Goal: Task Accomplishment & Management: Complete application form

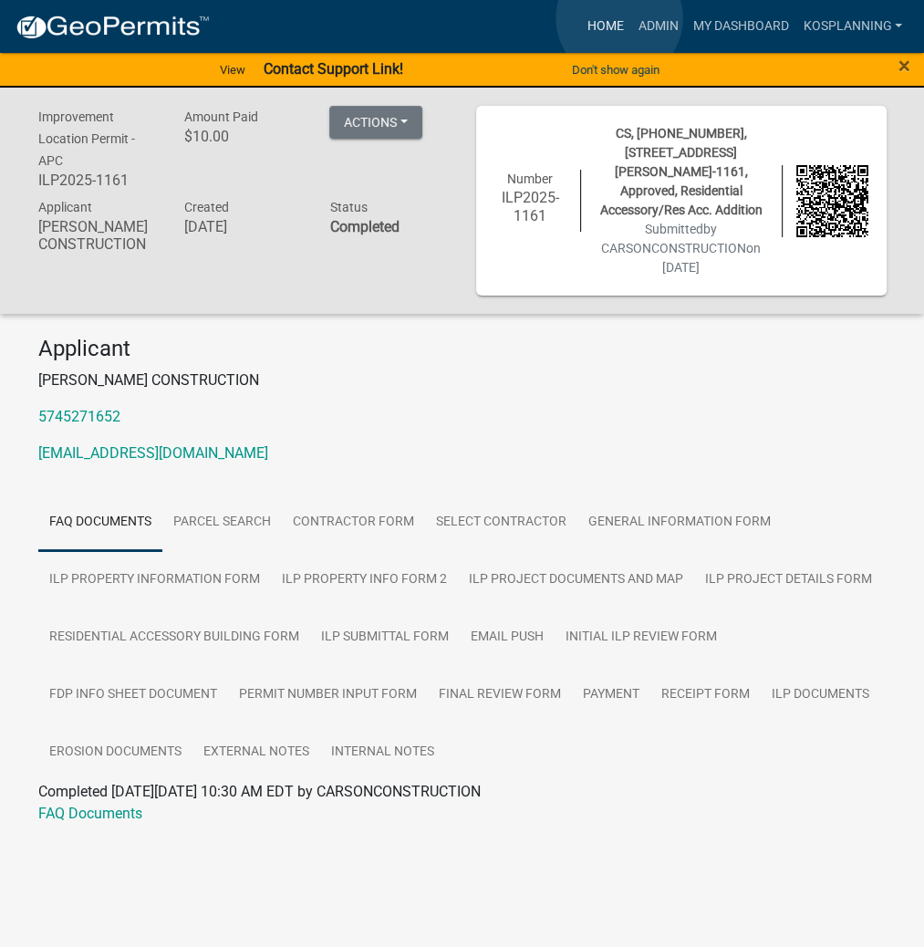
click at [618, 18] on link "Home" at bounding box center [604, 26] width 51 height 35
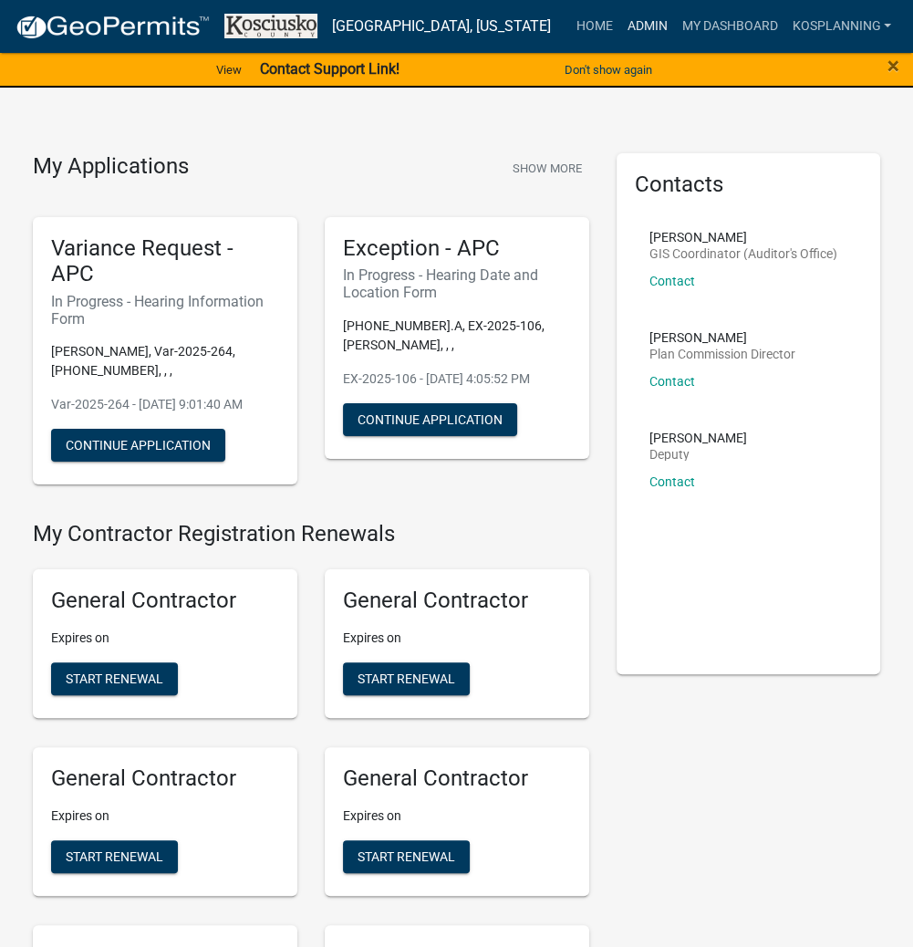
click at [636, 26] on link "Admin" at bounding box center [646, 26] width 55 height 35
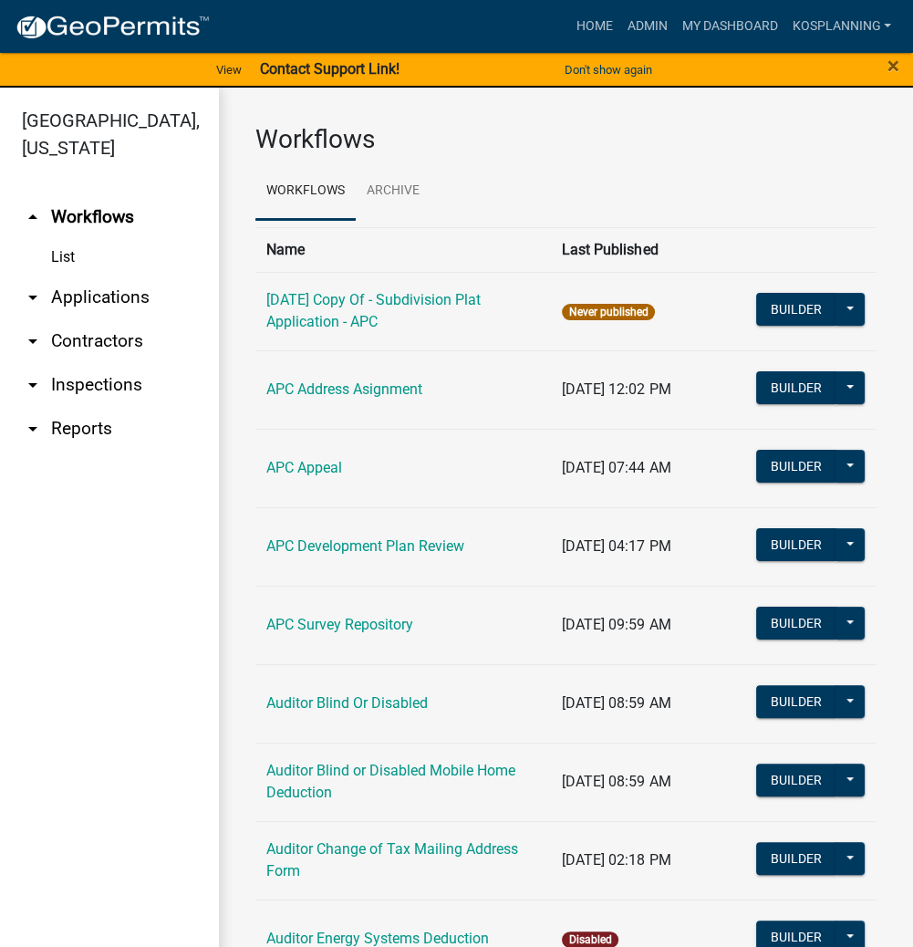
drag, startPoint x: 109, startPoint y: 337, endPoint x: 169, endPoint y: 337, distance: 59.3
click at [111, 337] on link "arrow_drop_down Contractors" at bounding box center [109, 341] width 219 height 44
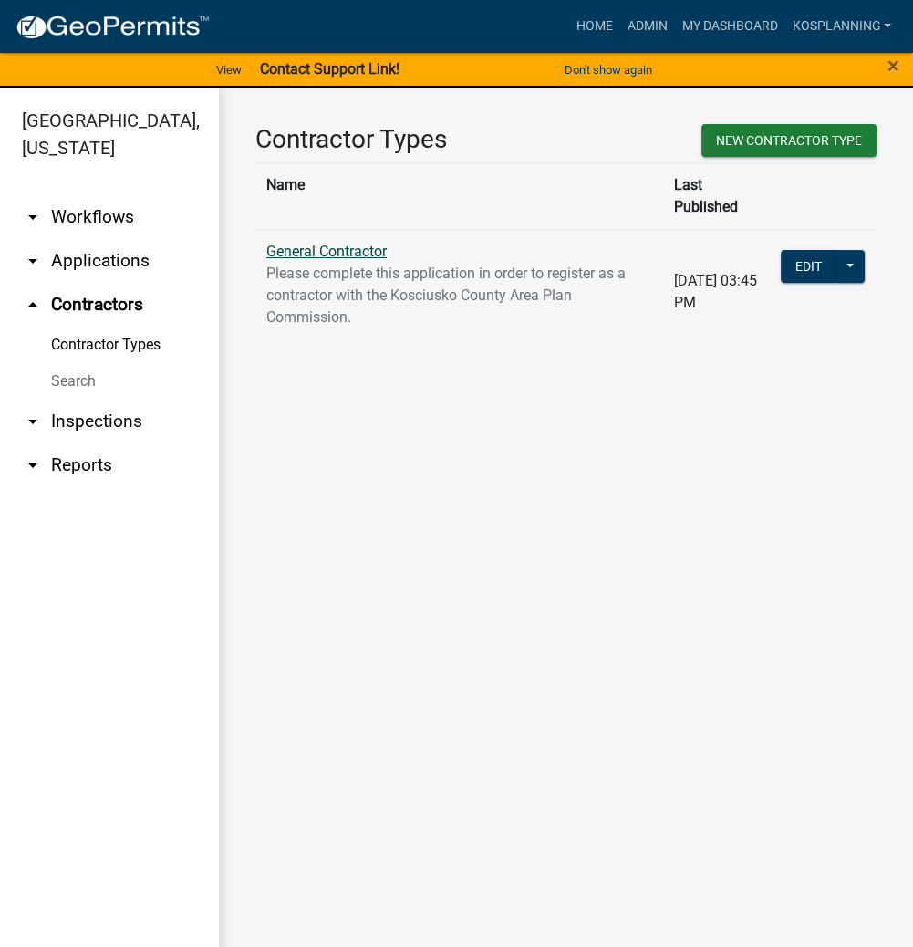
click at [348, 243] on link "General Contractor" at bounding box center [326, 251] width 120 height 17
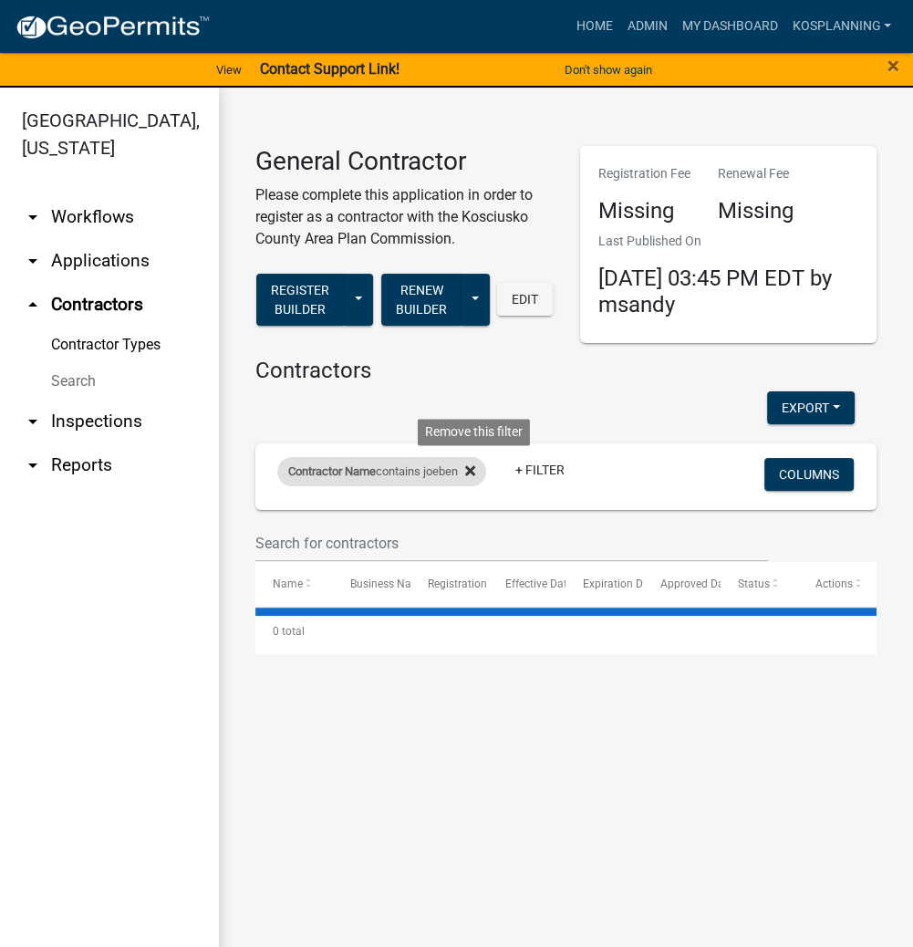
click at [475, 472] on icon at bounding box center [470, 470] width 10 height 10
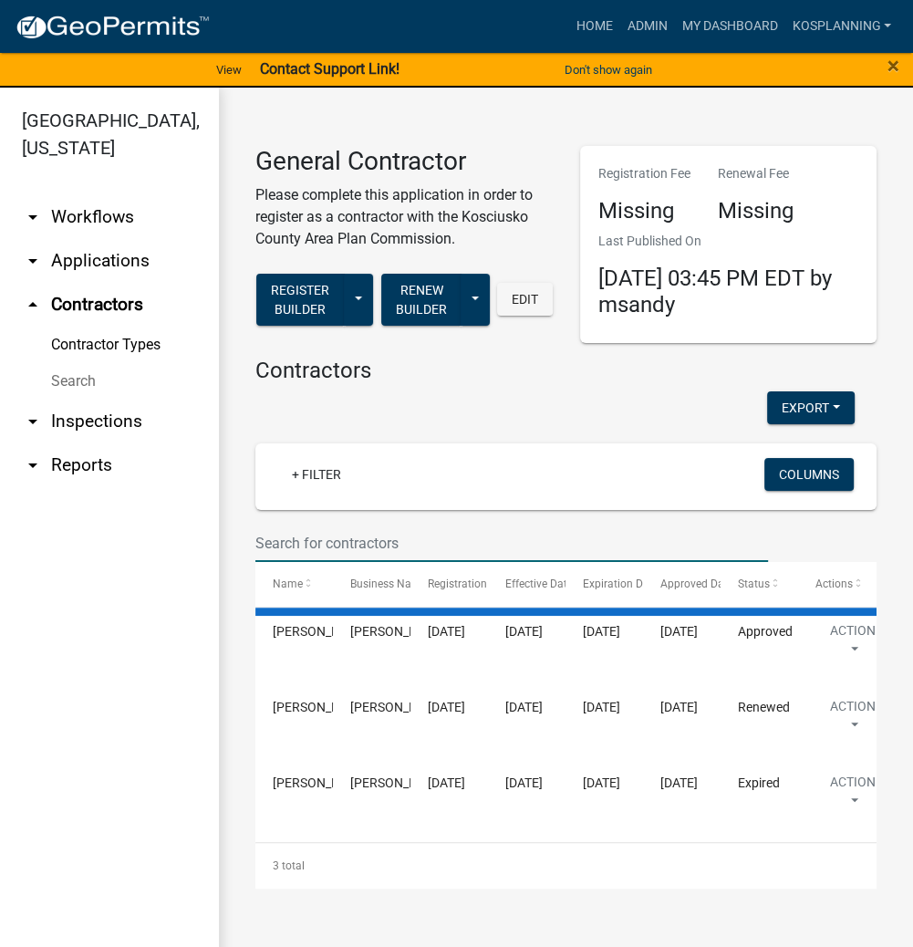
drag, startPoint x: 307, startPoint y: 540, endPoint x: 344, endPoint y: 540, distance: 36.5
click at [307, 540] on input "text" at bounding box center [511, 542] width 513 height 37
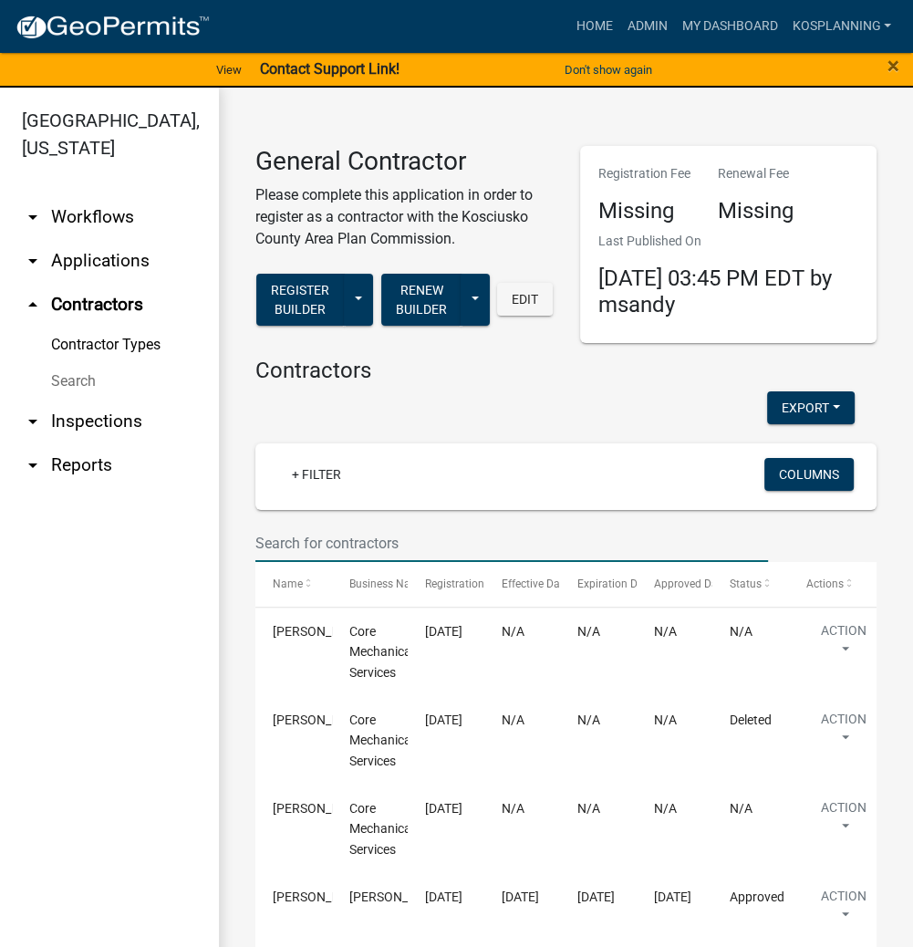
drag, startPoint x: 309, startPoint y: 538, endPoint x: 326, endPoint y: 538, distance: 16.4
click at [309, 538] on input "text" at bounding box center [511, 542] width 513 height 37
click at [276, 540] on input "text" at bounding box center [511, 542] width 513 height 37
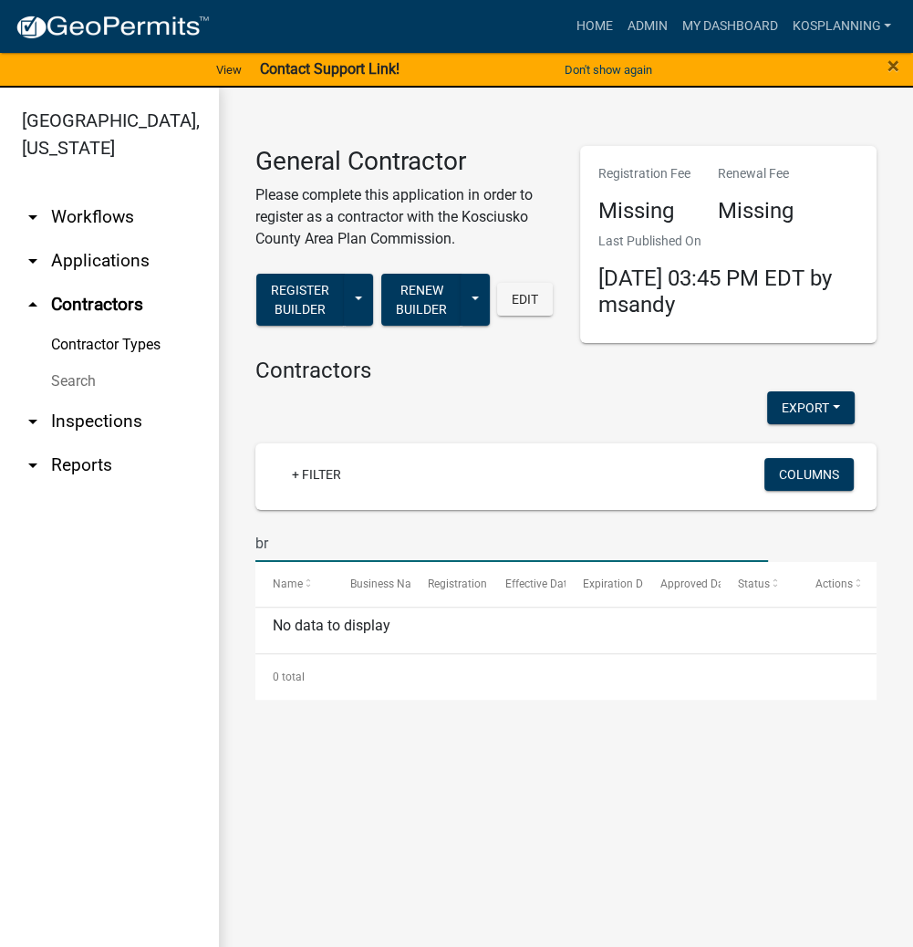
type input "b"
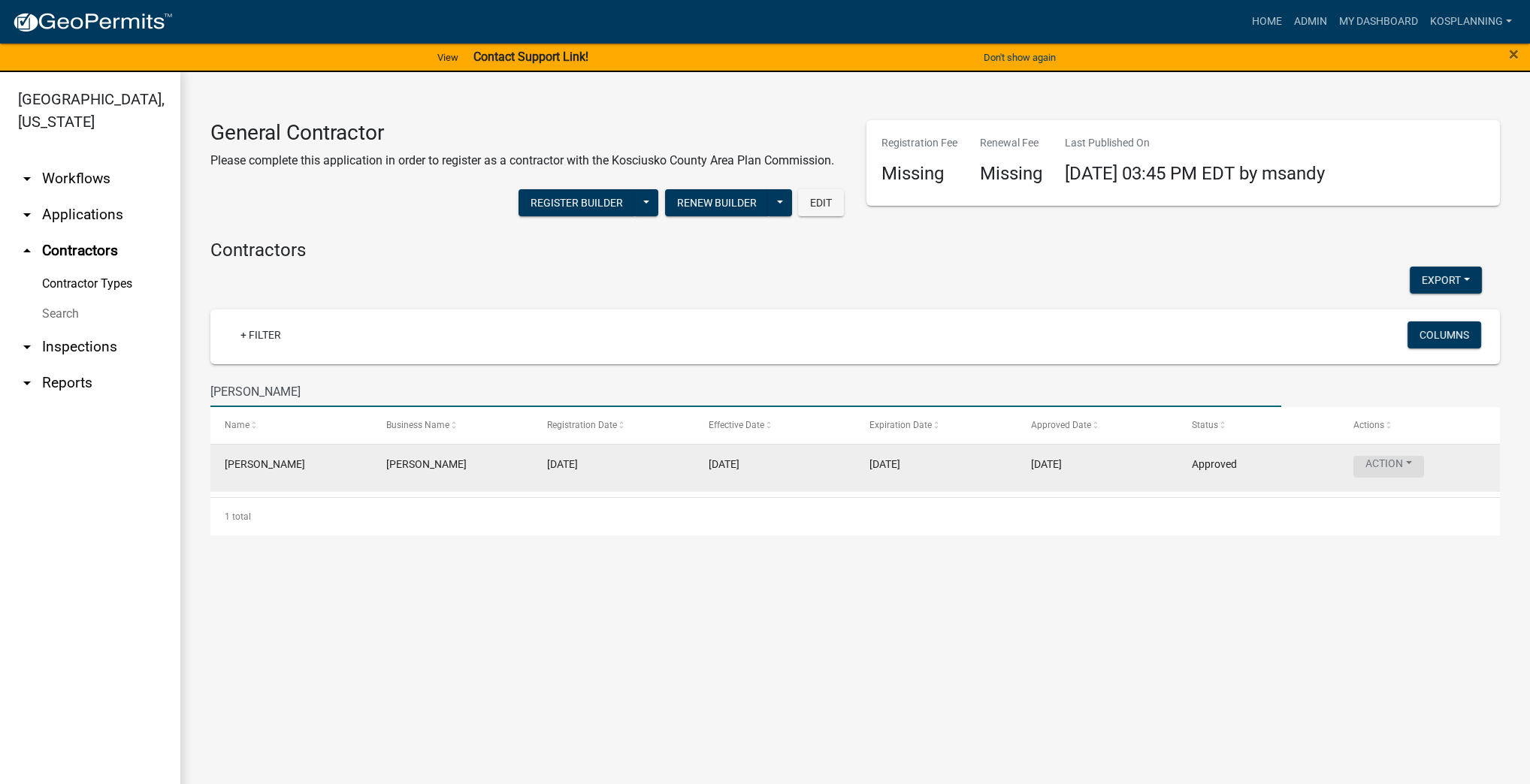
type input "[PERSON_NAME]"
click at [760, 460] on button "Action" at bounding box center [1389, 467] width 71 height 21
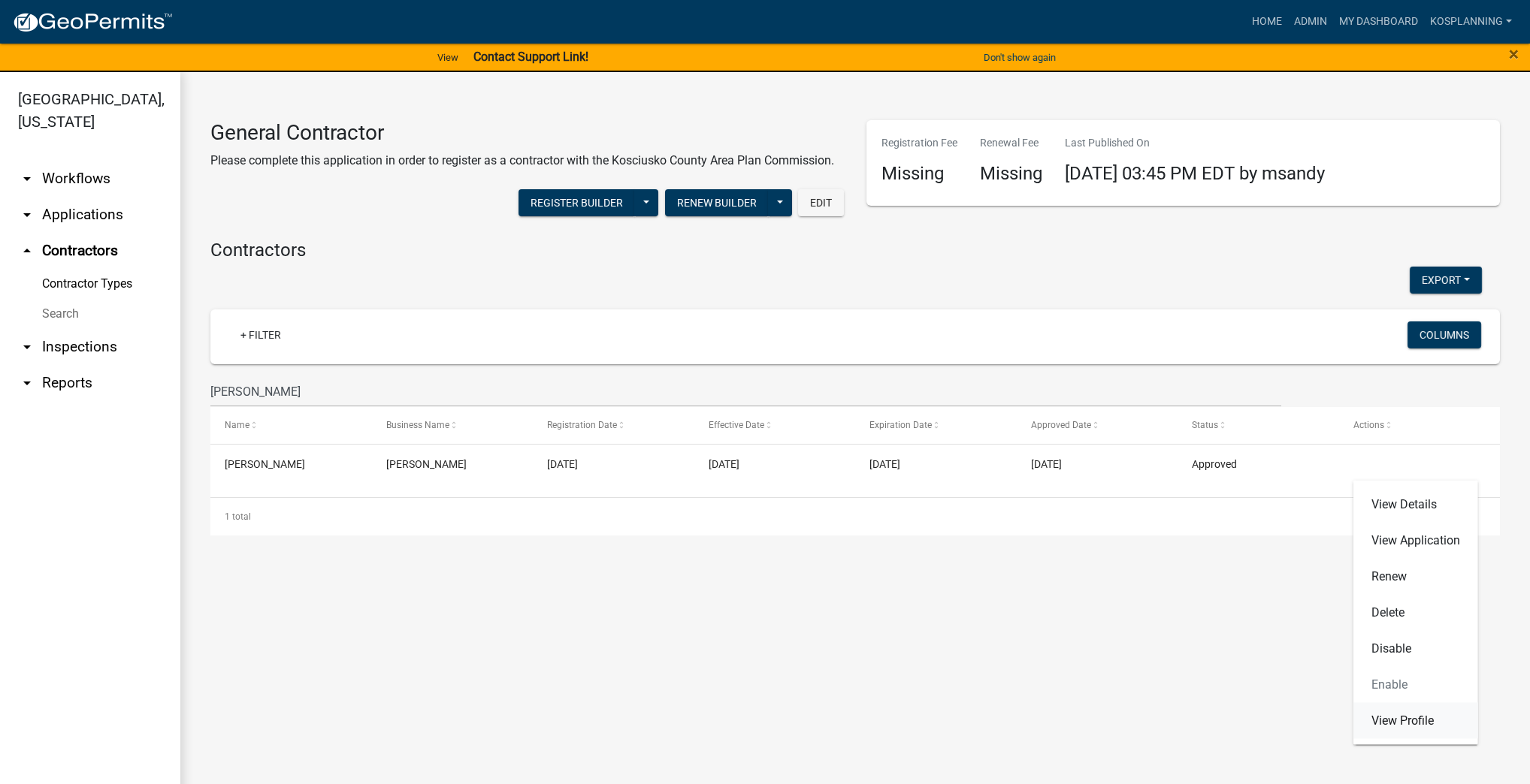
click at [760, 720] on link "View Profile" at bounding box center [1415, 721] width 124 height 36
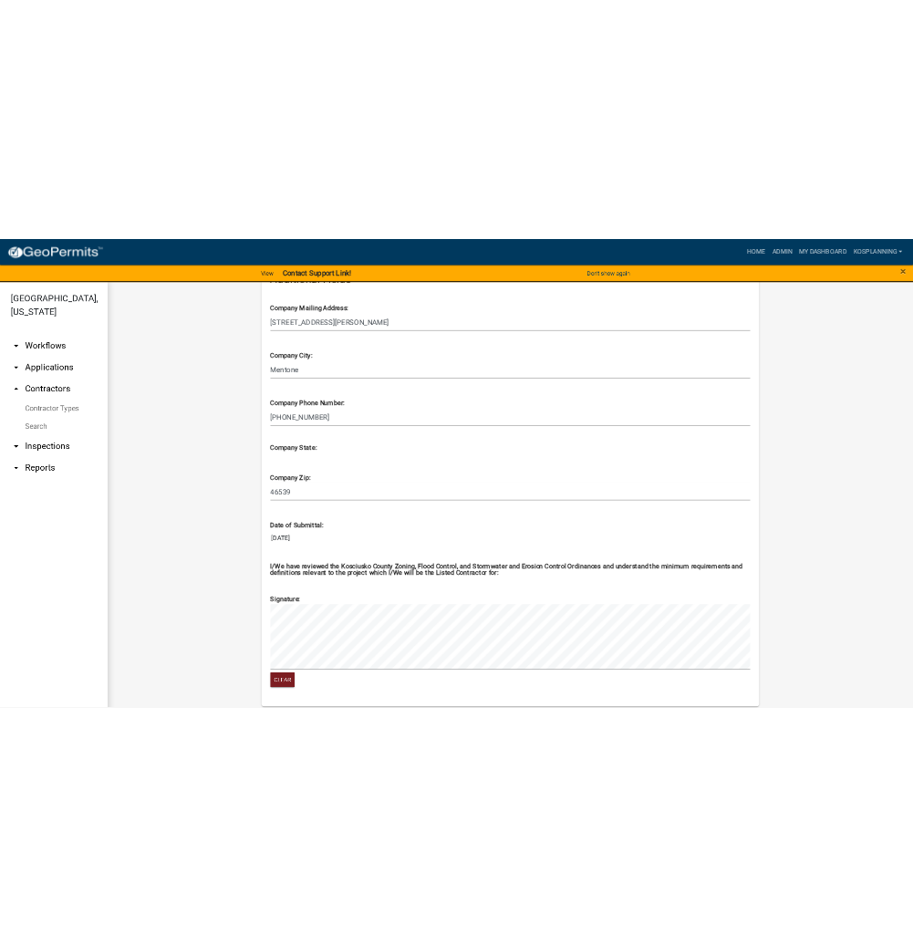
scroll to position [730, 0]
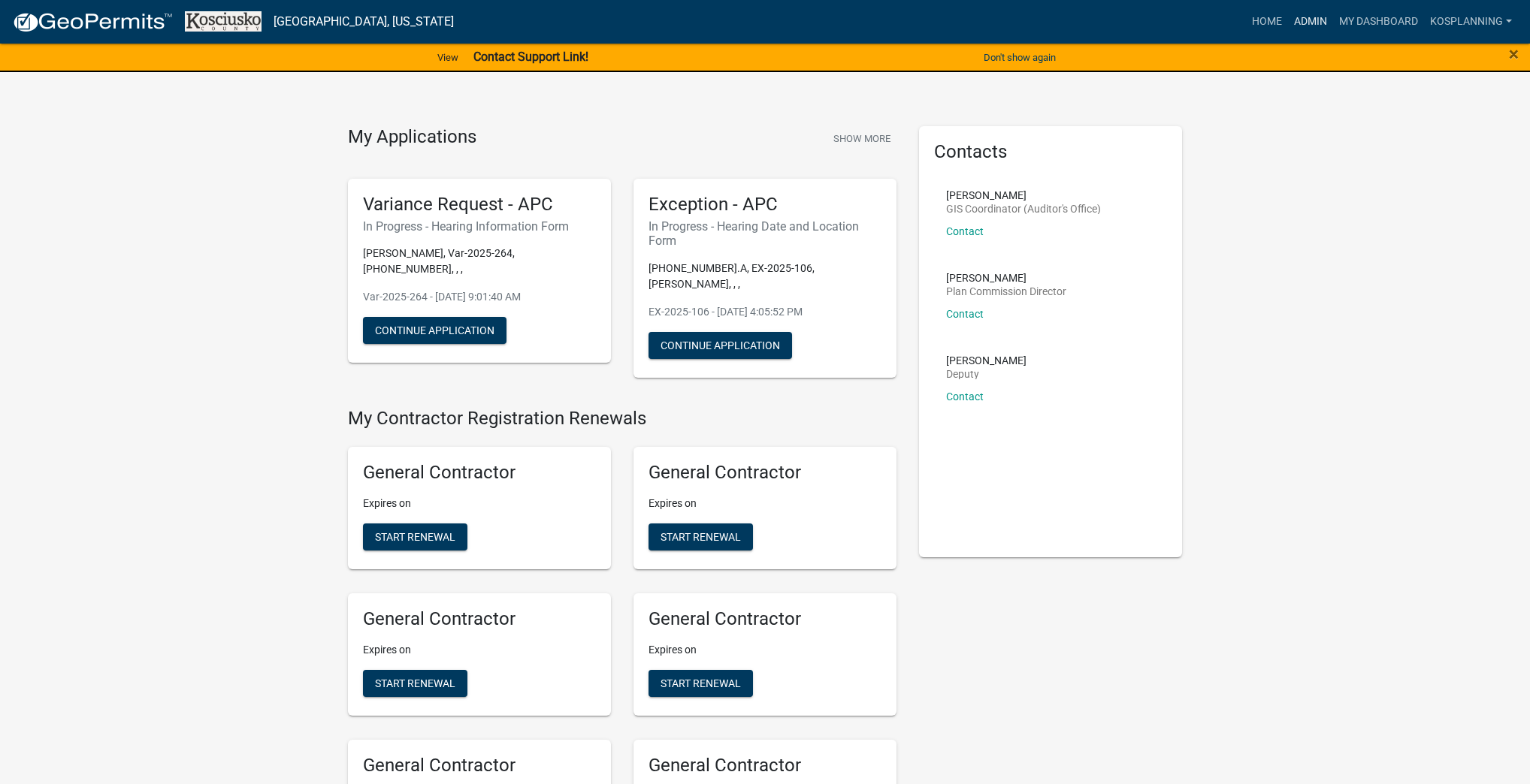
click at [1308, 24] on link "Admin" at bounding box center [1310, 21] width 45 height 29
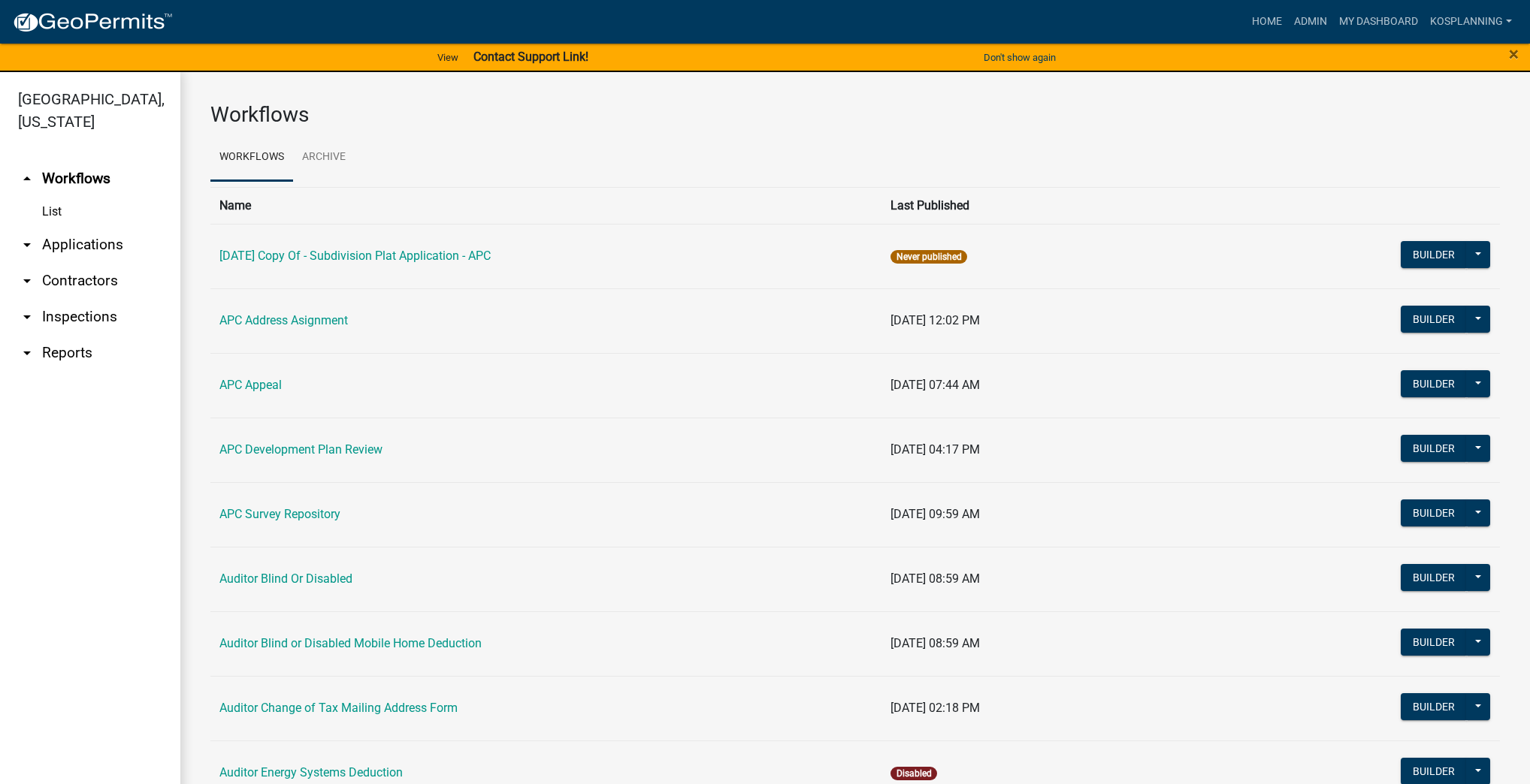
click at [92, 240] on link "arrow_drop_down Applications" at bounding box center [90, 245] width 180 height 36
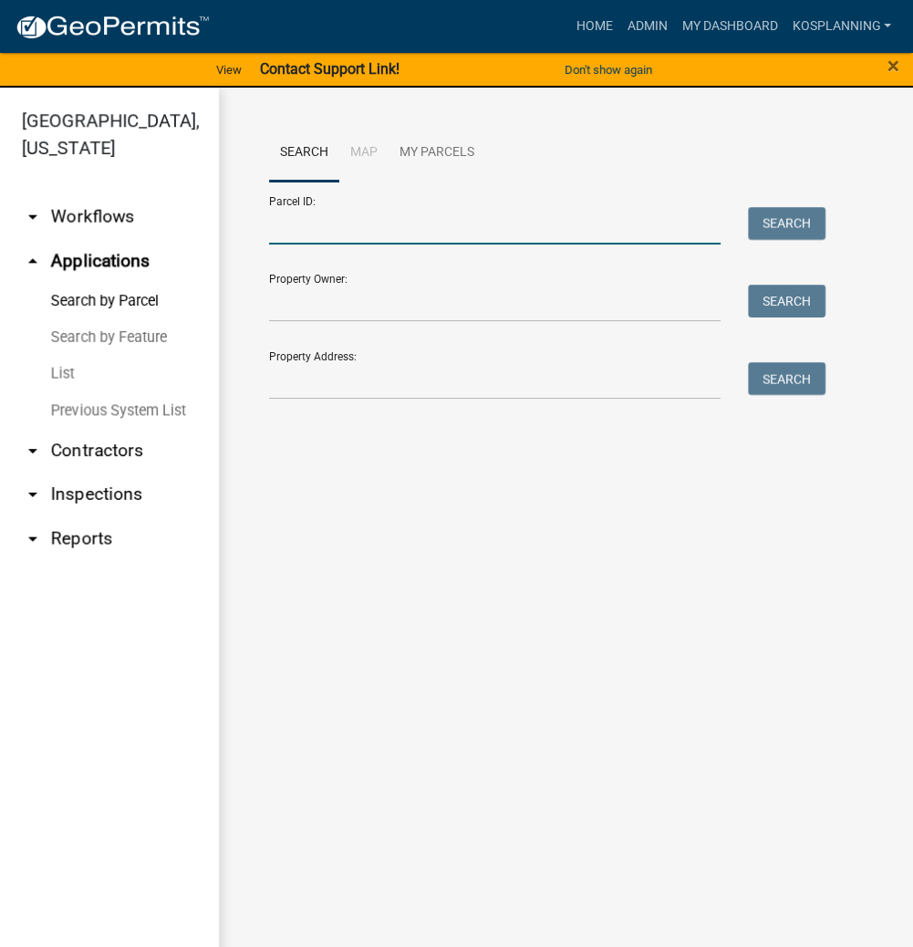
click at [332, 223] on input "Parcel ID:" at bounding box center [495, 225] width 452 height 37
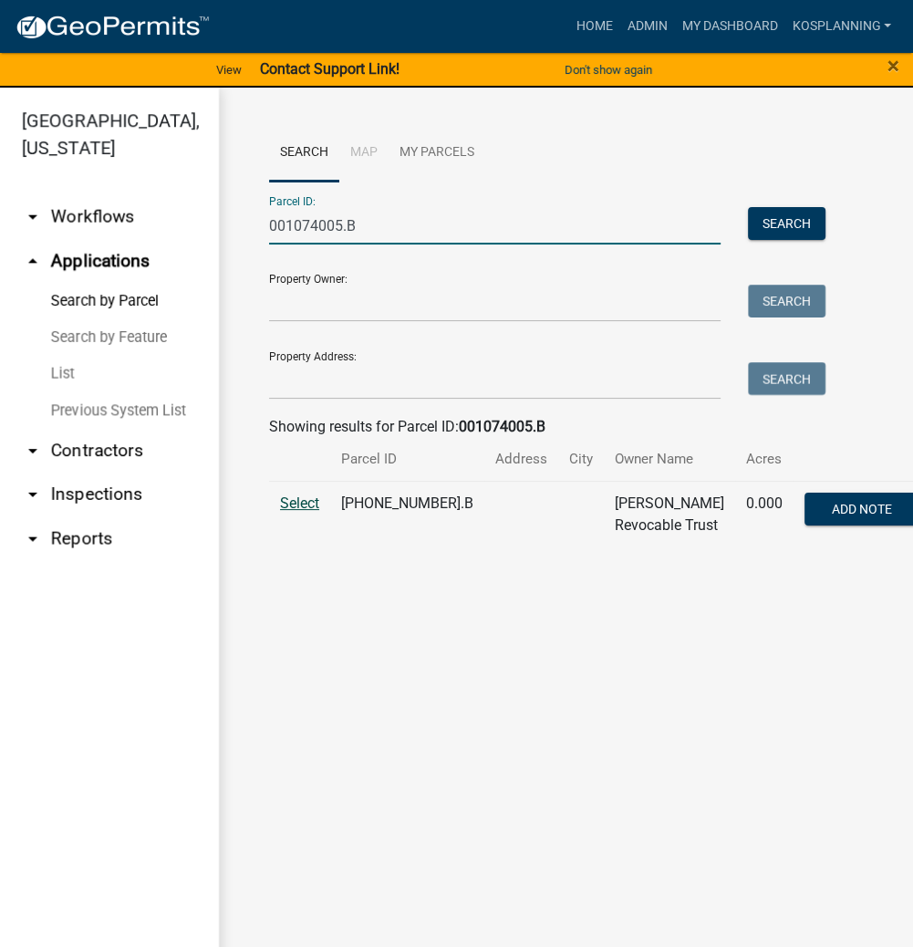
type input "001074005.B"
click at [291, 507] on span "Select" at bounding box center [299, 502] width 39 height 17
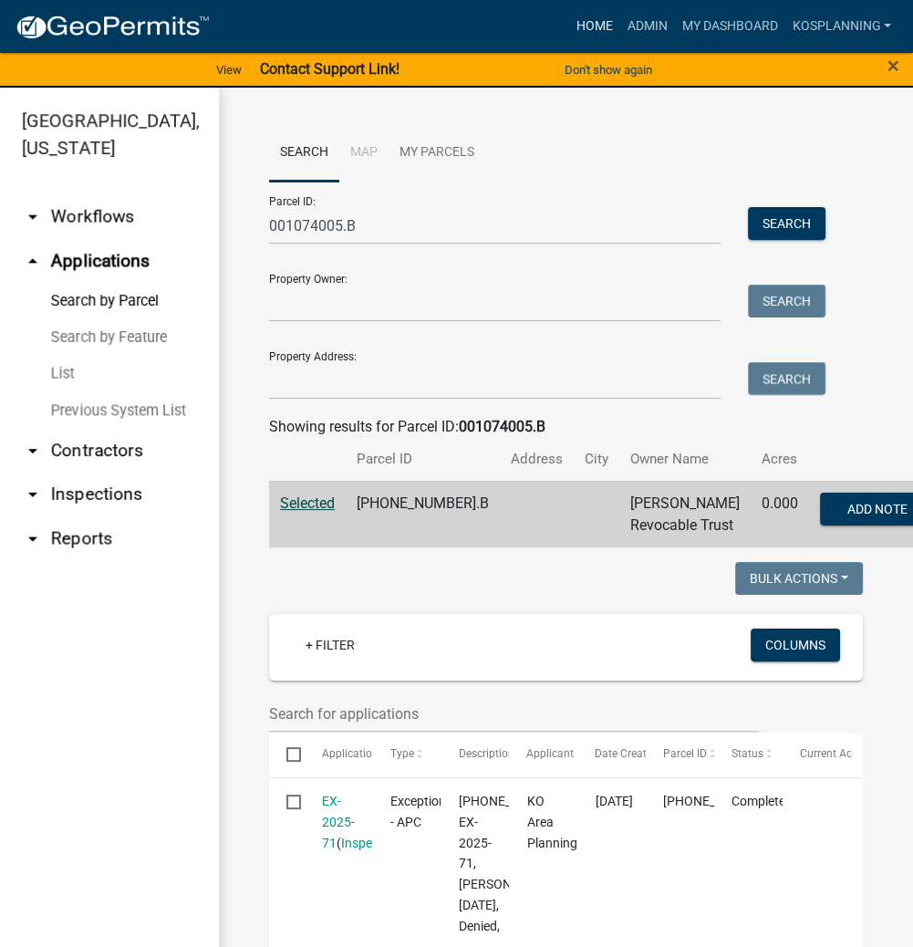
click at [598, 15] on link "Home" at bounding box center [593, 26] width 51 height 35
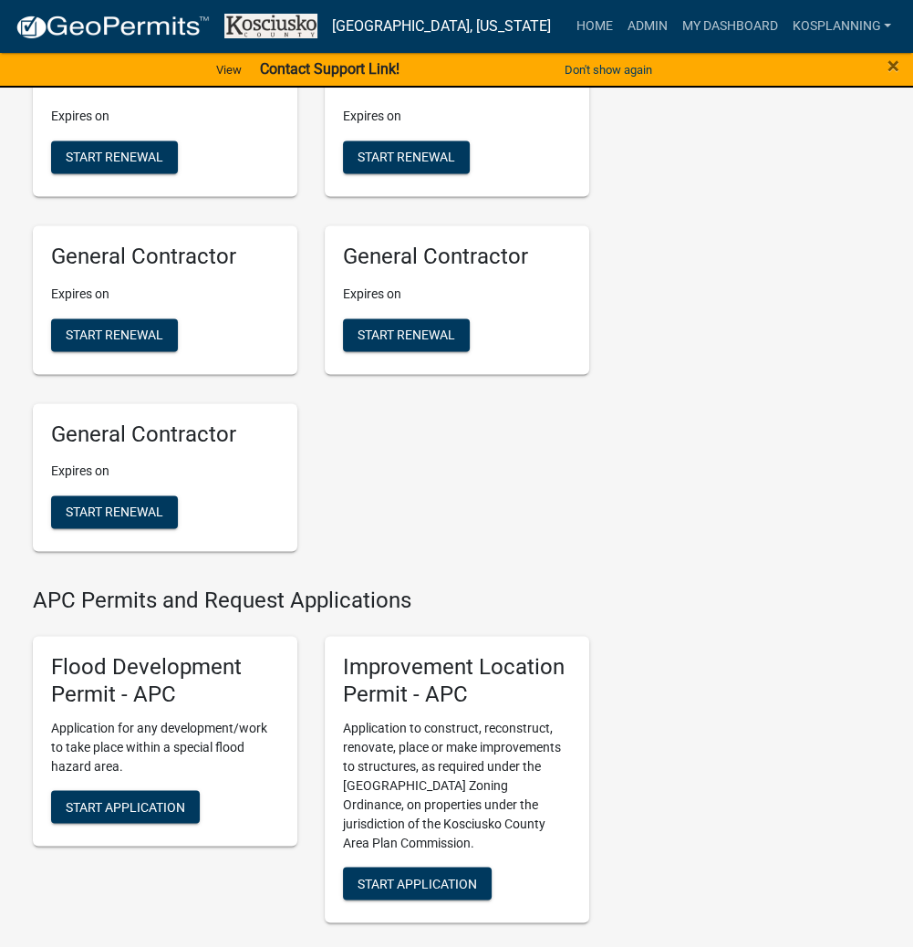
scroll to position [1751, 0]
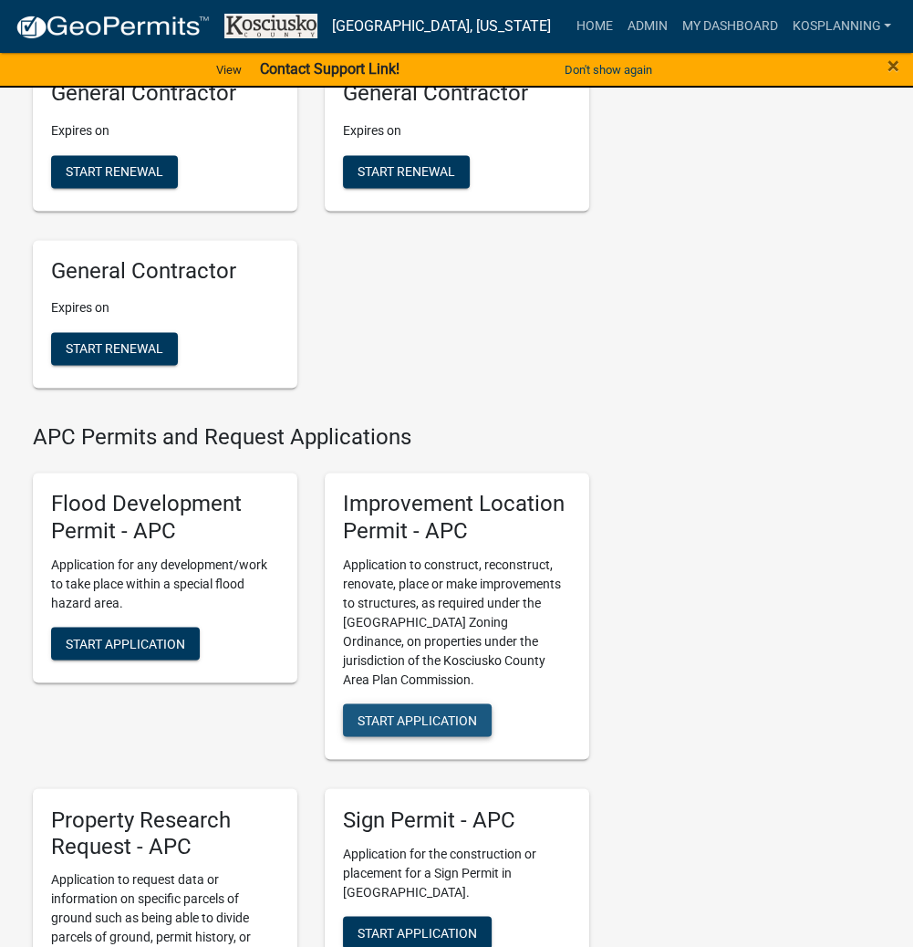
click at [467, 726] on span "Start Application" at bounding box center [417, 718] width 119 height 15
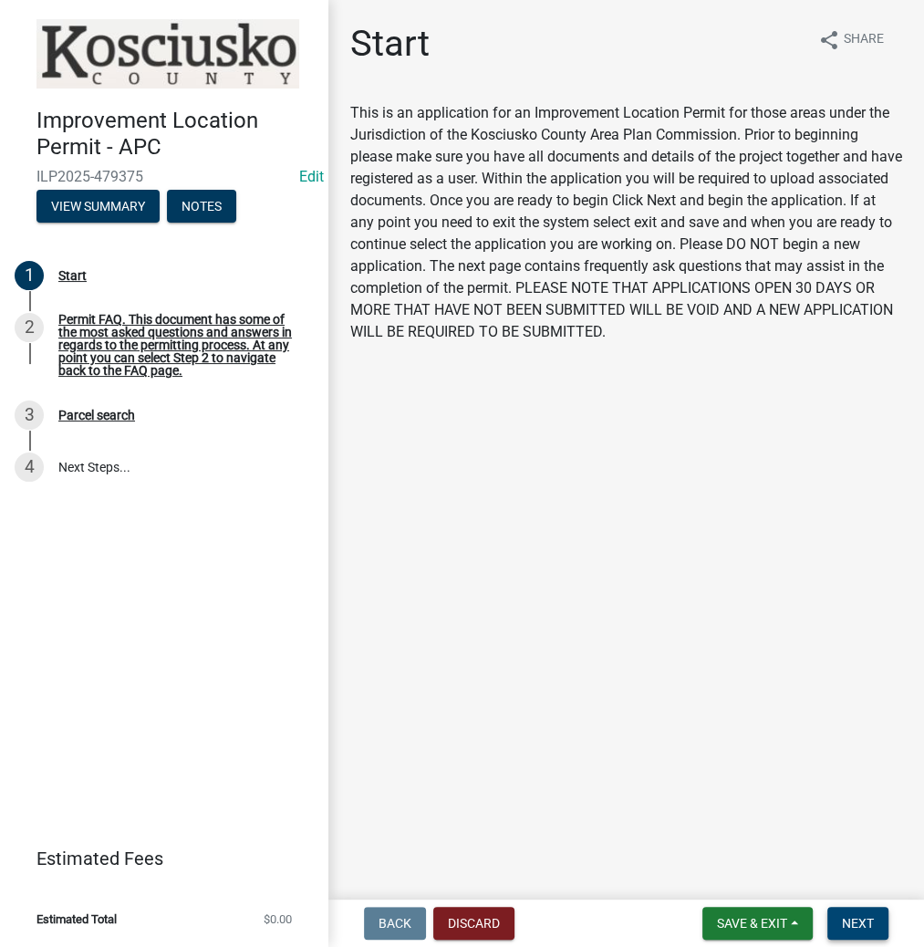
click at [852, 923] on span "Next" at bounding box center [858, 923] width 32 height 15
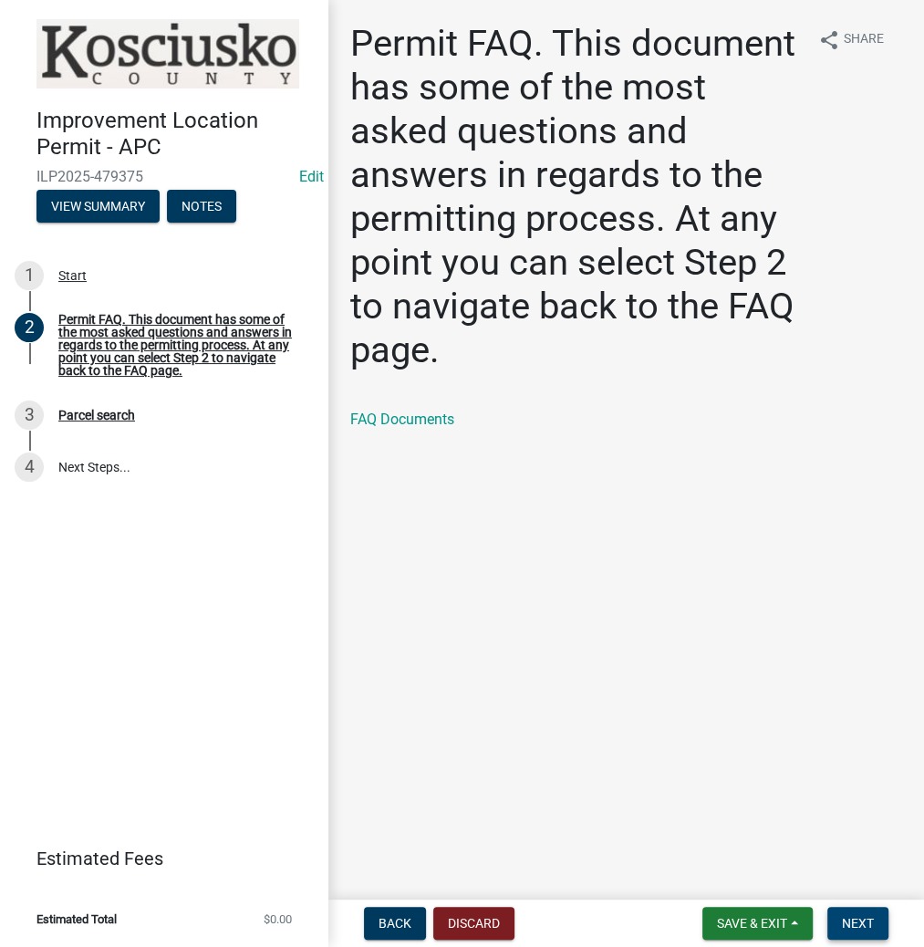
click at [853, 910] on button "Next" at bounding box center [857, 923] width 61 height 33
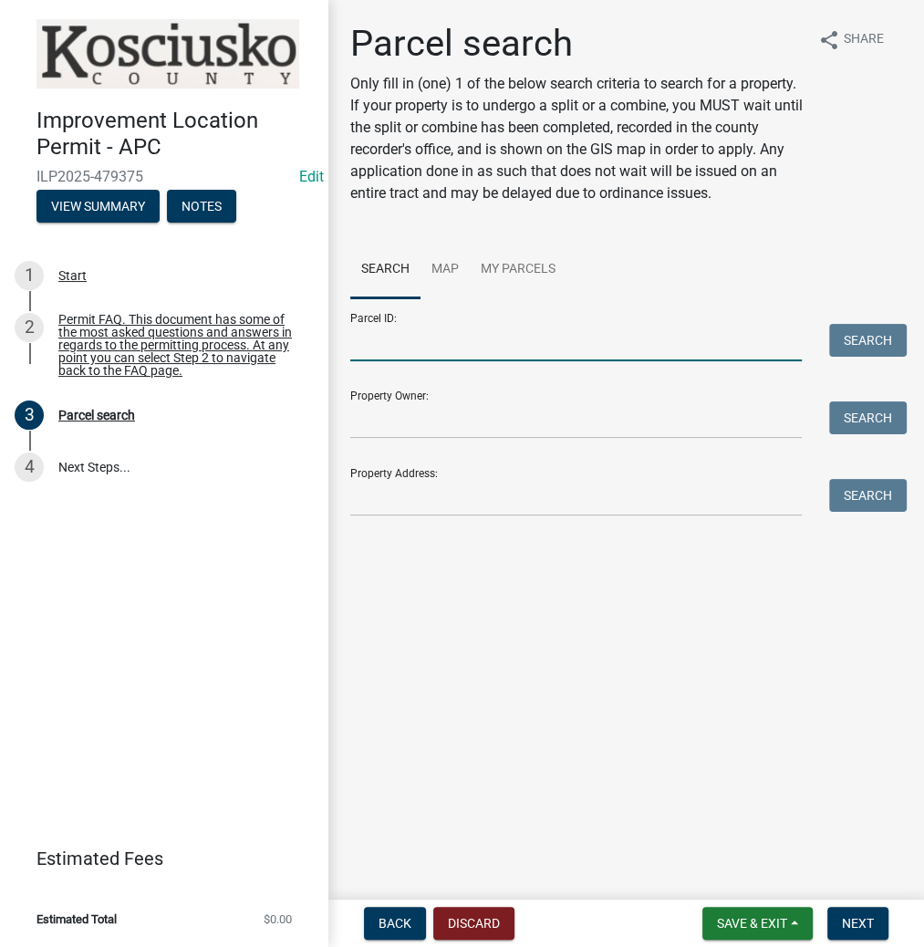
click at [383, 336] on input "Parcel ID:" at bounding box center [576, 342] width 452 height 37
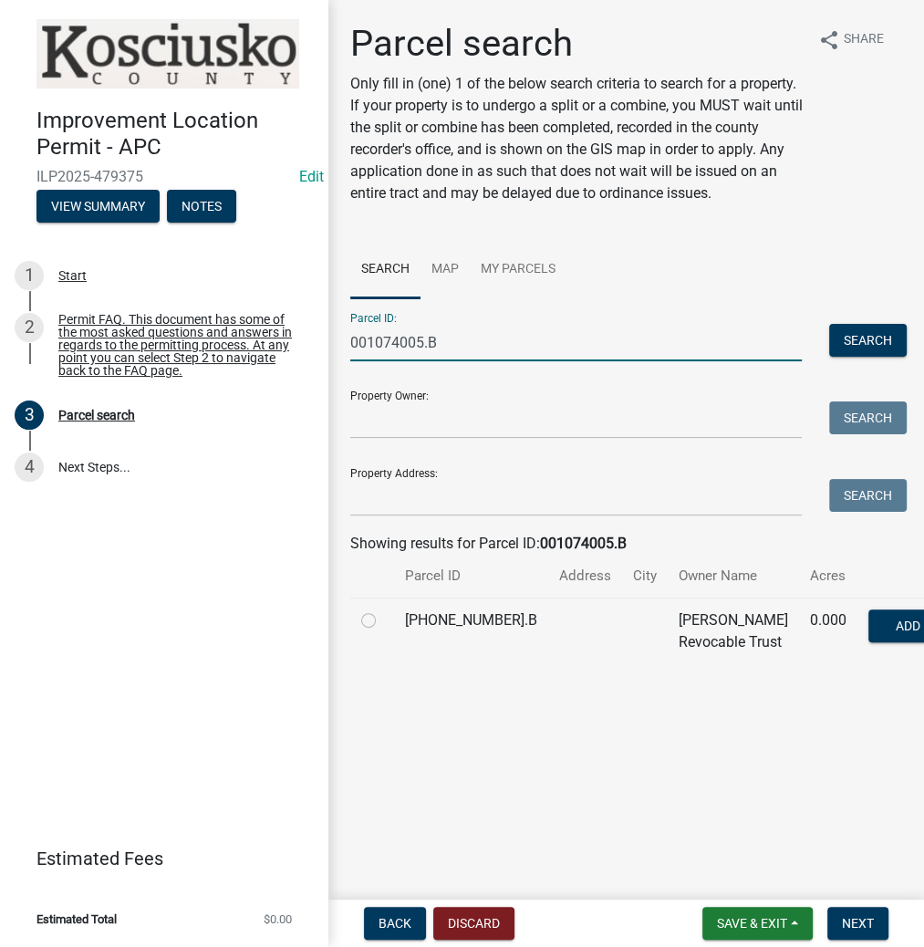
type input "001074005.B"
click at [383, 609] on label at bounding box center [383, 609] width 0 height 0
click at [383, 621] on input "radio" at bounding box center [389, 615] width 12 height 12
radio input "true"
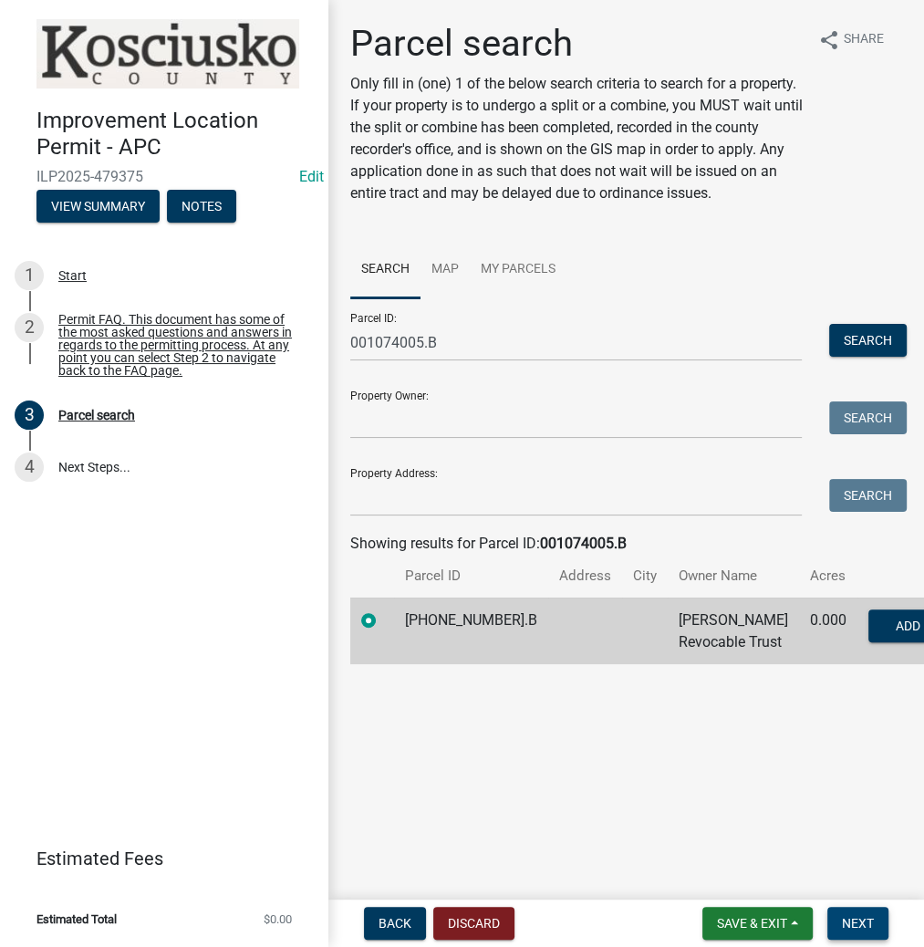
click at [849, 917] on span "Next" at bounding box center [858, 923] width 32 height 15
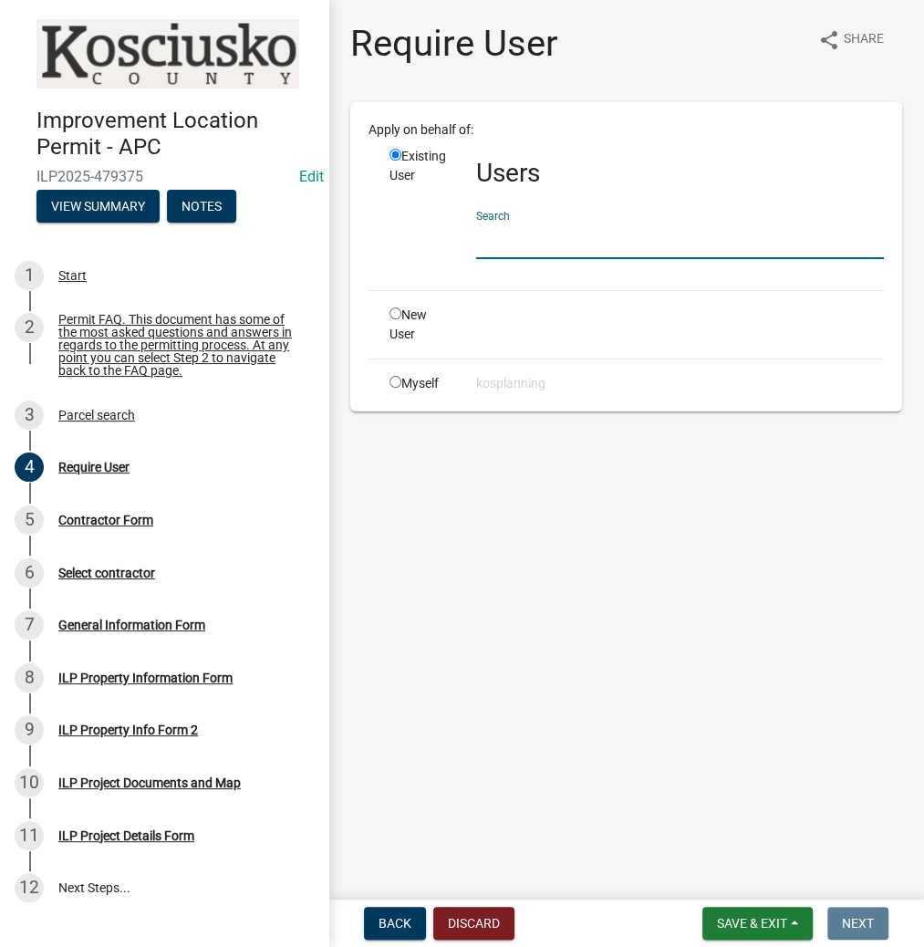
click at [556, 240] on input "text" at bounding box center [680, 240] width 408 height 37
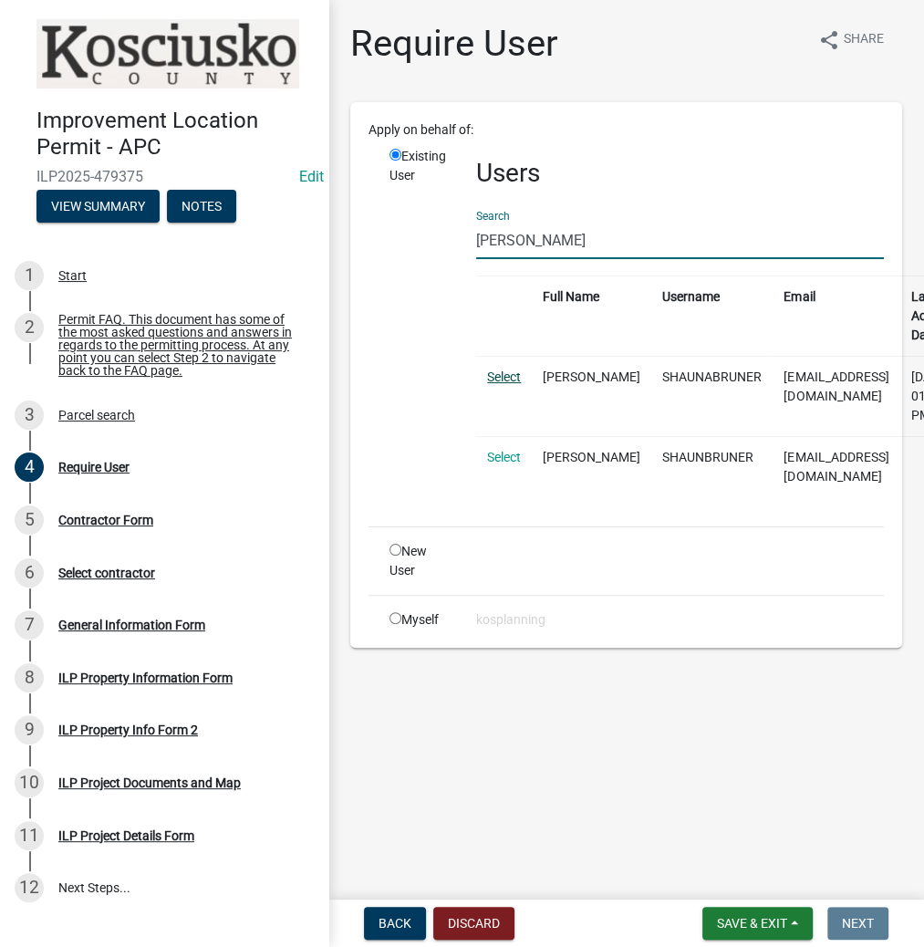
type input "[PERSON_NAME]"
click at [504, 380] on link "Select" at bounding box center [504, 376] width 34 height 15
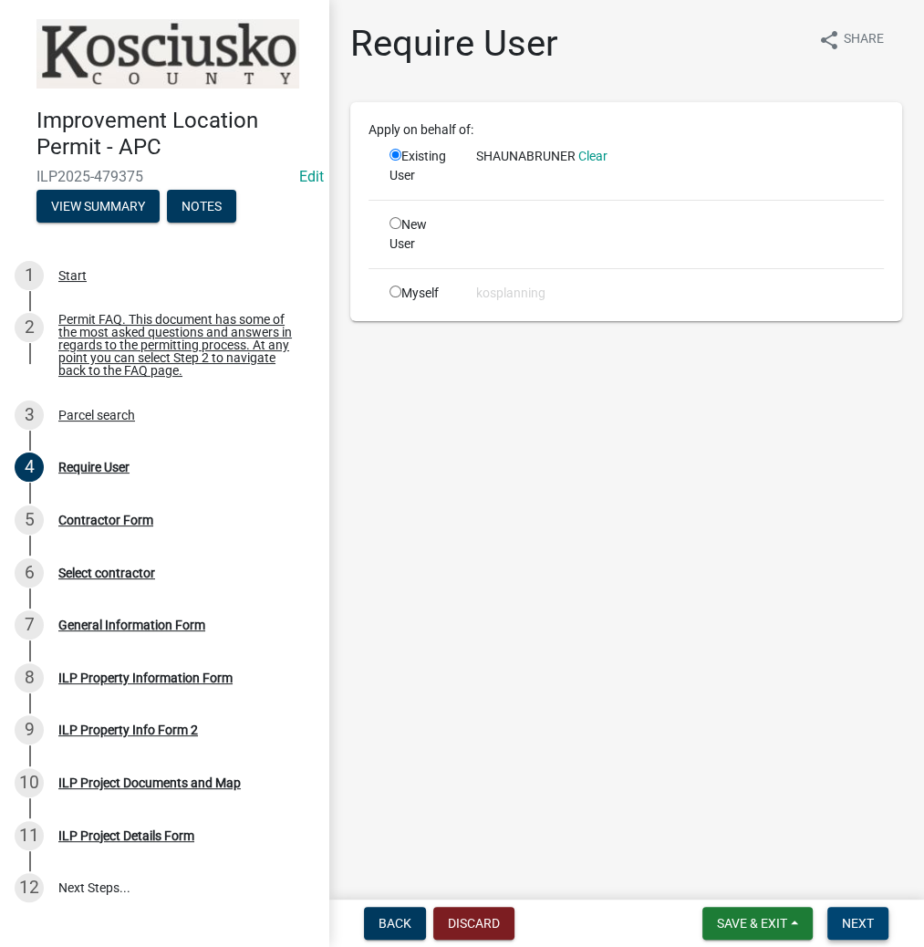
click at [857, 923] on span "Next" at bounding box center [858, 923] width 32 height 15
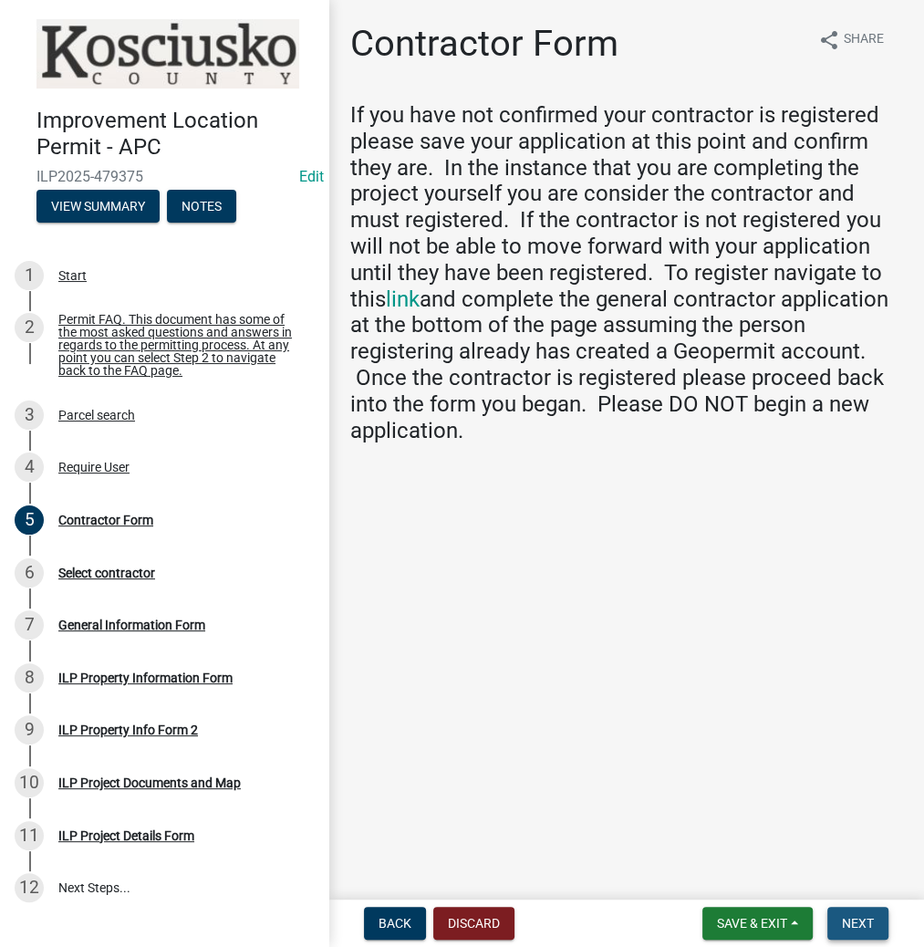
click at [857, 919] on span "Next" at bounding box center [858, 923] width 32 height 15
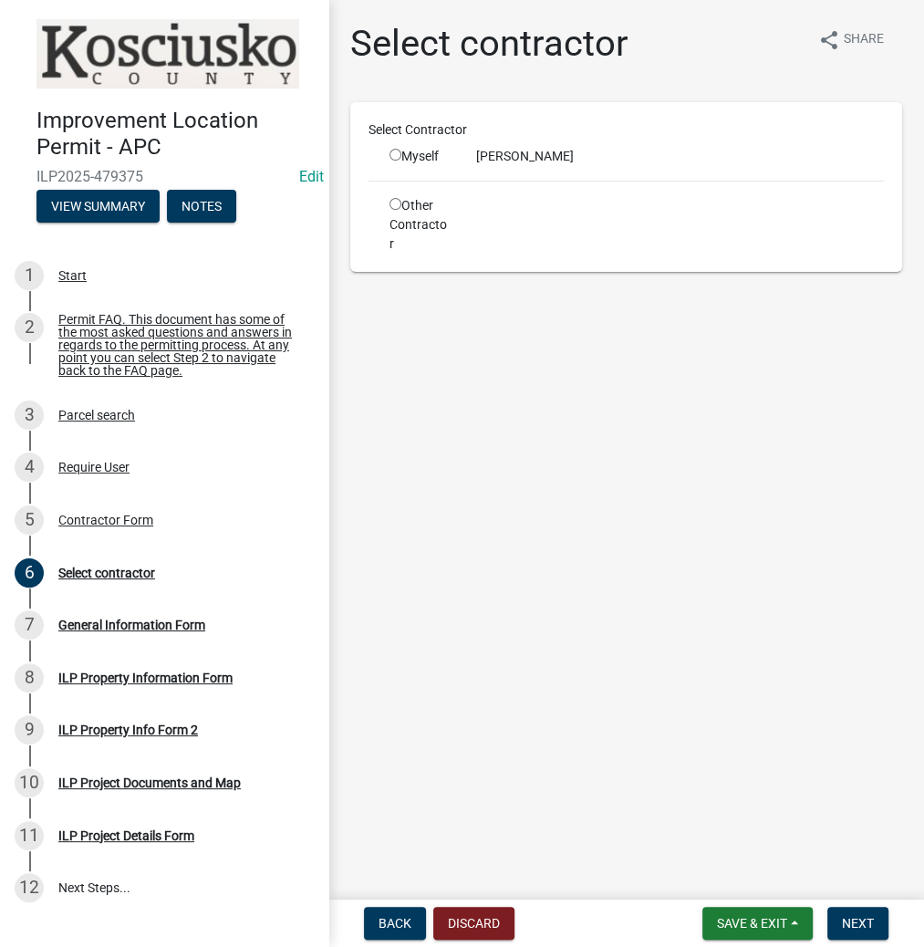
click at [394, 154] on input "radio" at bounding box center [395, 155] width 12 height 12
radio input "true"
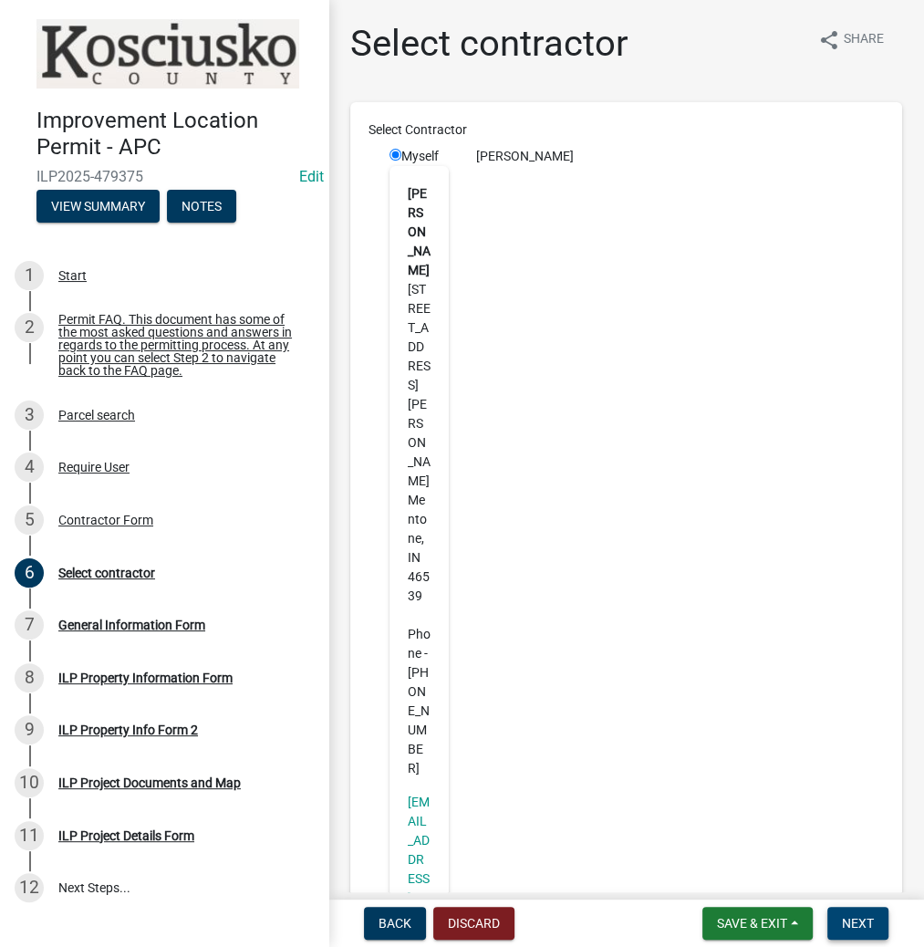
click at [851, 923] on span "Next" at bounding box center [858, 923] width 32 height 15
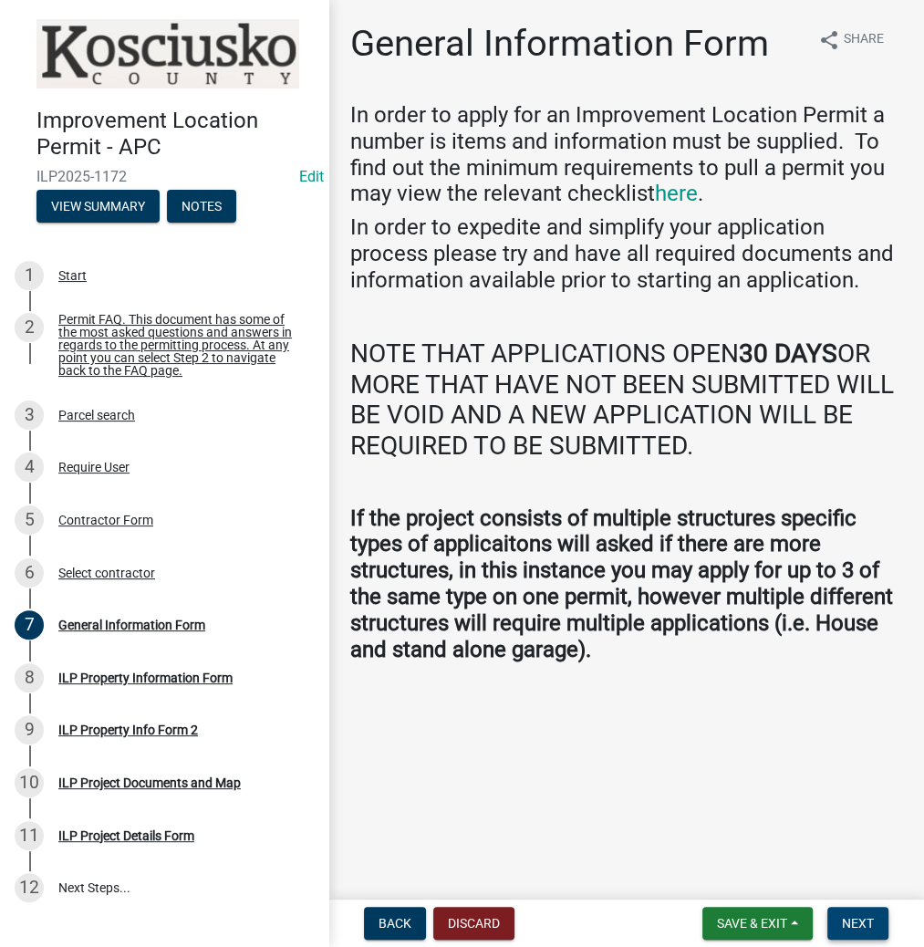
click at [841, 907] on button "Next" at bounding box center [857, 923] width 61 height 33
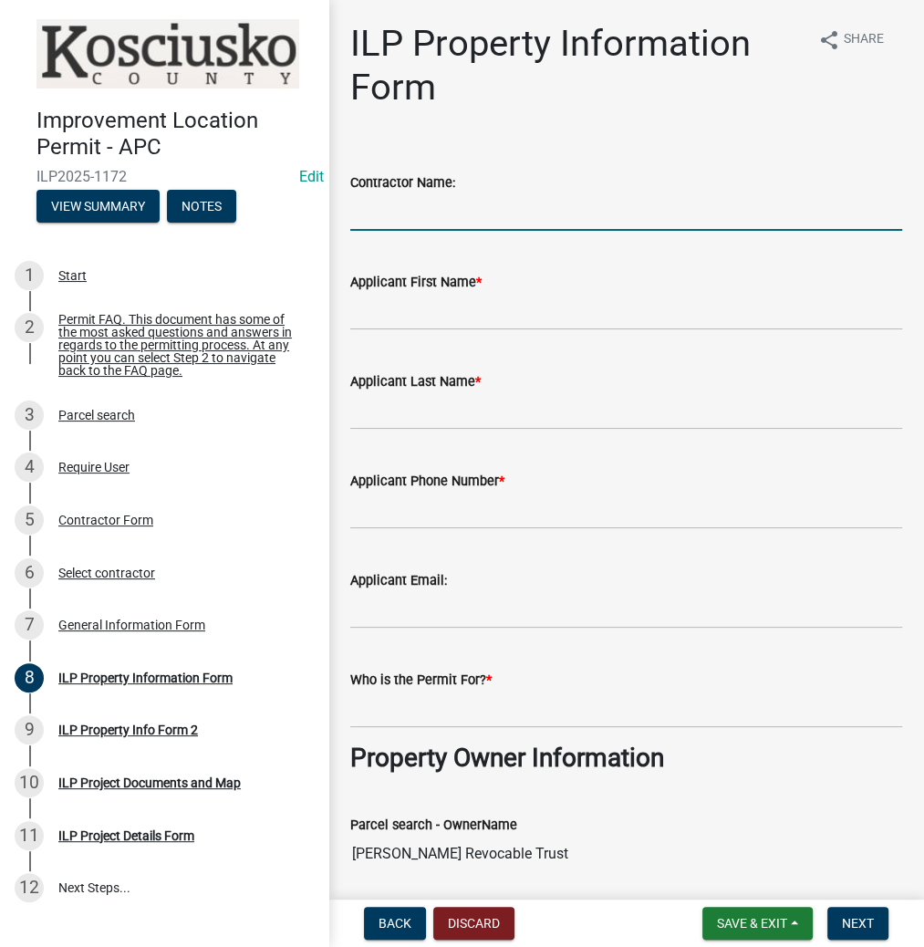
click at [406, 213] on input "Contractor Name:" at bounding box center [626, 211] width 552 height 37
type input "SHAUN BRUNER CONSTRUCTION"
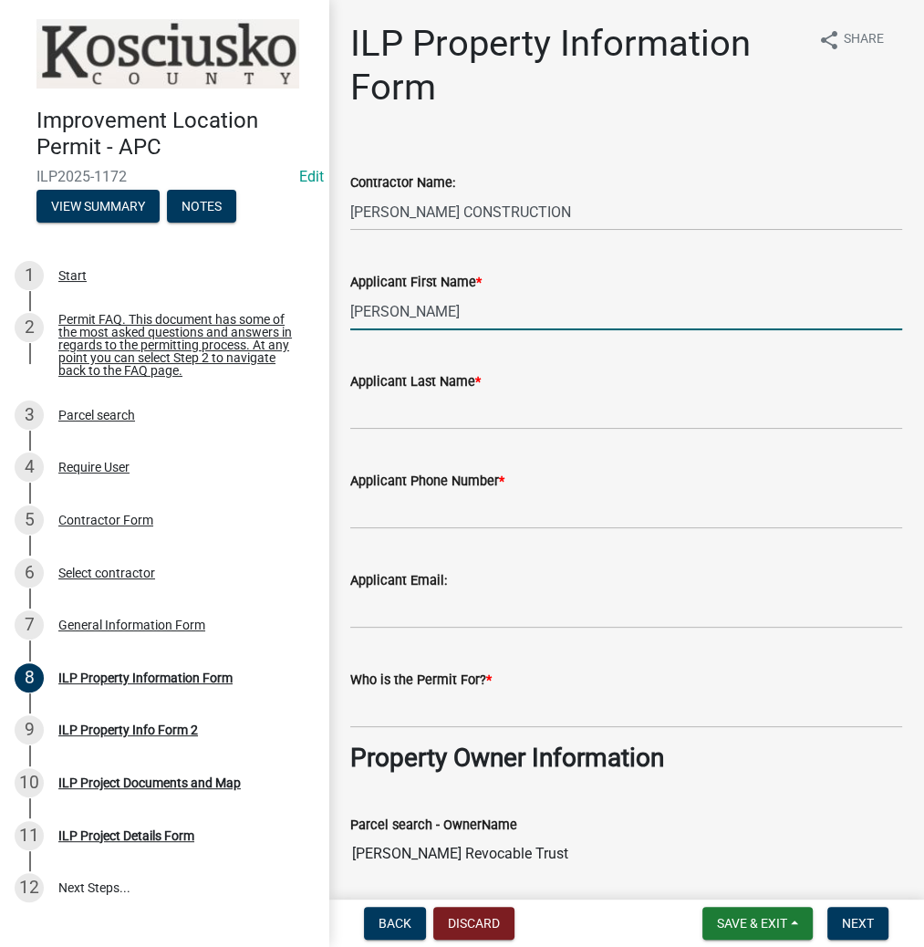
type input "[PERSON_NAME]"
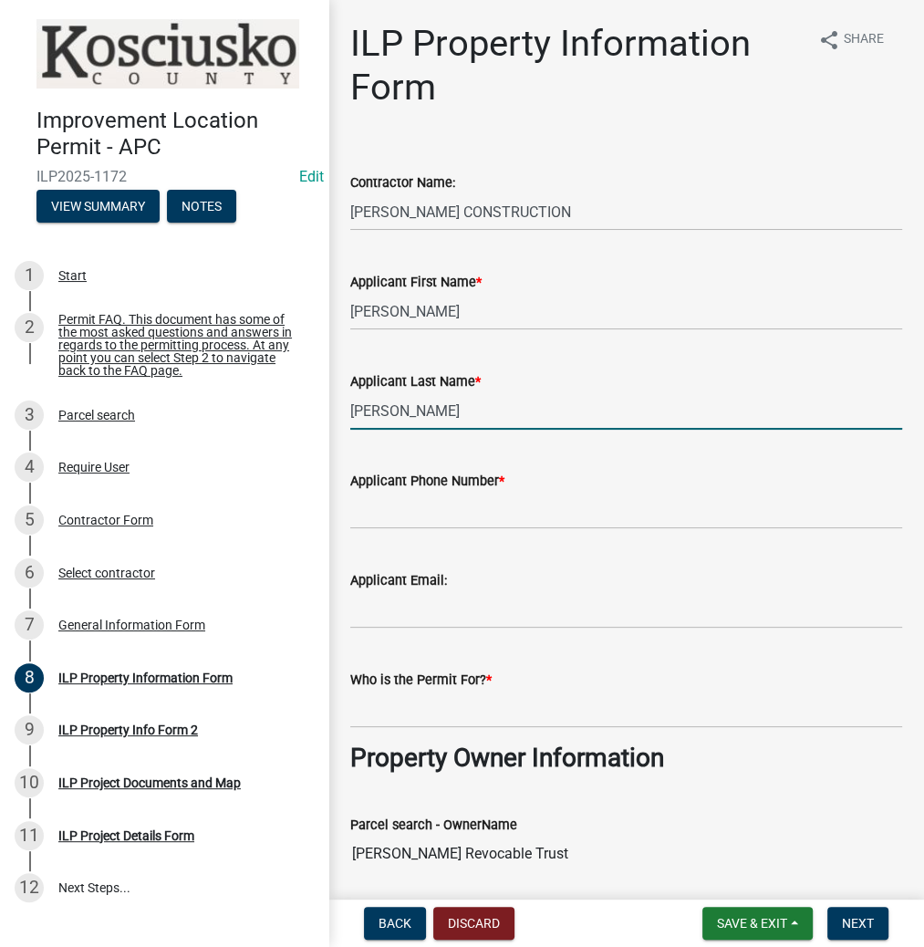
type input "[PERSON_NAME]"
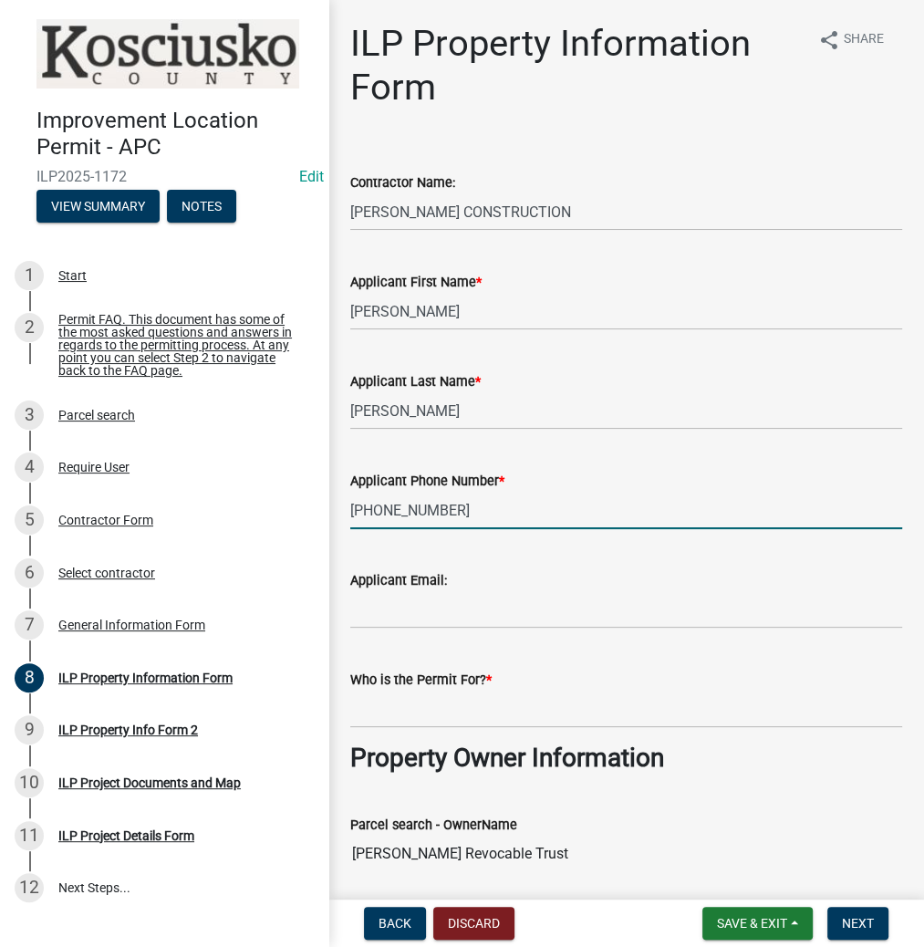
type input "574-551-4397"
click at [372, 710] on input "Who is the Permit For? *" at bounding box center [626, 709] width 552 height 37
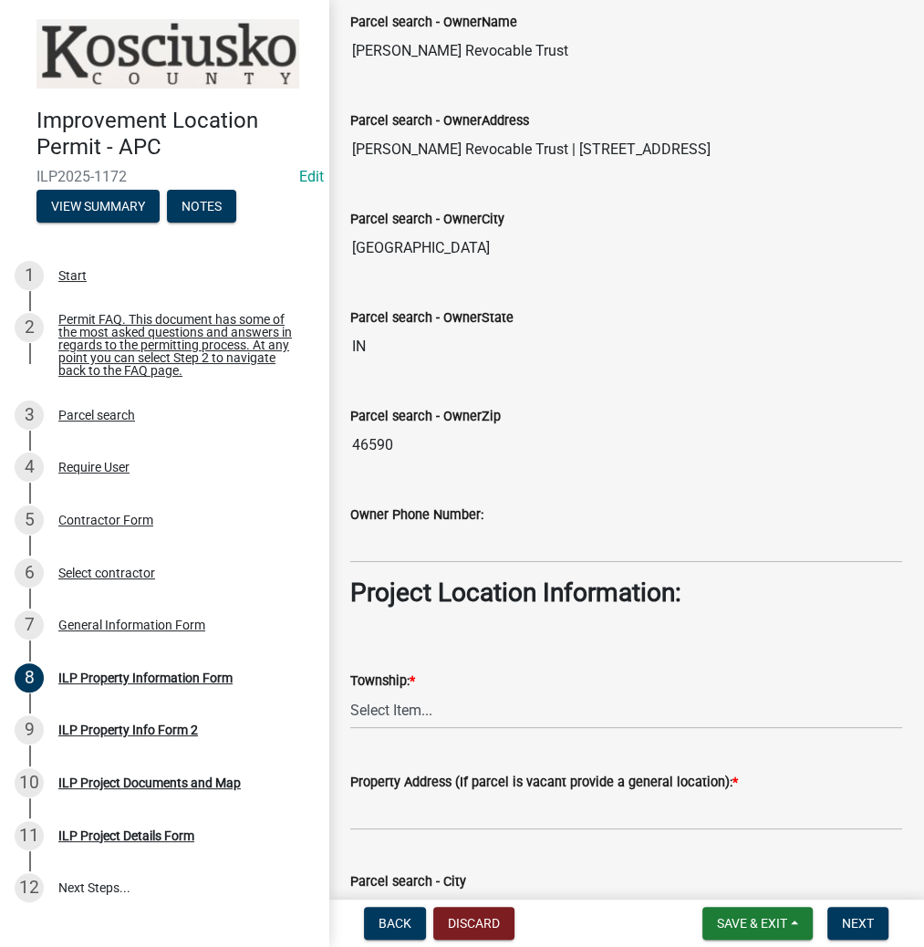
scroll to position [1022, 0]
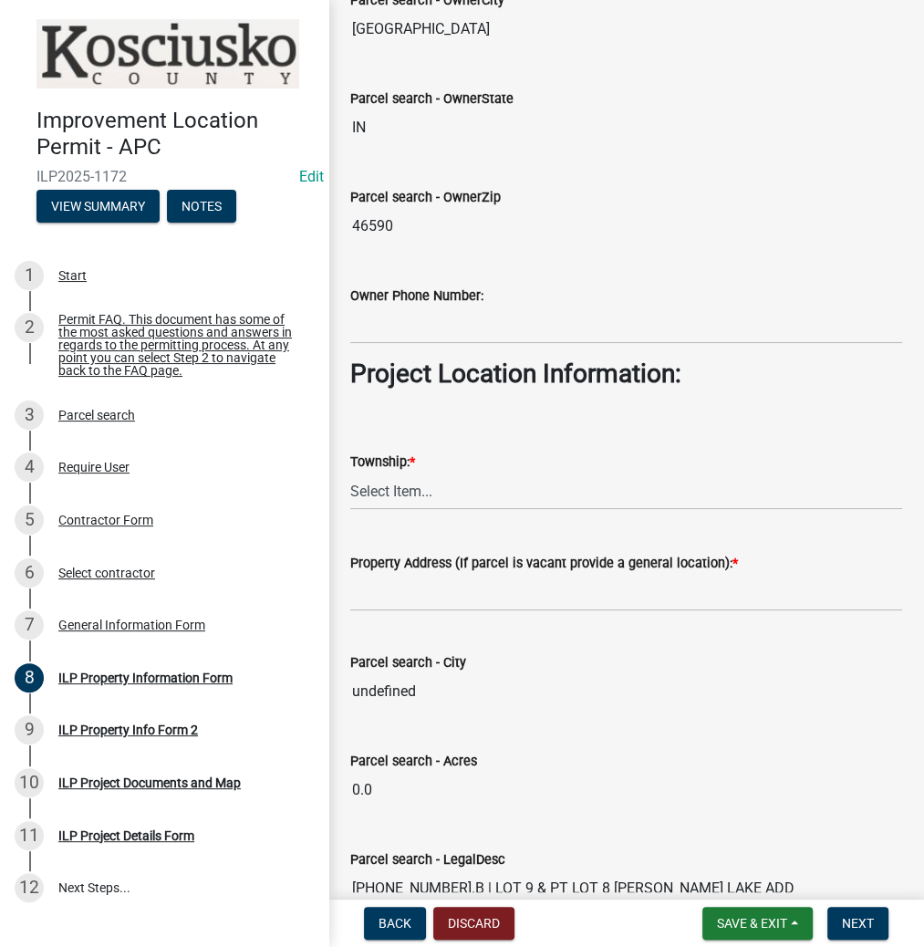
type input "SUSAN DEGENKOLB"
click at [385, 483] on select "Select Item... Benton - Elkhart Co Clay Etna Franklin Harrison Jackson Jefferso…" at bounding box center [626, 490] width 552 height 37
click at [350, 472] on select "Select Item... Benton - Elkhart Co Clay Etna Franklin Harrison Jackson Jefferso…" at bounding box center [626, 490] width 552 height 37
select select "1ba6d0a1-8334-4cec-a782-4148eced6037"
click at [416, 585] on input "Property Address (If parcel is vacant provide a general location): *" at bounding box center [626, 592] width 552 height 37
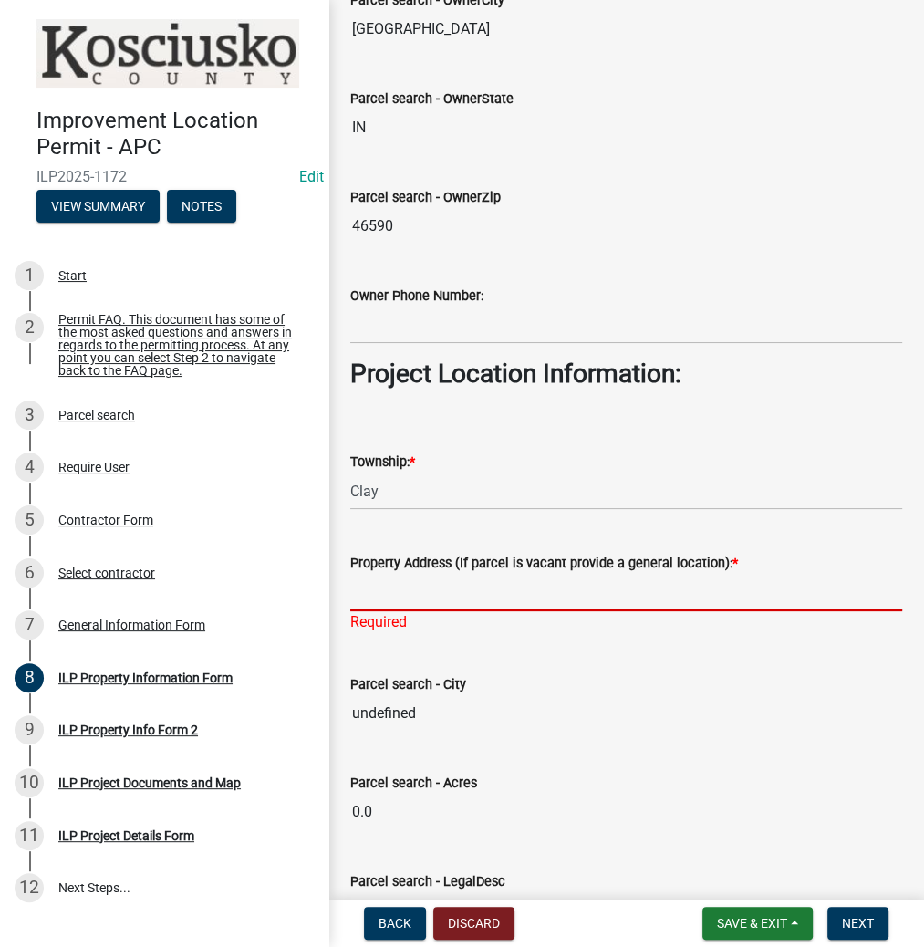
click at [408, 595] on input "Property Address (If parcel is vacant provide a general location): *" at bounding box center [626, 592] width 552 height 37
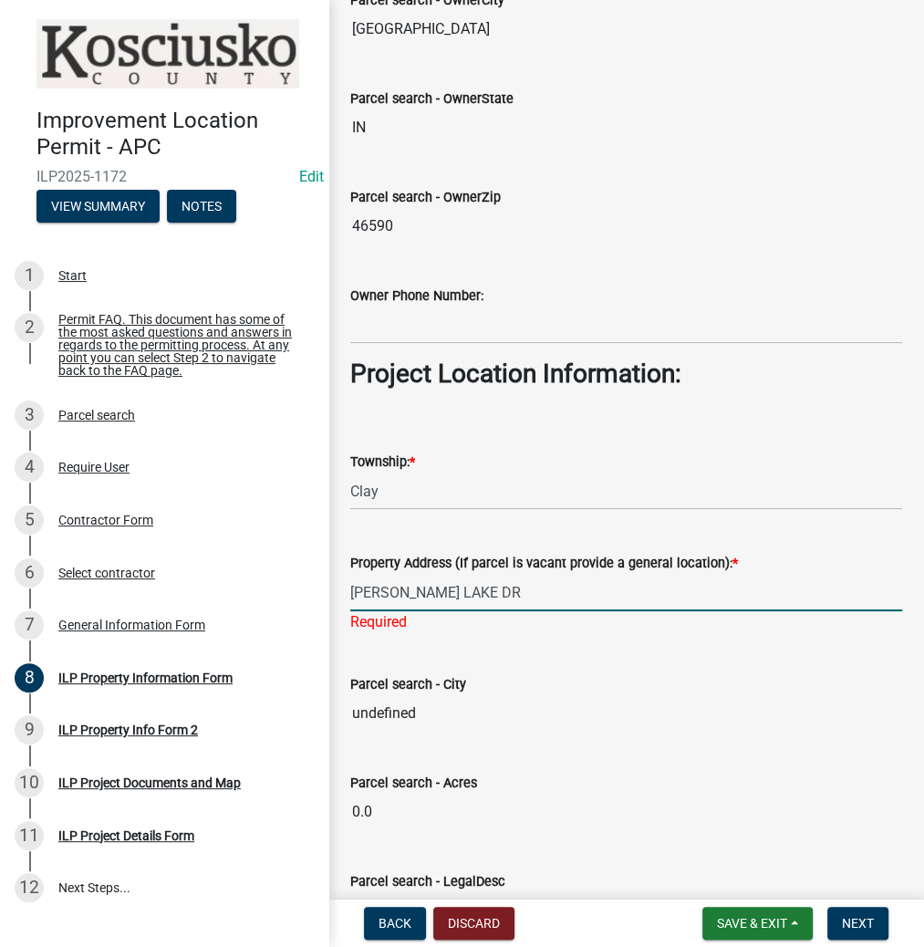
type input "CALDWELL LAKE DR"
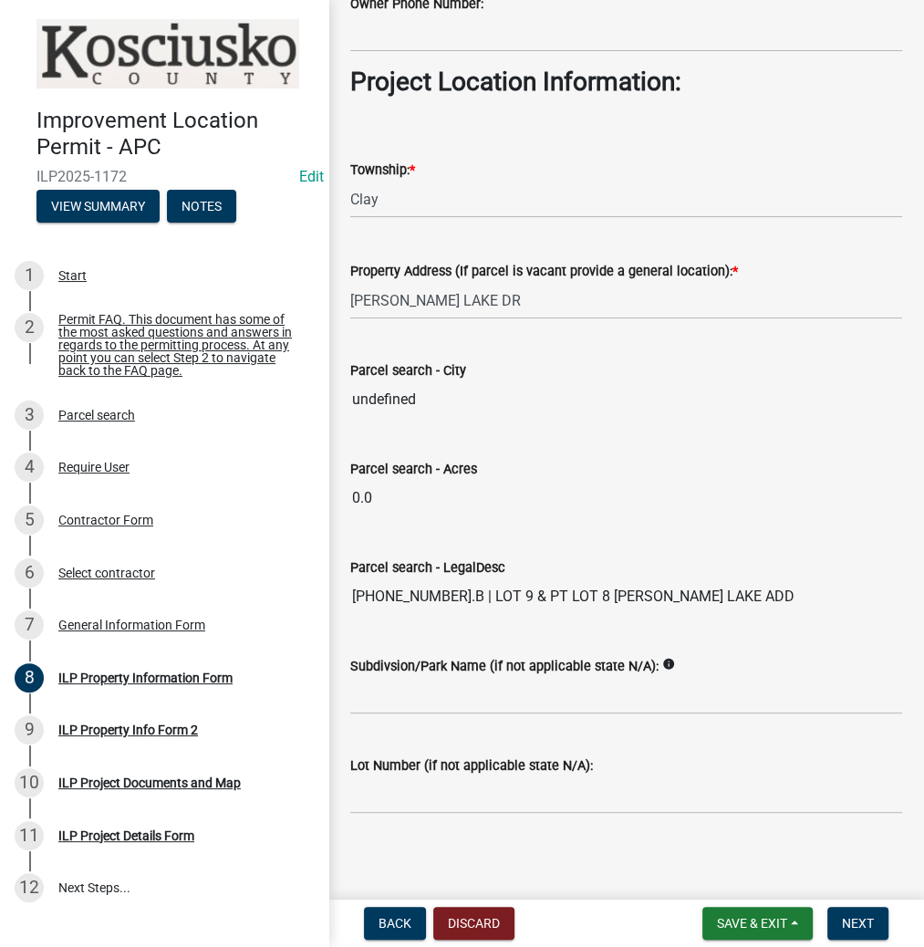
scroll to position [1318, 0]
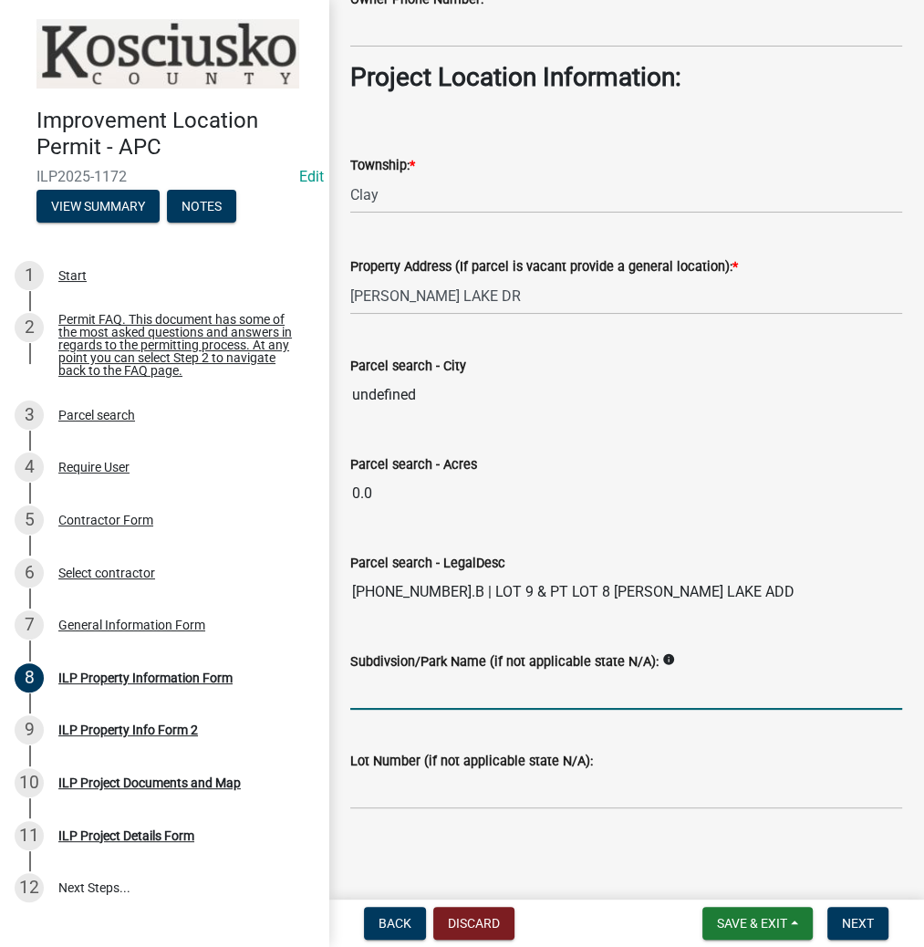
click at [379, 693] on input "Subdivsion/Park Name (if not applicable state N/A):" at bounding box center [626, 690] width 552 height 37
type input "CALDWELL LAKE ADD"
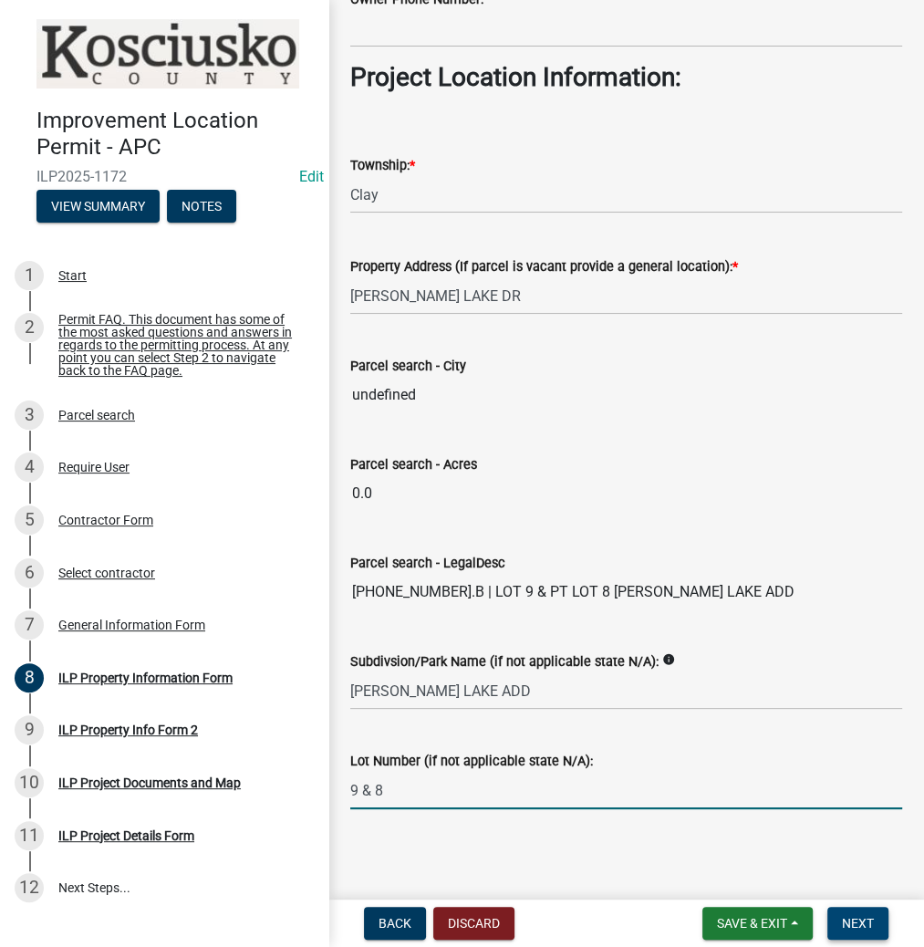
type input "9 & 8"
click at [860, 922] on span "Next" at bounding box center [858, 923] width 32 height 15
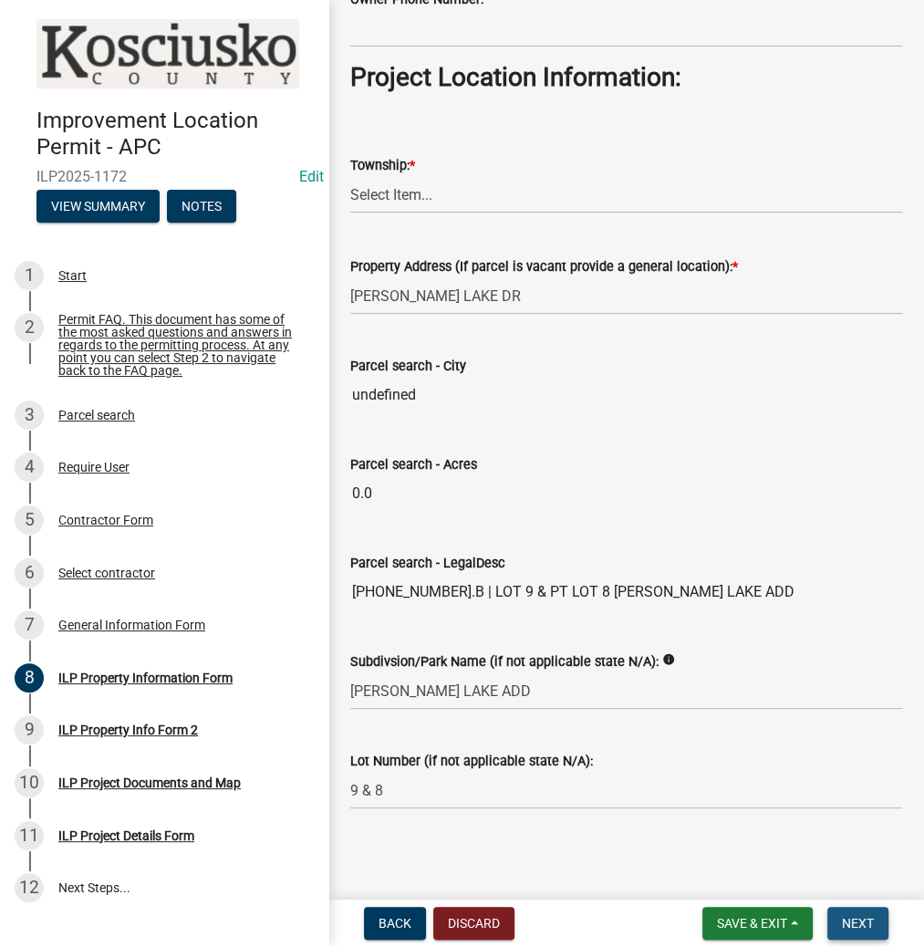
scroll to position [0, 0]
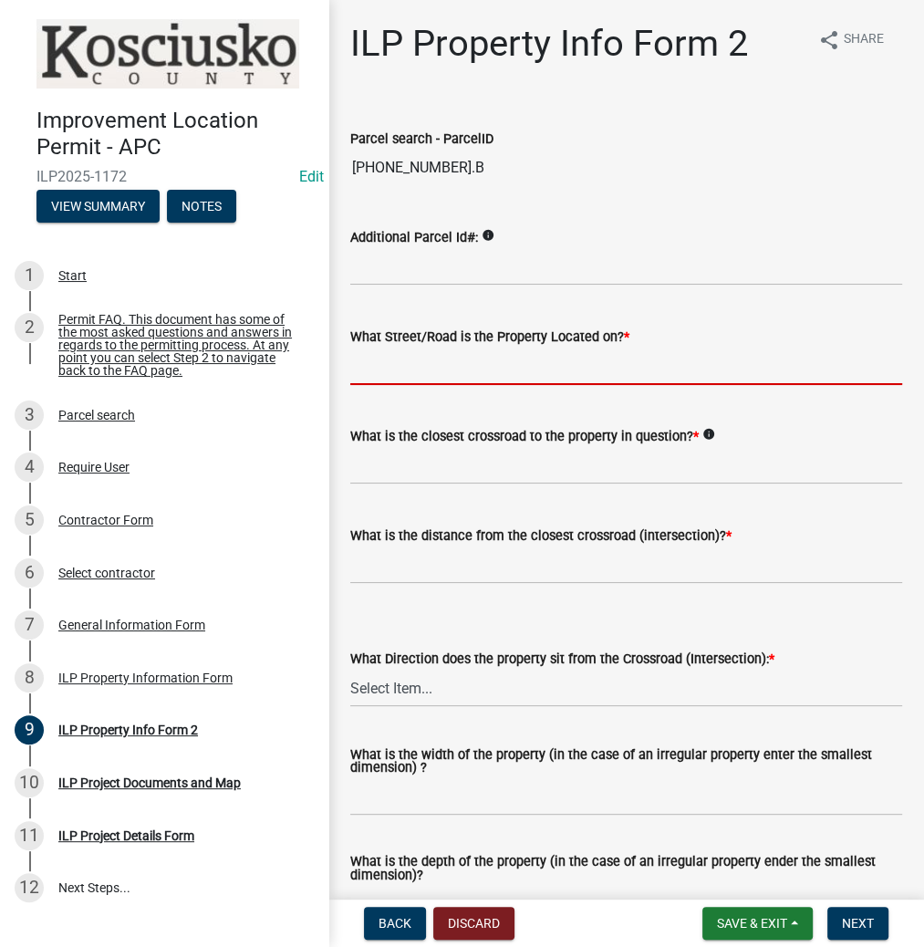
click at [468, 361] on input "What Street/Road is the Property Located on? *" at bounding box center [626, 366] width 552 height 37
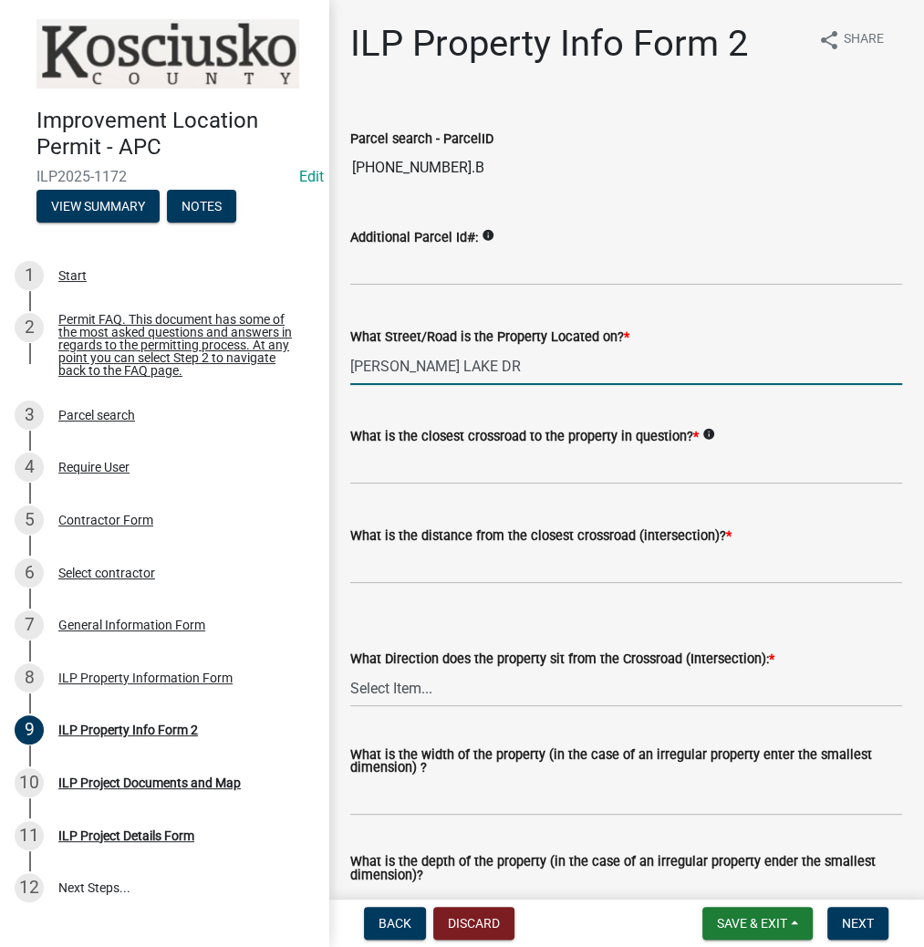
type input "CALDWELL LAKE DR"
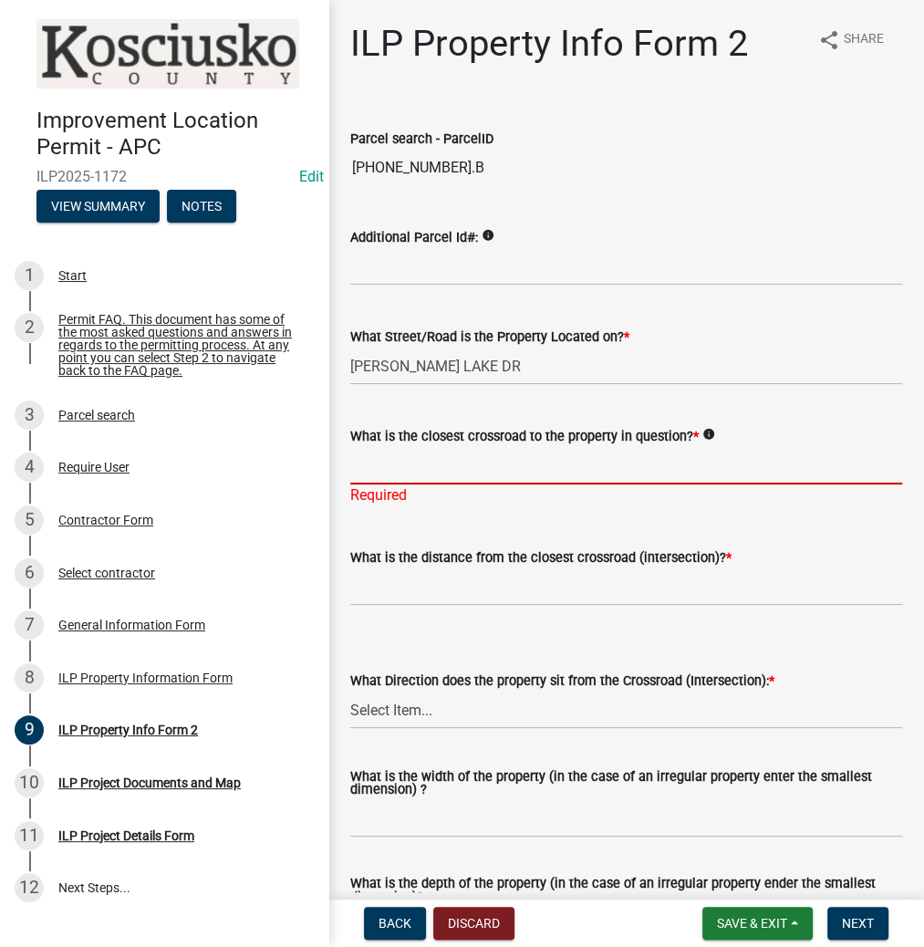
click at [410, 471] on input "What is the closest crossroad to the property in question? *" at bounding box center [626, 465] width 552 height 37
type input "750 S"
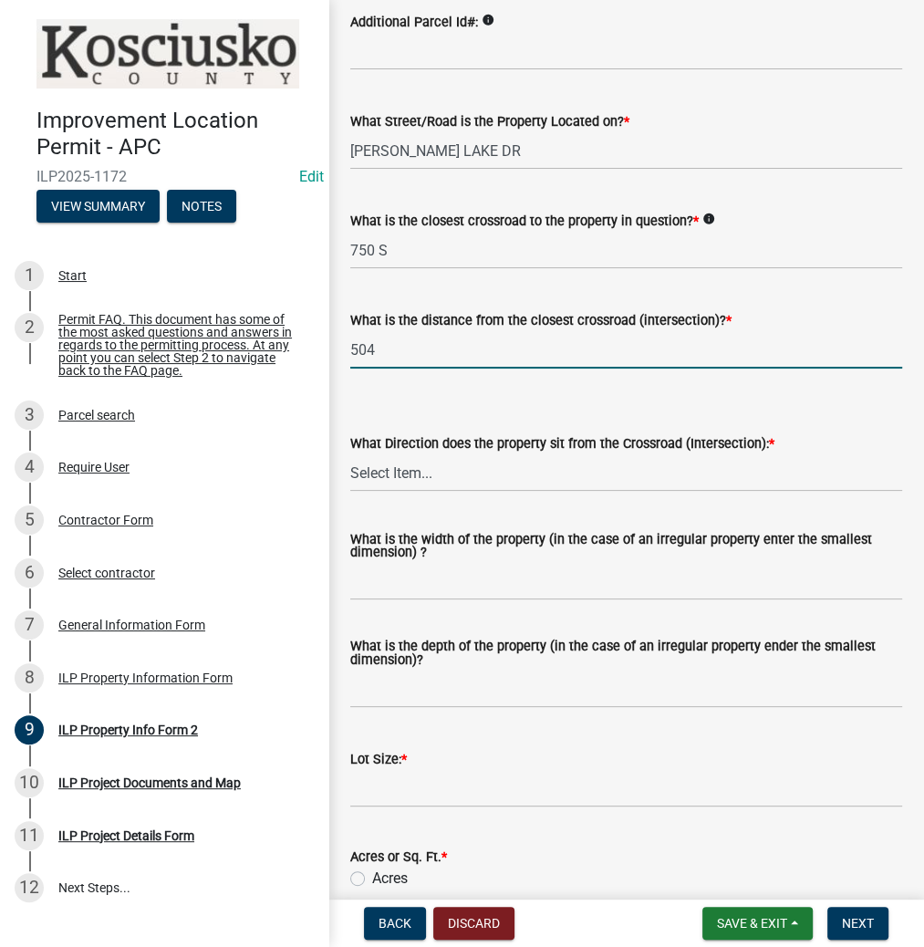
scroll to position [219, 0]
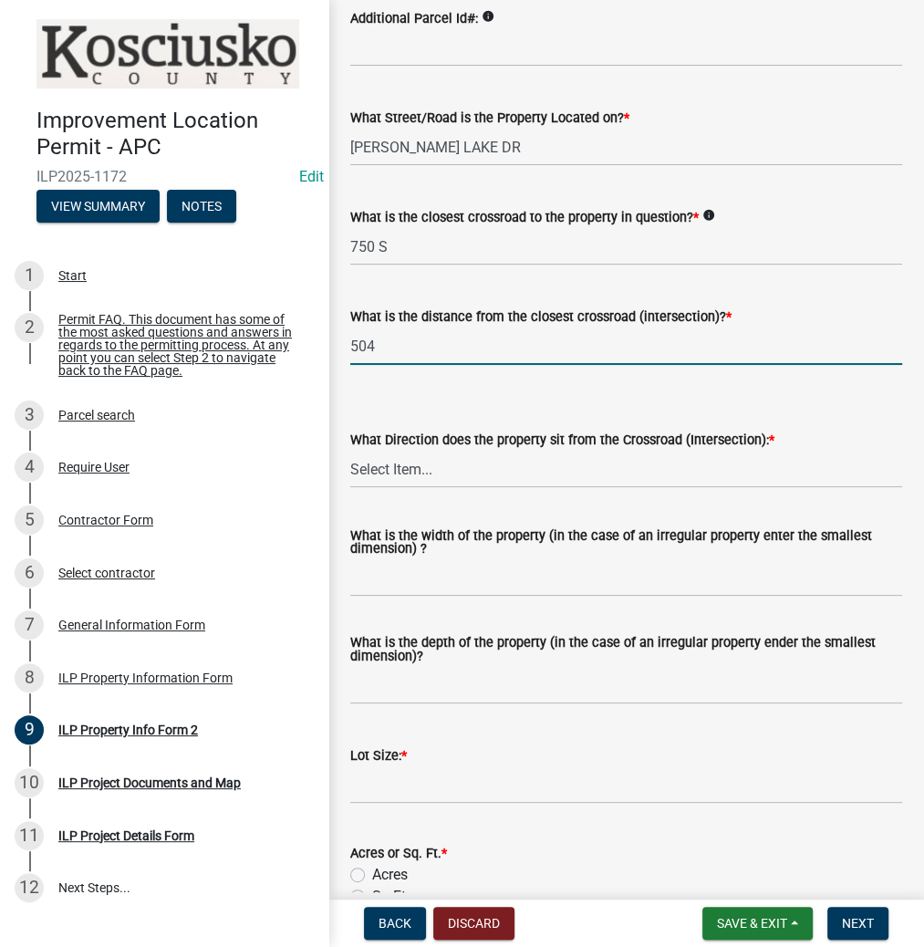
type input "504"
click at [441, 468] on select "Select Item... N NE NW S SE SW E W" at bounding box center [626, 469] width 552 height 37
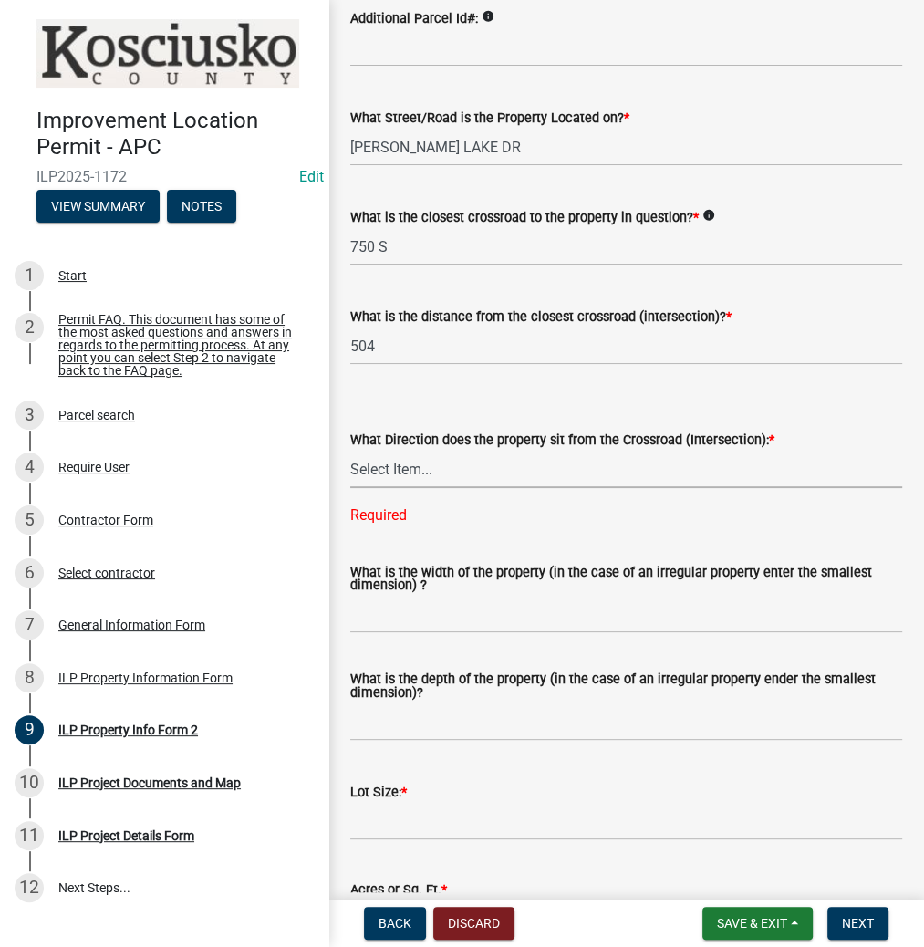
click at [405, 464] on select "Select Item... N NE NW S SE SW E W" at bounding box center [626, 469] width 552 height 37
click at [350, 451] on select "Select Item... N NE NW S SE SW E W" at bounding box center [626, 469] width 552 height 37
select select "d1e29b26-5d4c-45d9-9a17-32724f9b6679"
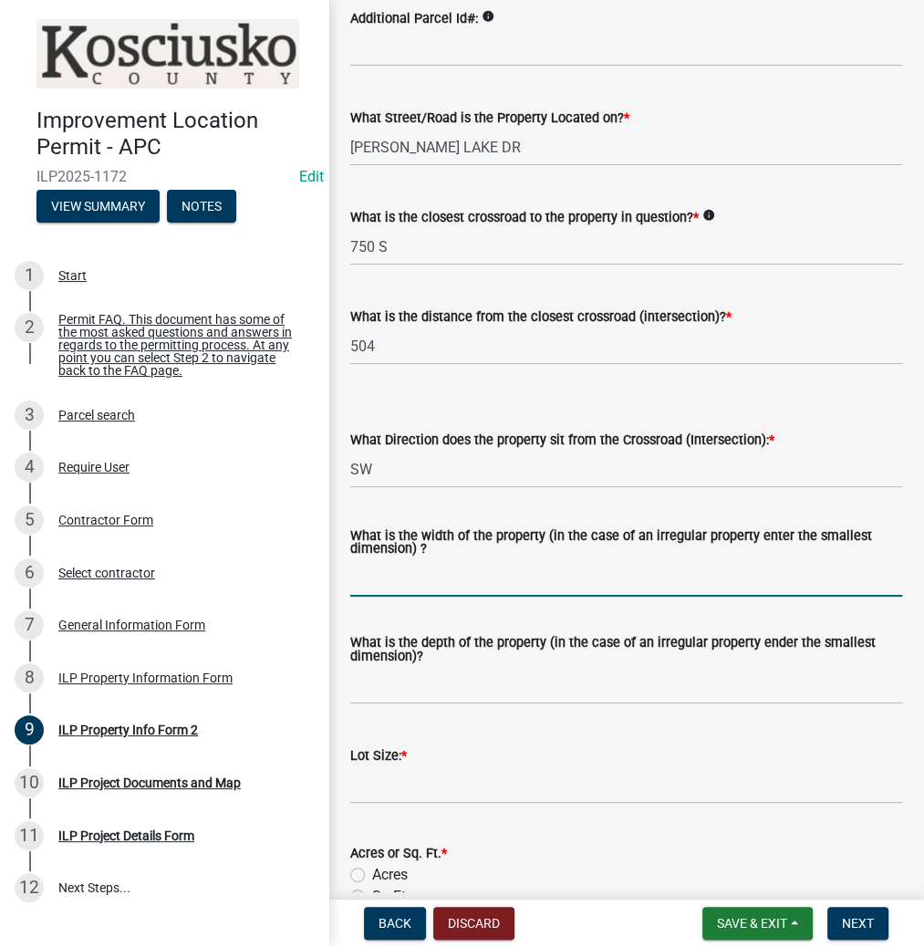
click at [437, 581] on input "What is the width of the property (in the case of an irregular property enter t…" at bounding box center [626, 577] width 552 height 37
click at [377, 567] on input "What is the width of the property (in the case of an irregular property enter t…" at bounding box center [626, 577] width 552 height 37
type input "144"
click at [388, 676] on input "What is the depth of the property (in the case of an irregular property ender t…" at bounding box center [626, 685] width 552 height 37
type input "2"
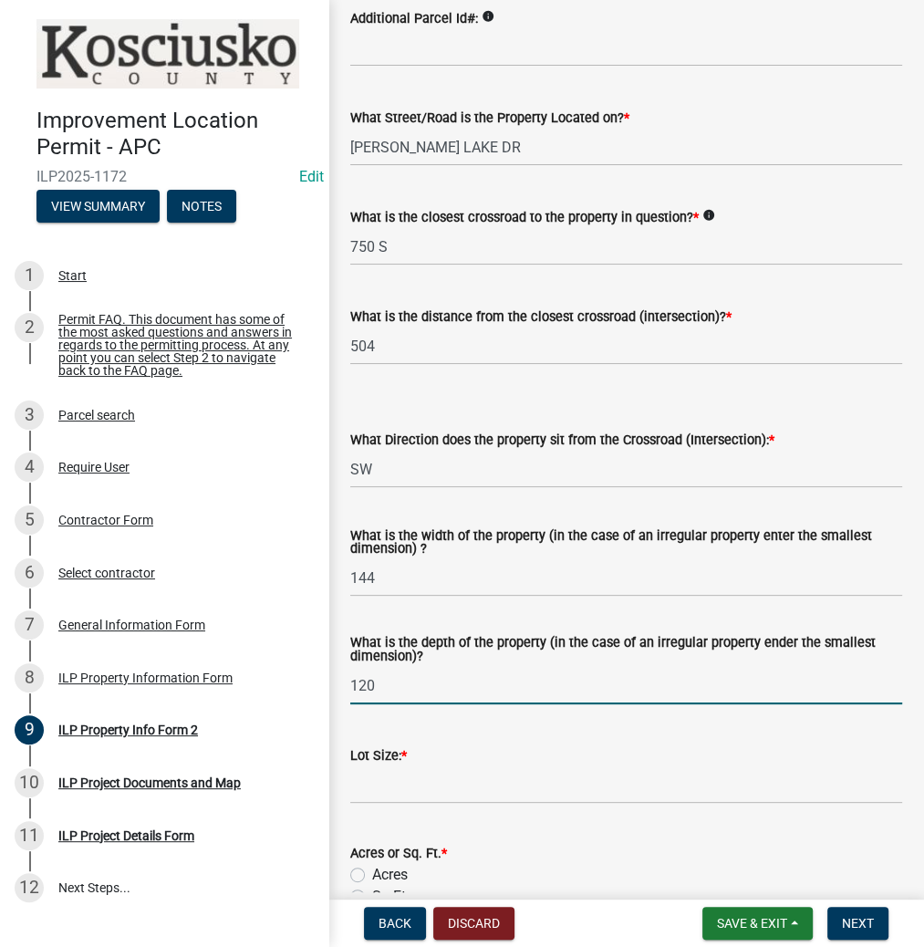
type input "120"
click at [379, 790] on input "text" at bounding box center [626, 784] width 552 height 37
type input "17280"
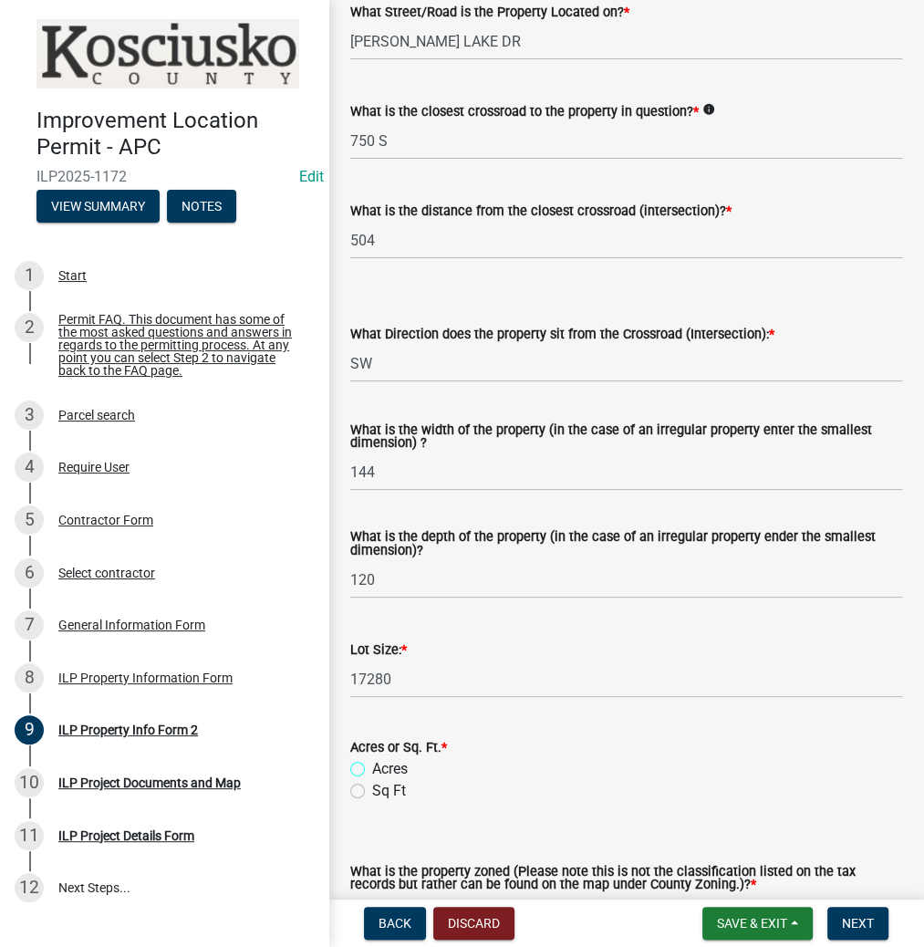
scroll to position [511, 0]
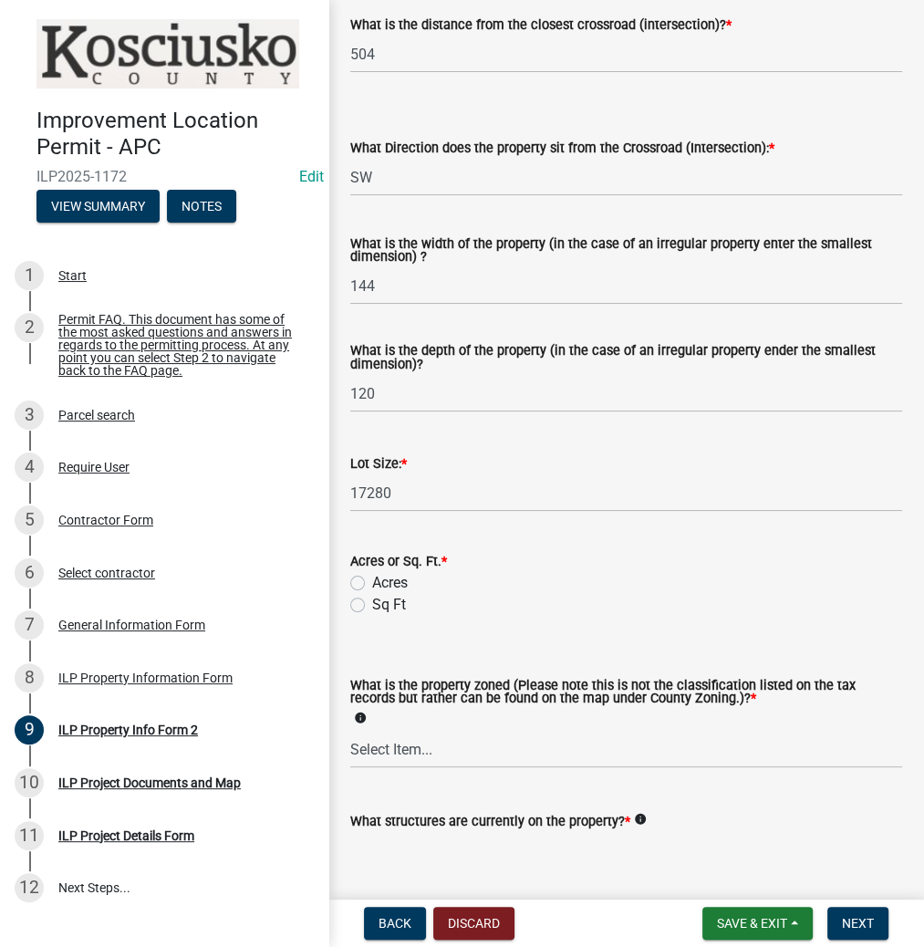
click at [372, 602] on label "Sq Ft" at bounding box center [389, 605] width 34 height 22
click at [372, 602] on input "Sq Ft" at bounding box center [378, 600] width 12 height 12
radio input "true"
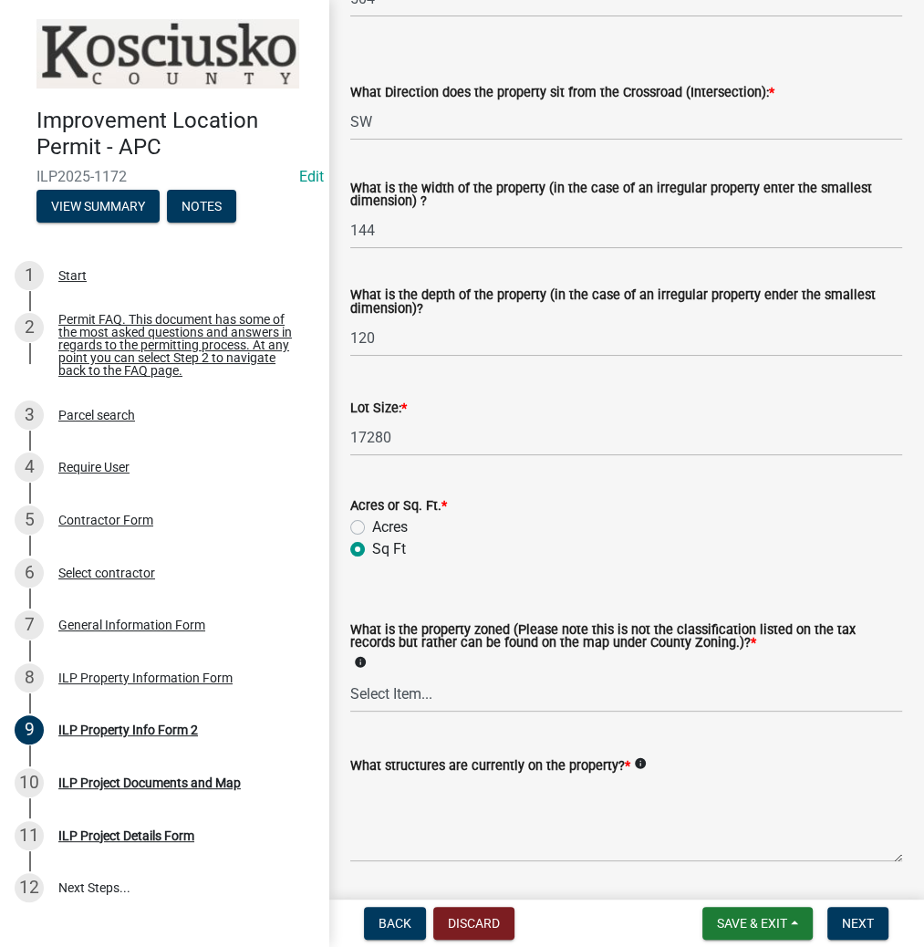
scroll to position [623, 0]
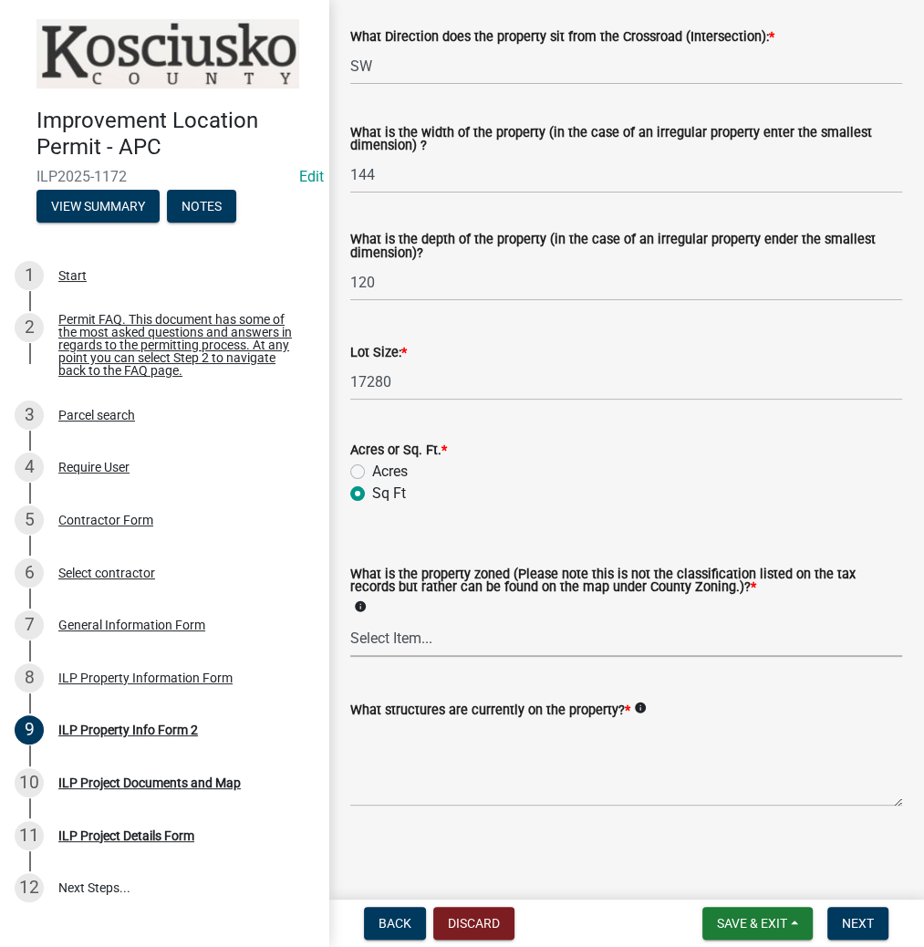
click at [388, 635] on select "Select Item... Agricultural Agricultural 2 Commercial Environmental Industrial …" at bounding box center [626, 637] width 552 height 37
click at [350, 619] on select "Select Item... Agricultural Agricultural 2 Commercial Environmental Industrial …" at bounding box center [626, 637] width 552 height 37
select select "1146270b-2111-4e23-bf7f-74ce85cf7041"
click at [409, 745] on textarea "What structures are currently on the property? *" at bounding box center [626, 764] width 552 height 86
type textarea "VACANT"
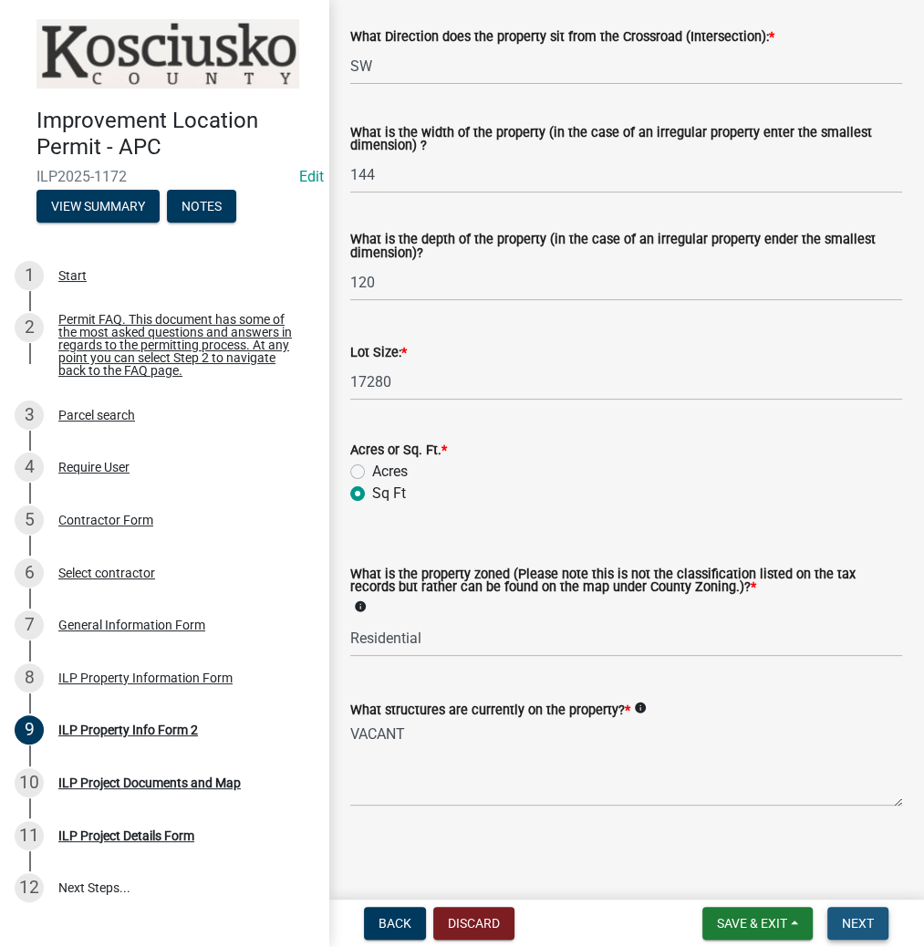
click at [857, 912] on button "Next" at bounding box center [857, 923] width 61 height 33
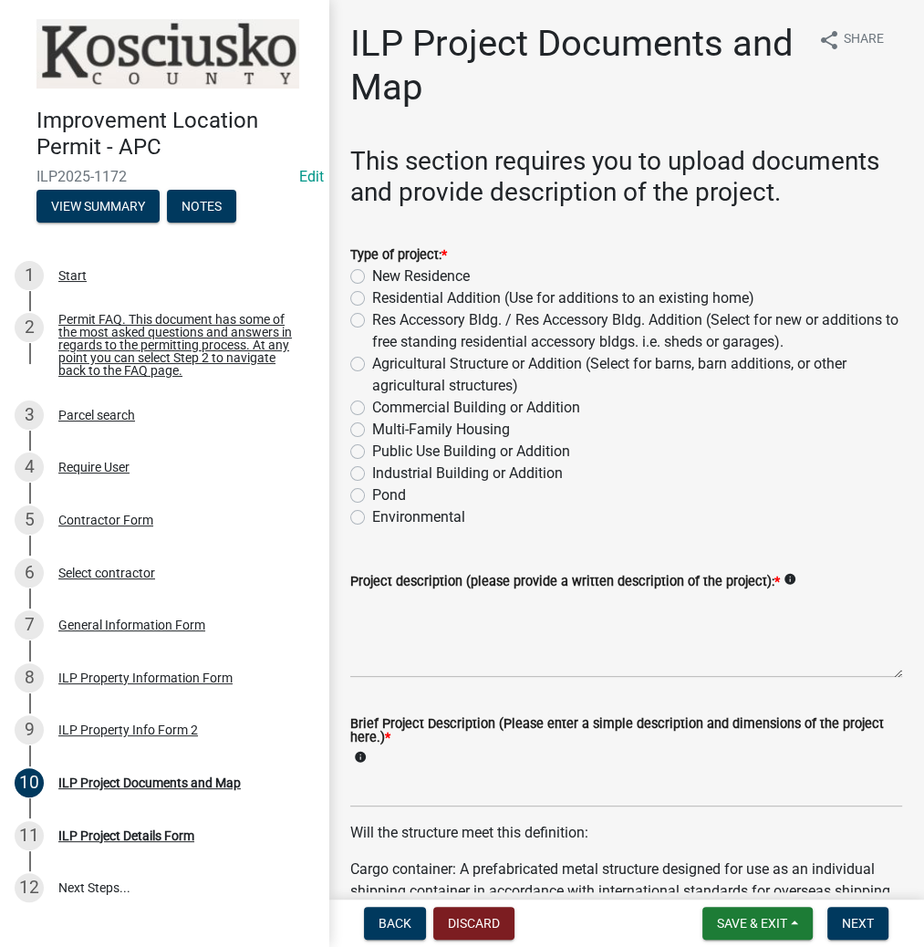
click at [372, 277] on label "New Residence" at bounding box center [421, 276] width 98 height 22
click at [372, 277] on input "New Residence" at bounding box center [378, 271] width 12 height 12
radio input "true"
click at [425, 618] on textarea "Project description (please provide a written description of the project): *" at bounding box center [626, 635] width 552 height 86
type textarea "14X32 RESIDENCE"
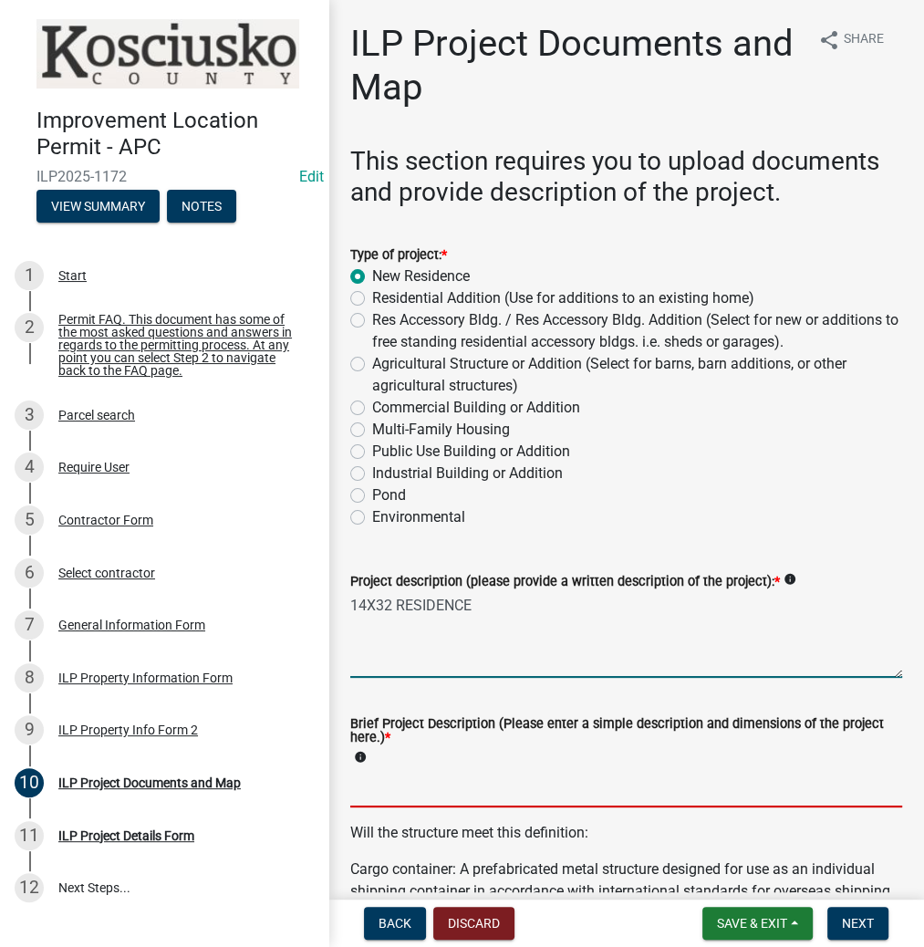
click at [364, 786] on input "Brief Project Description (Please enter a simple description and dimensions of …" at bounding box center [626, 788] width 552 height 37
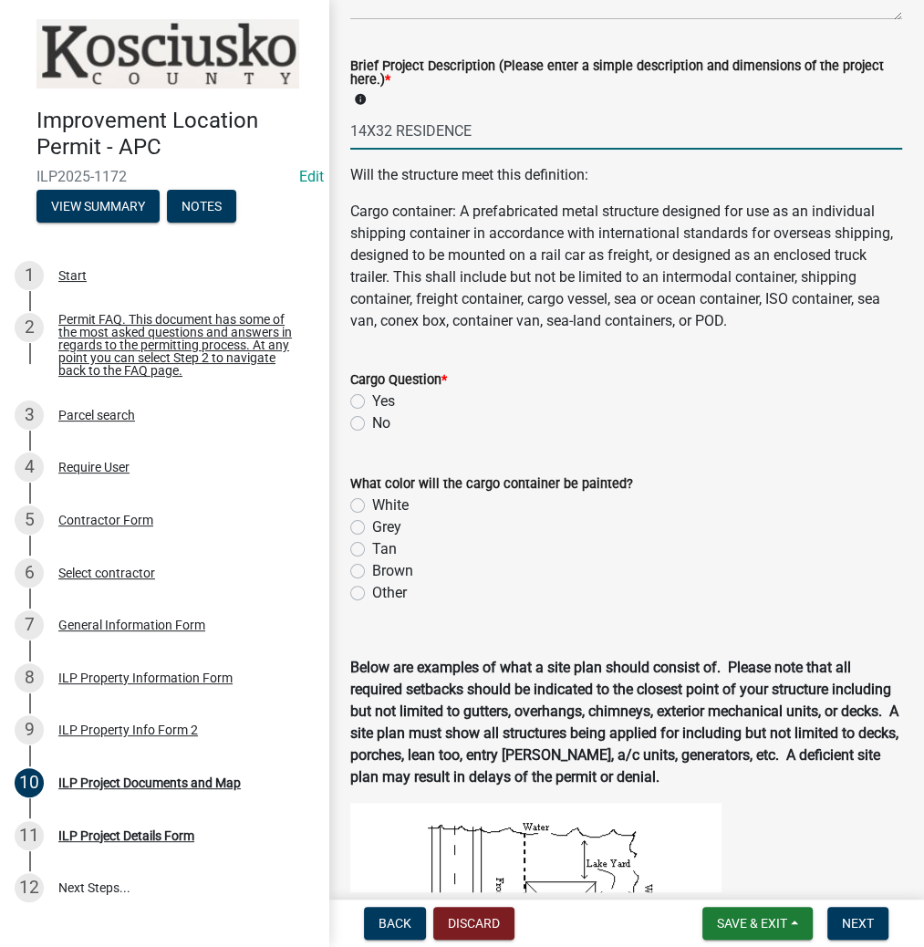
scroll to position [730, 0]
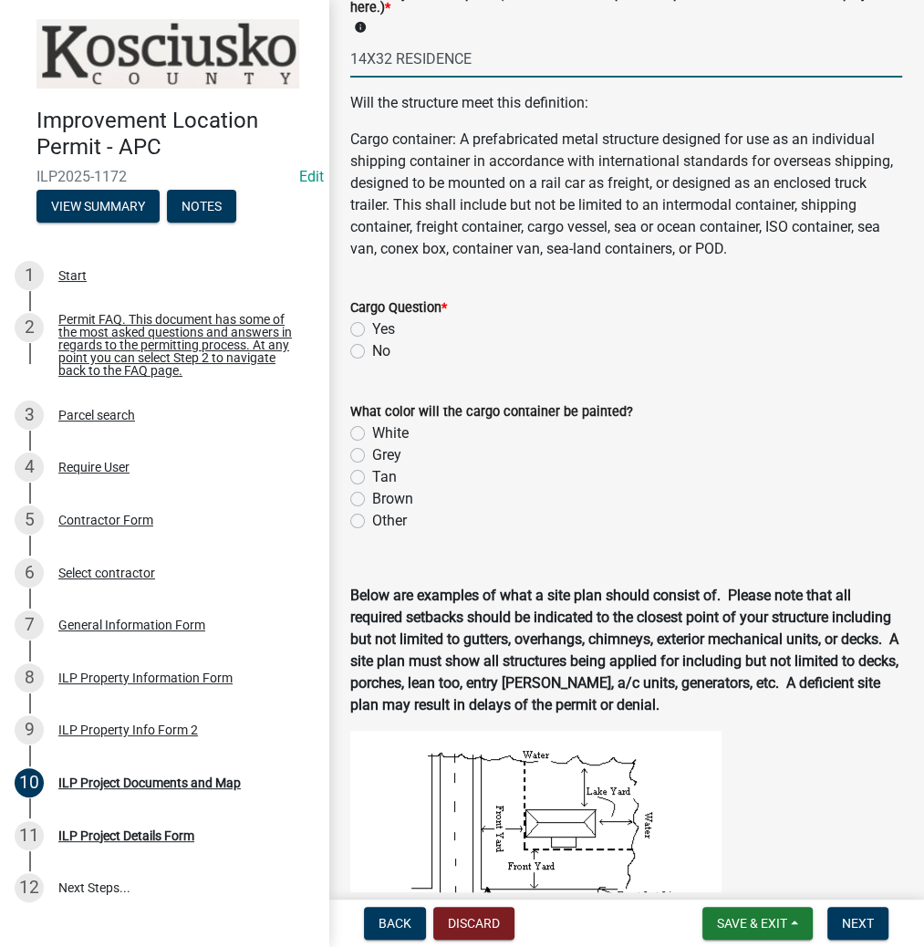
type input "14X32 RESIDENCE"
click at [372, 362] on label "No" at bounding box center [381, 351] width 18 height 22
click at [372, 352] on input "No" at bounding box center [378, 346] width 12 height 12
radio input "true"
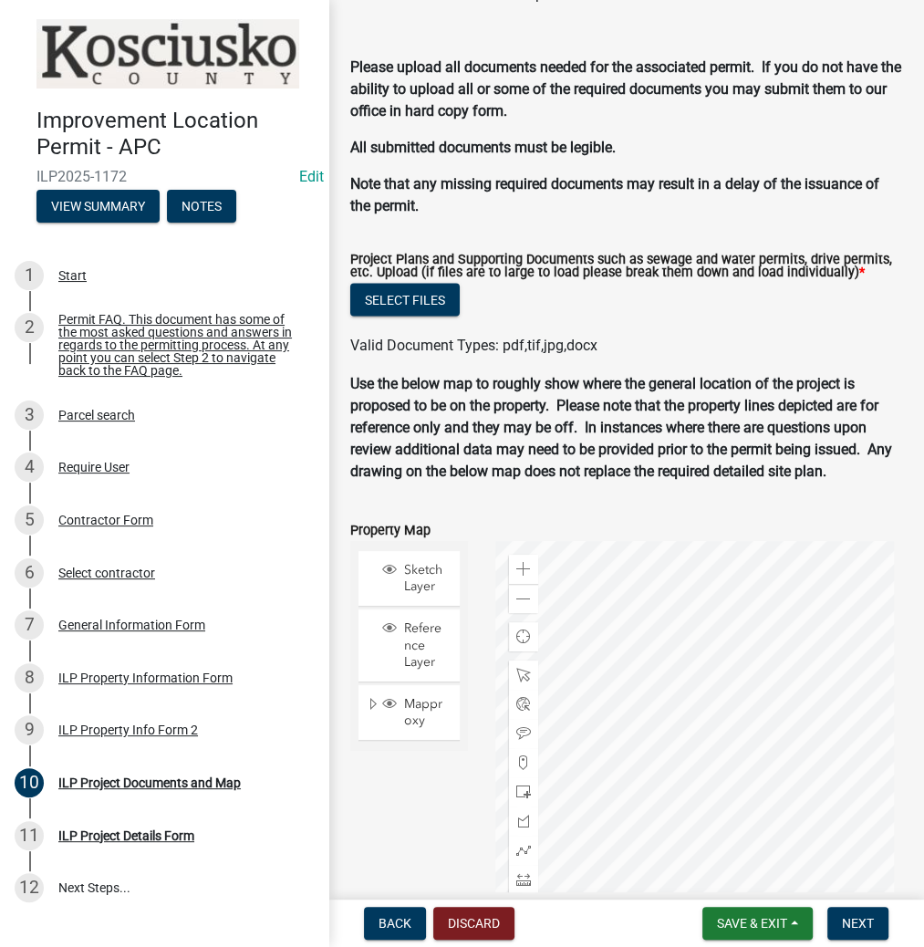
scroll to position [1897, 0]
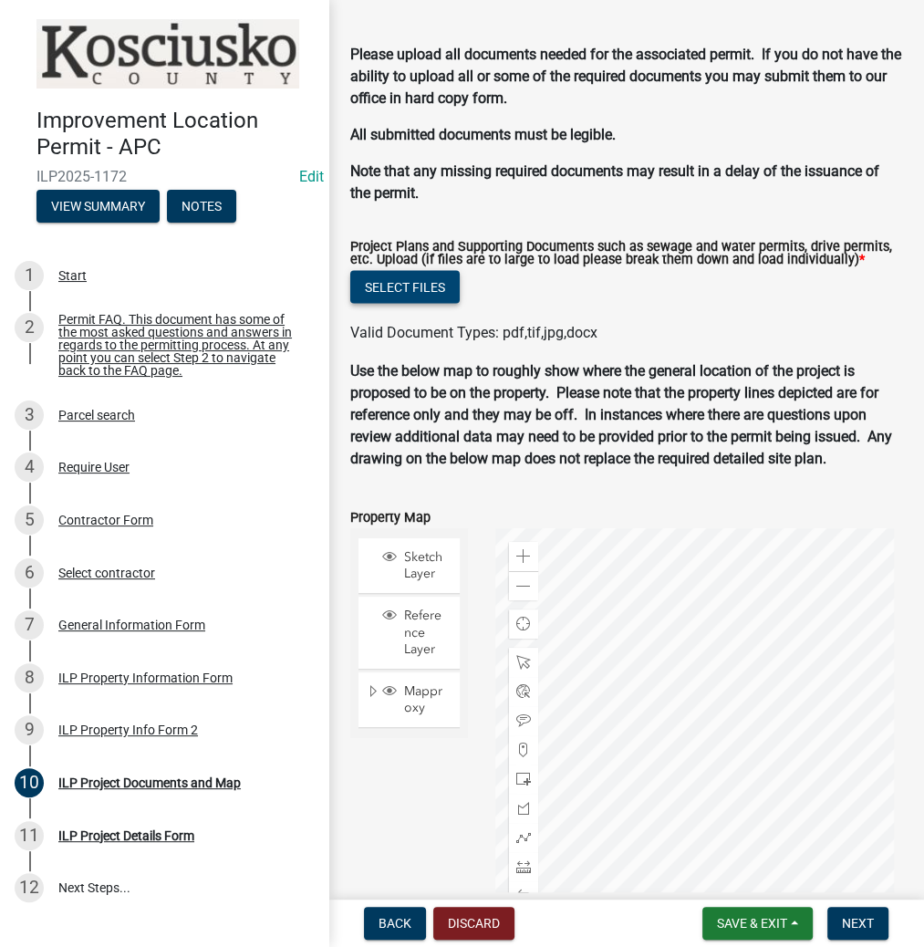
click at [424, 303] on button "Select files" at bounding box center [404, 286] width 109 height 33
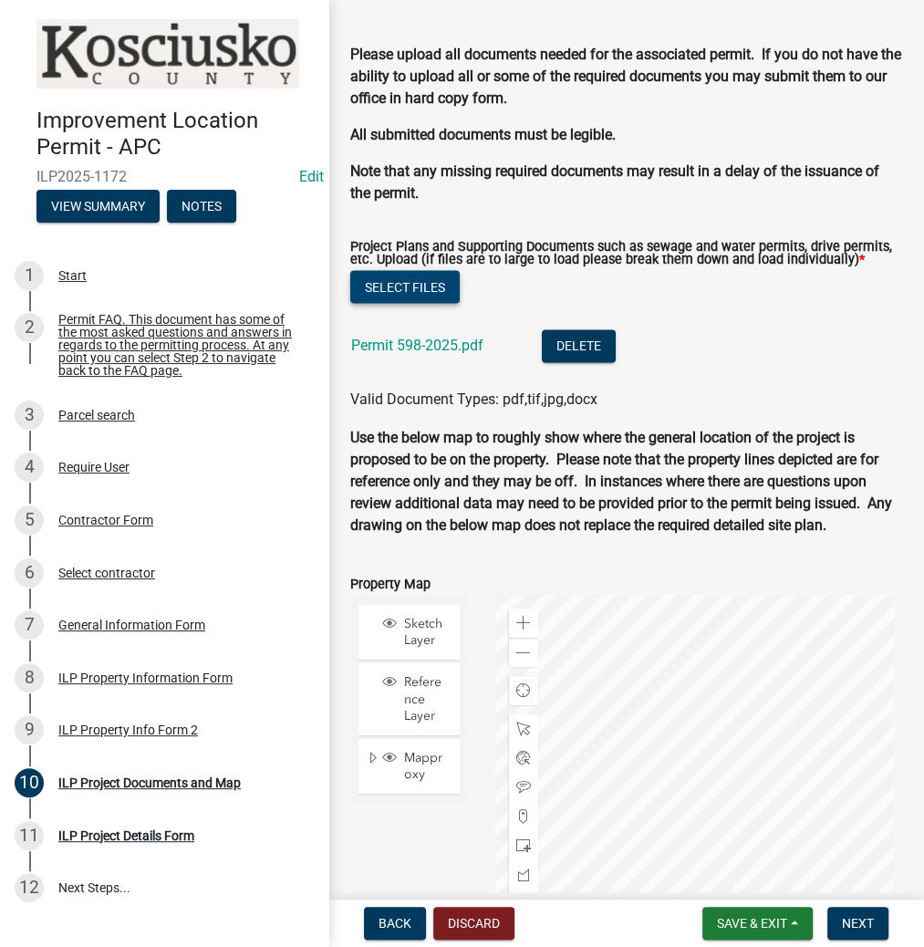
click at [421, 303] on button "Select files" at bounding box center [404, 286] width 109 height 33
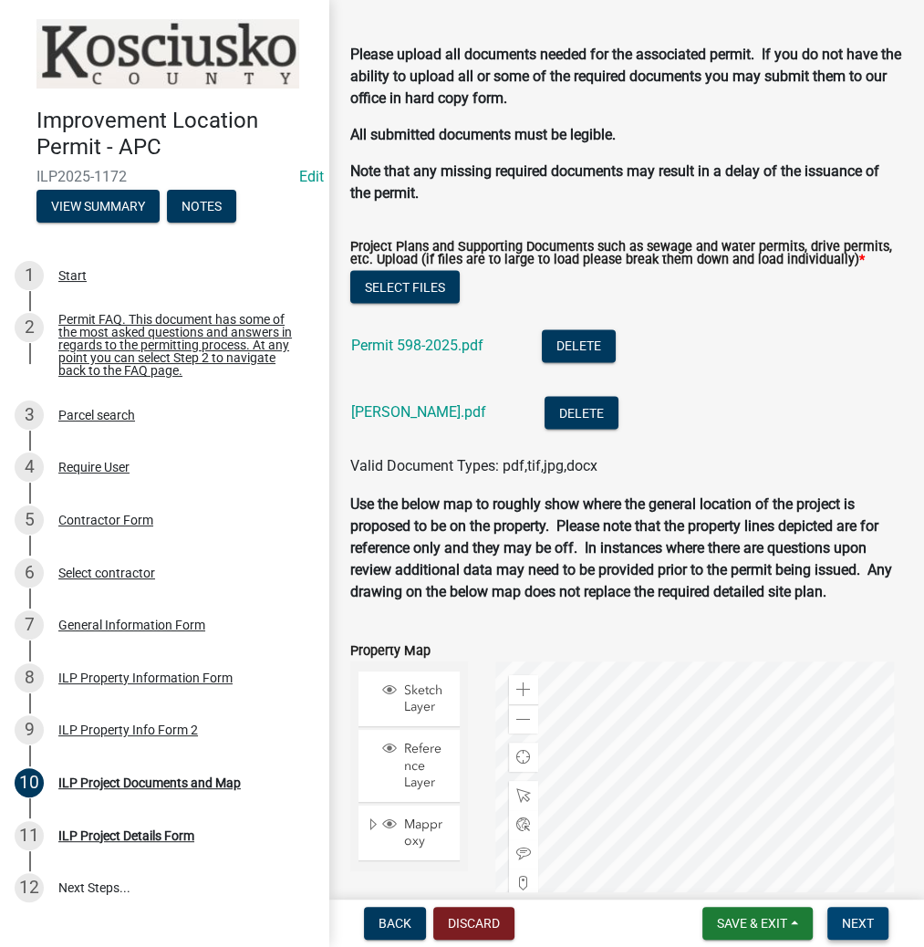
click at [857, 931] on button "Next" at bounding box center [857, 923] width 61 height 33
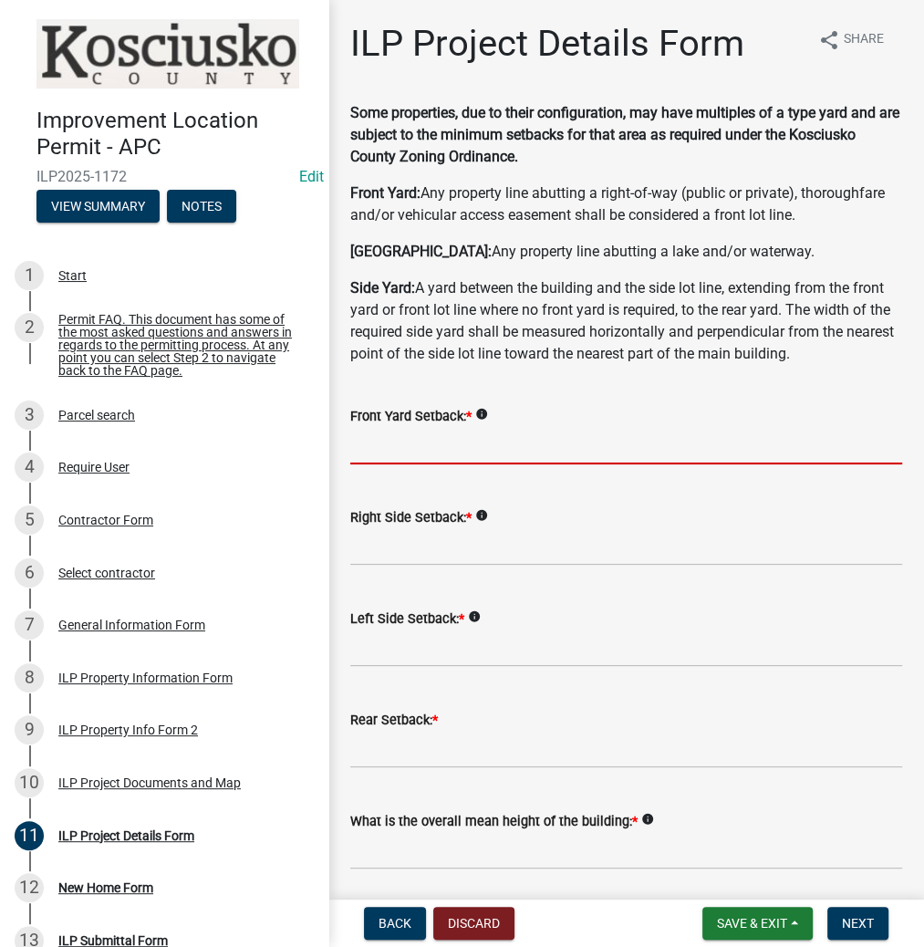
click at [383, 445] on input "text" at bounding box center [626, 445] width 552 height 37
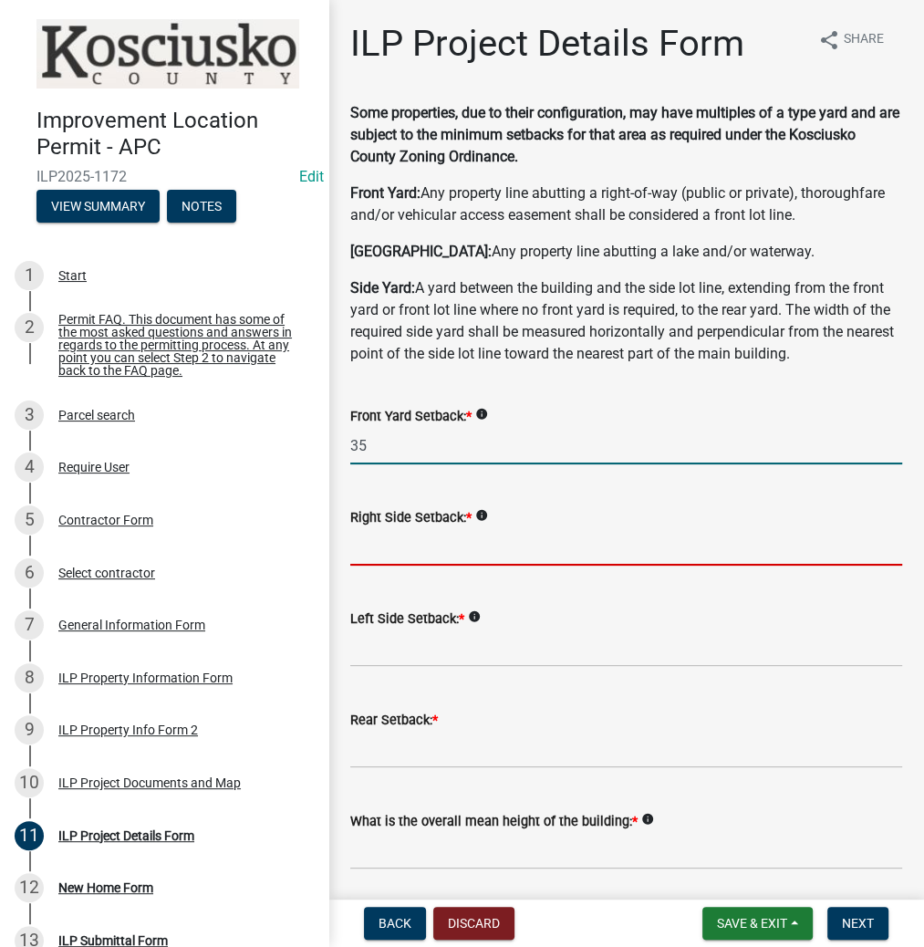
type input "35.0"
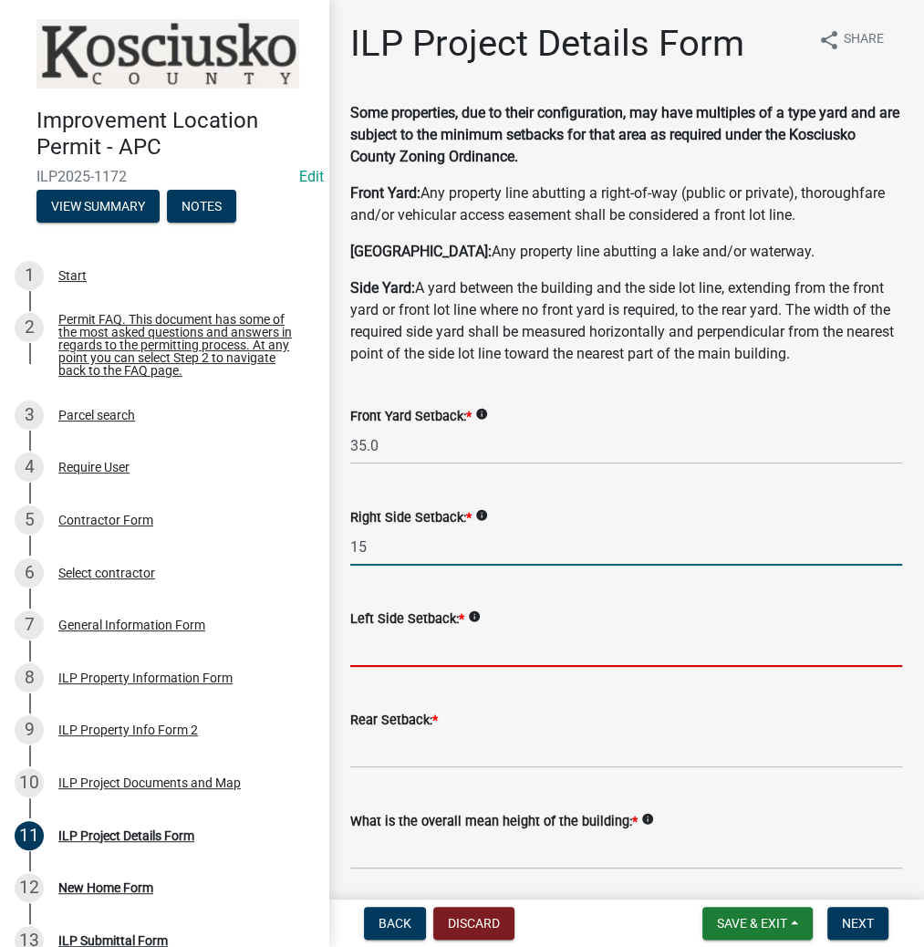
type input "15.0"
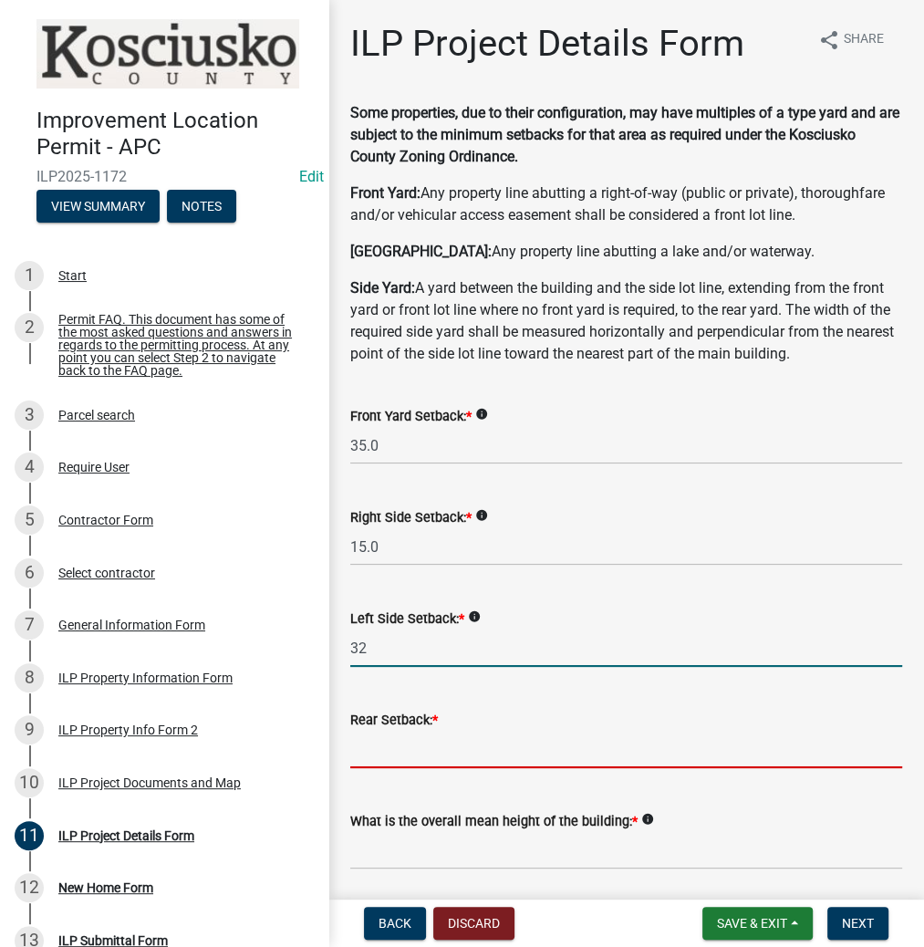
type input "32.0"
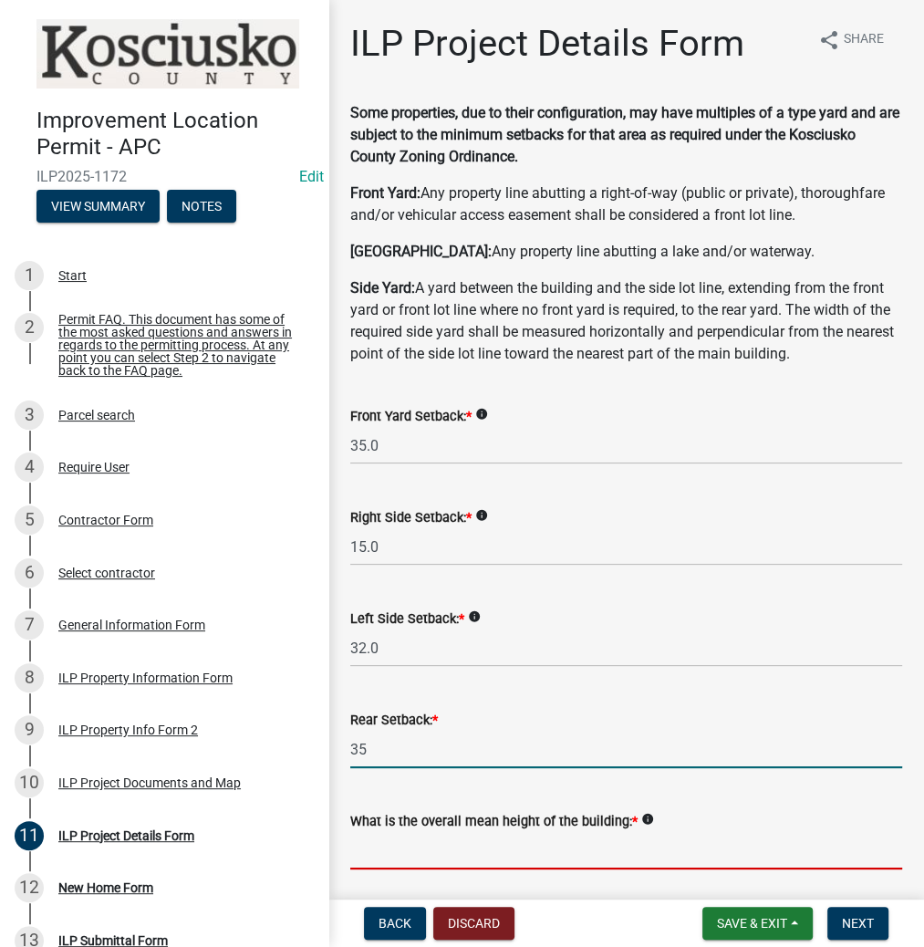
type input "35.0"
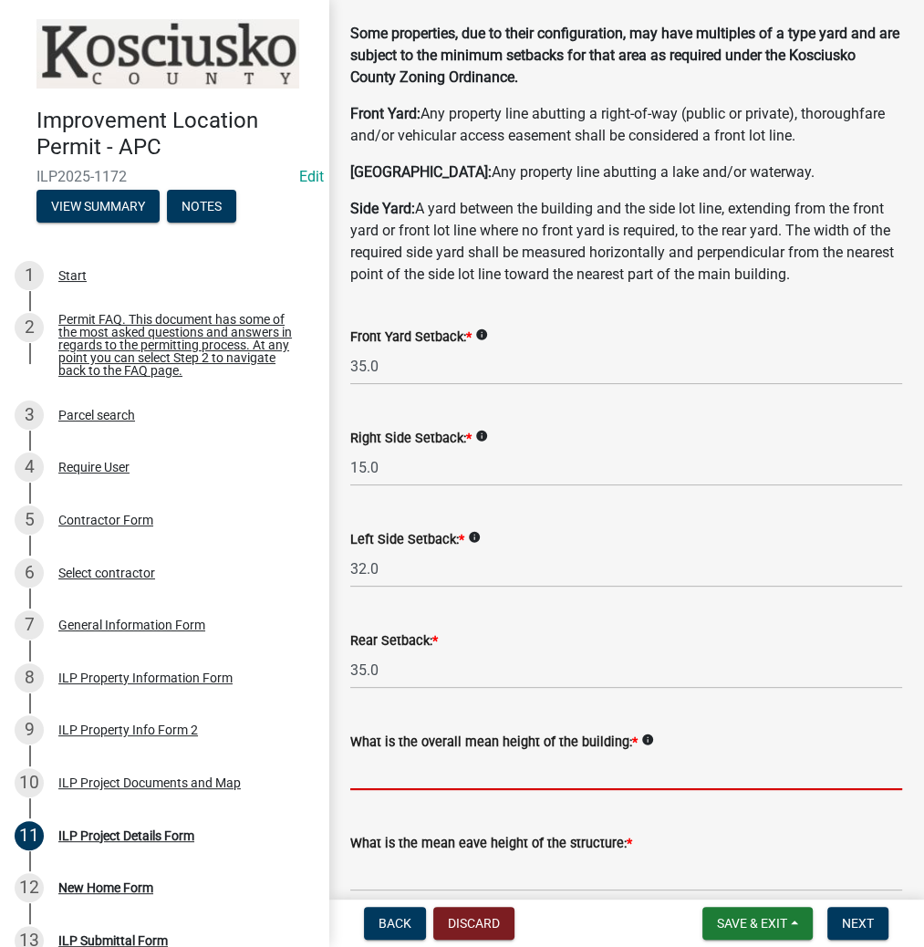
scroll to position [219, 0]
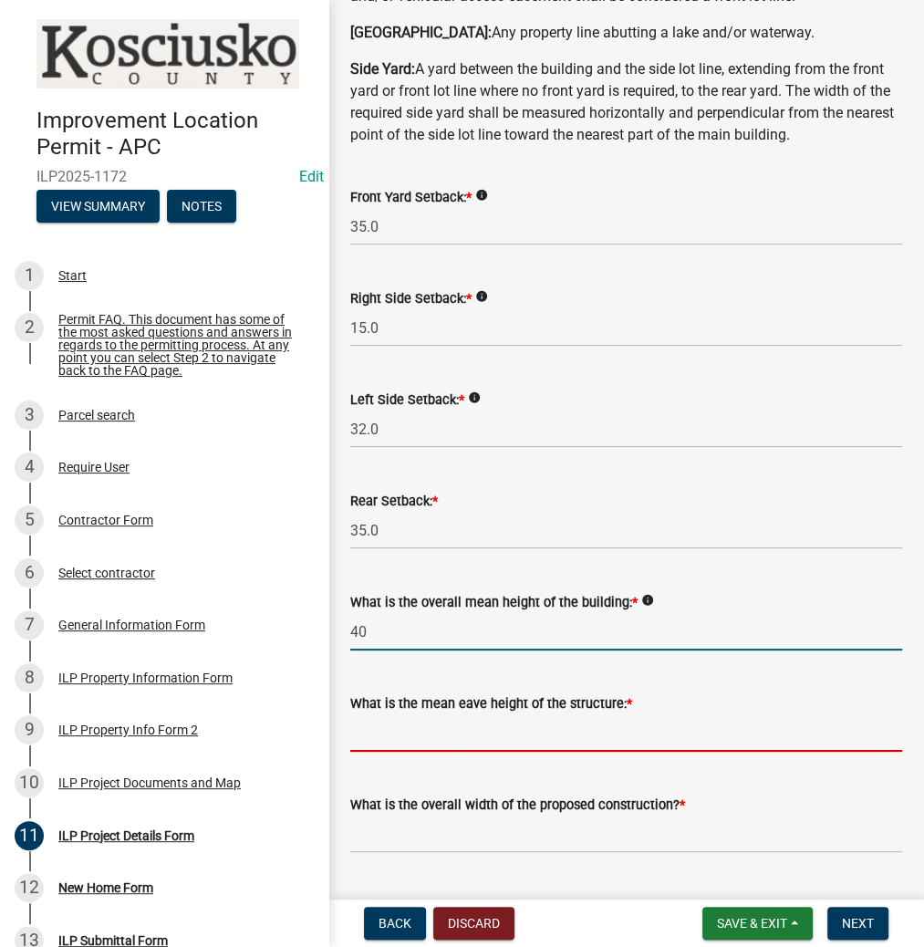
type input "40.0"
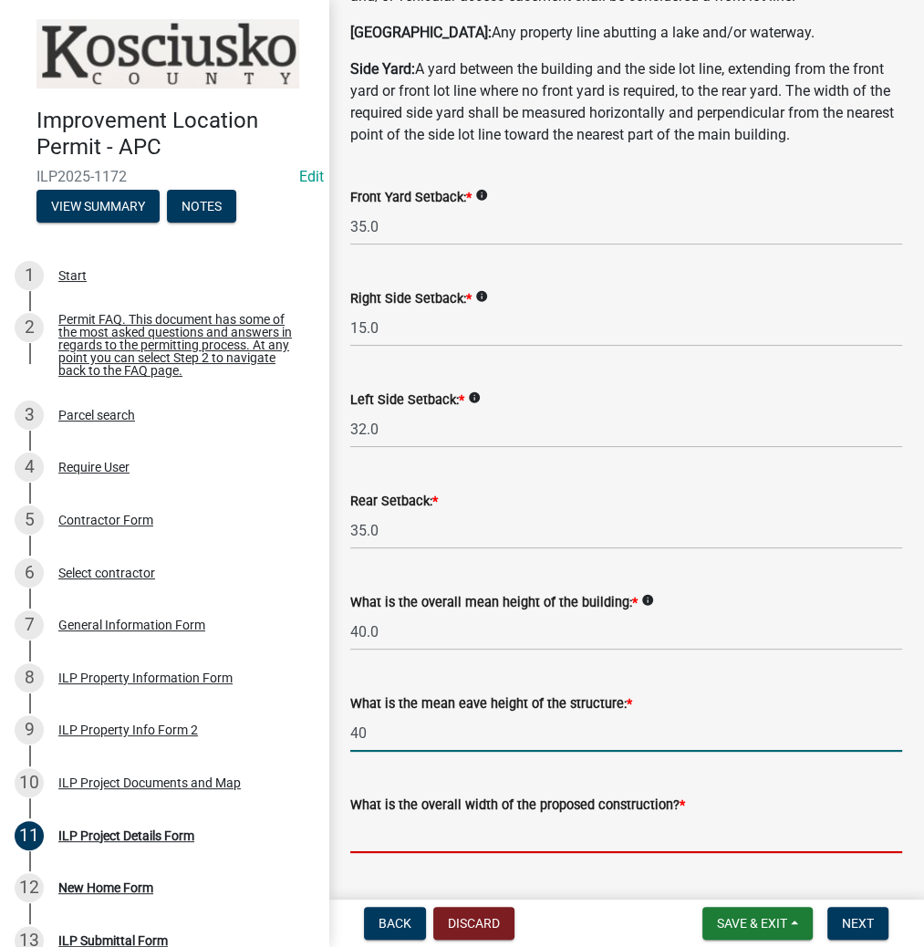
type input "40.0"
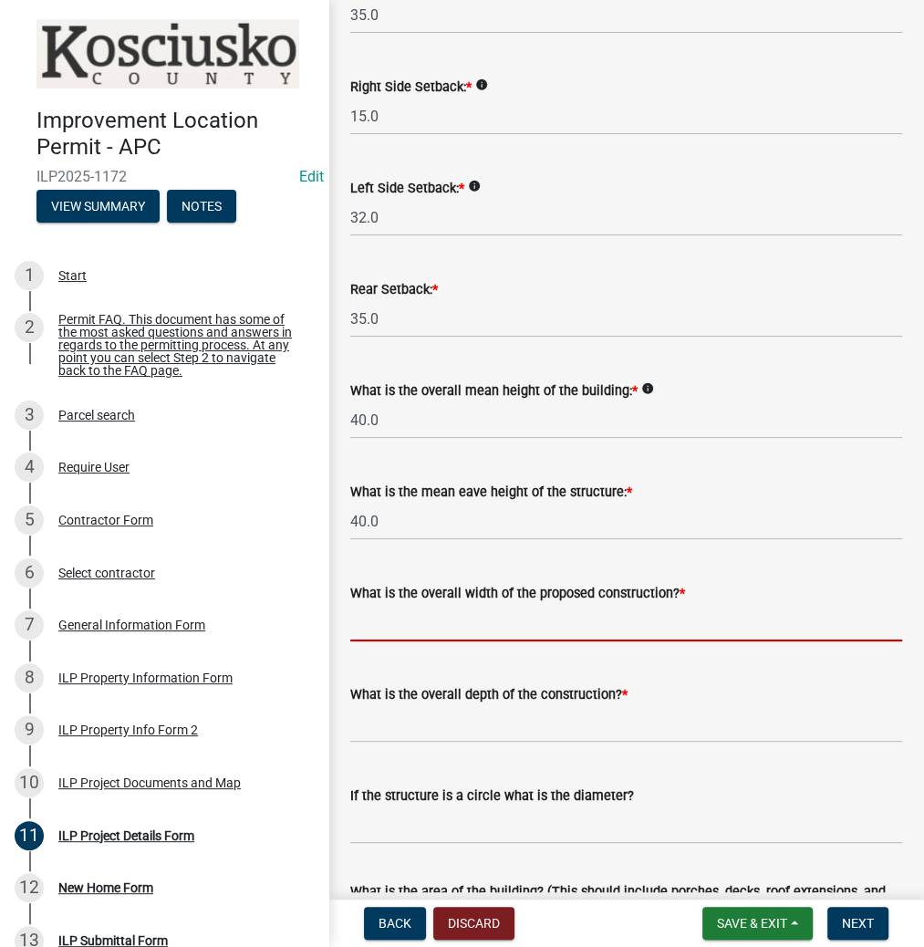
scroll to position [438, 0]
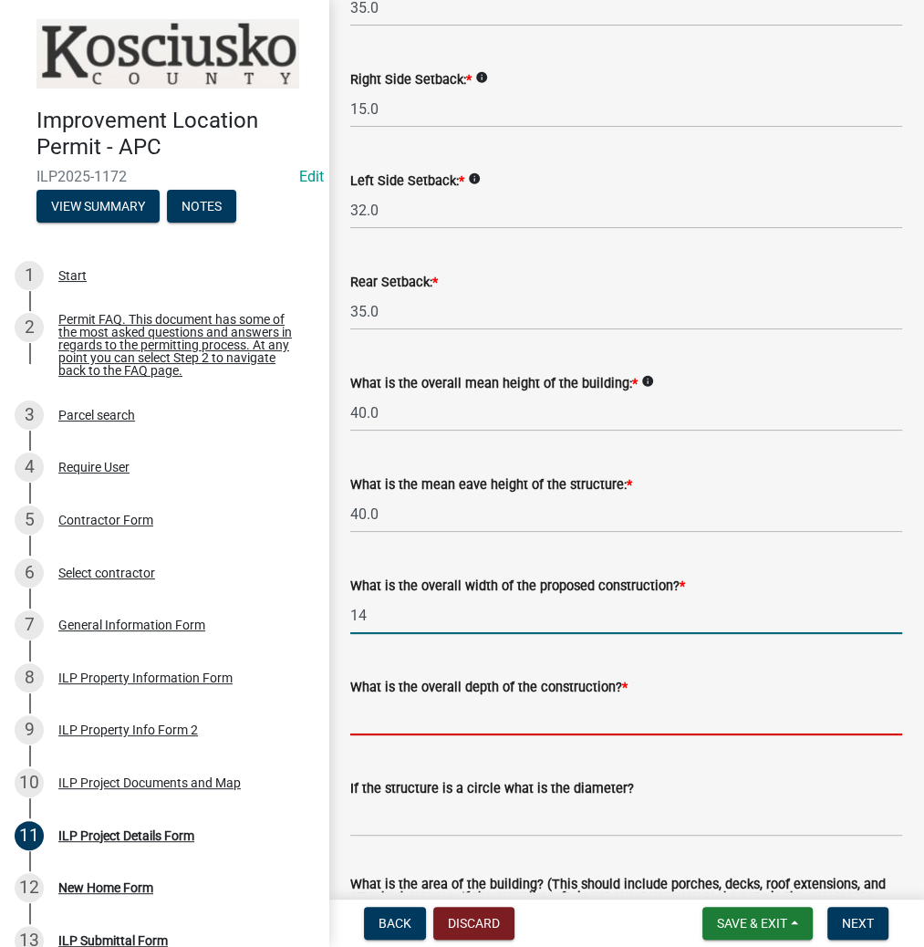
type input "14.00"
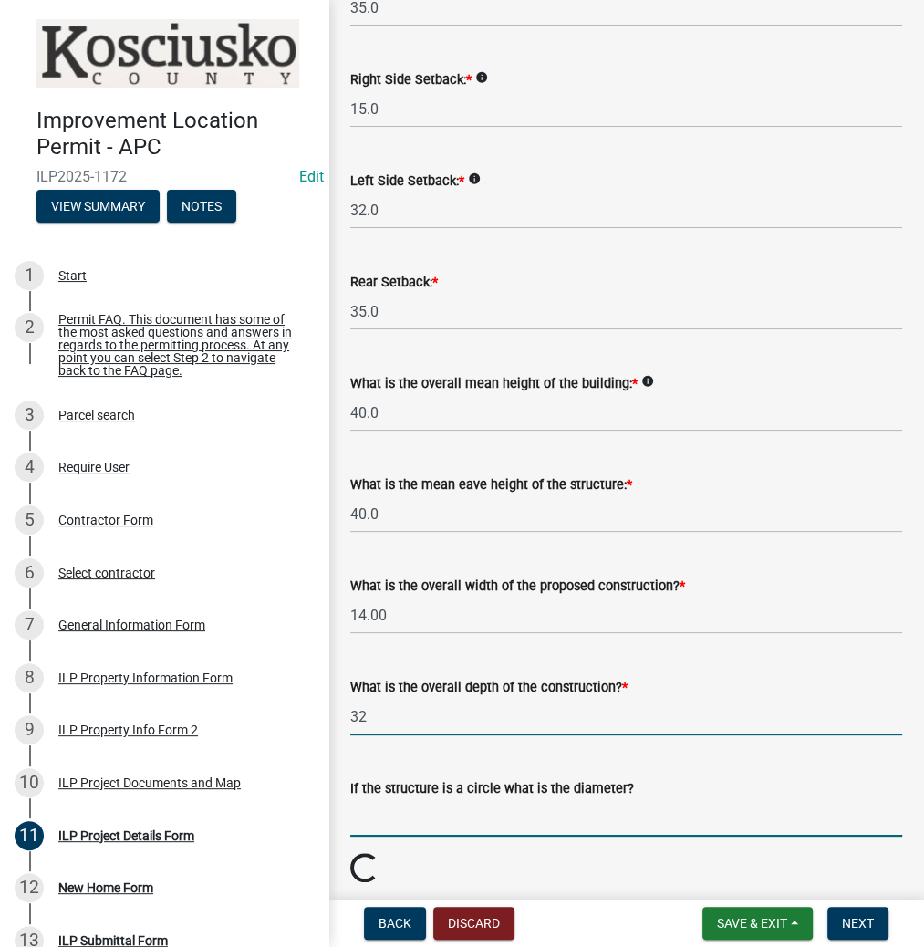
type input "32.00"
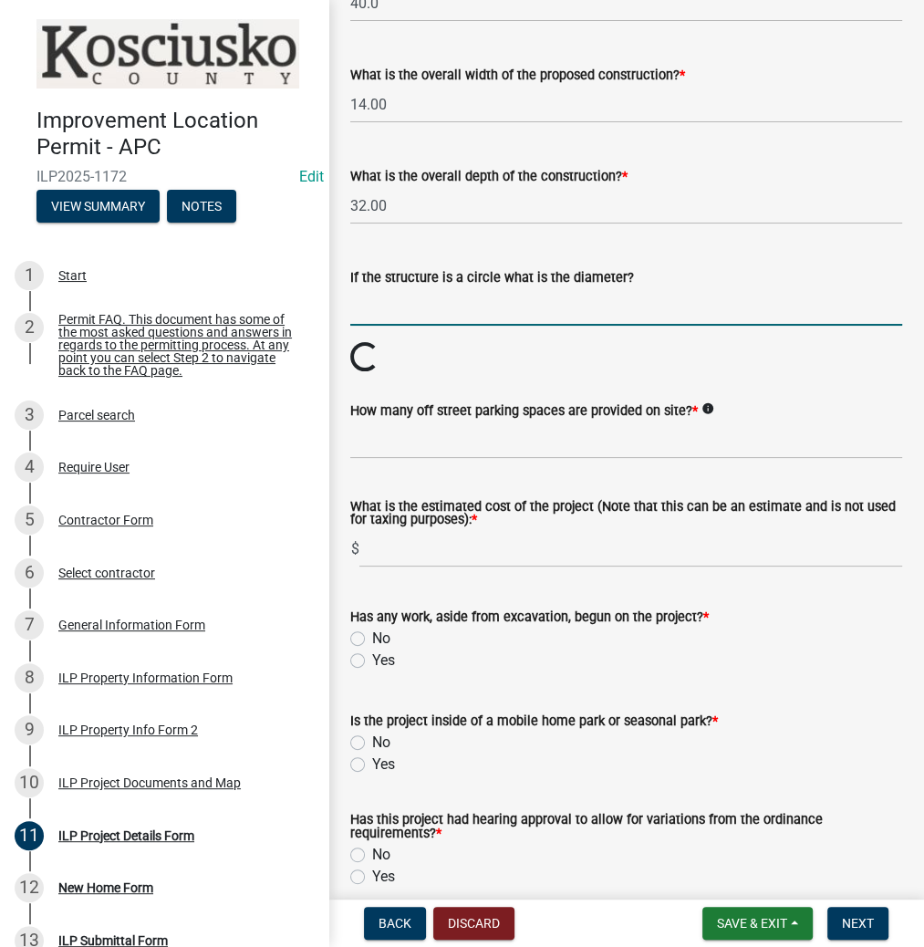
scroll to position [1022, 0]
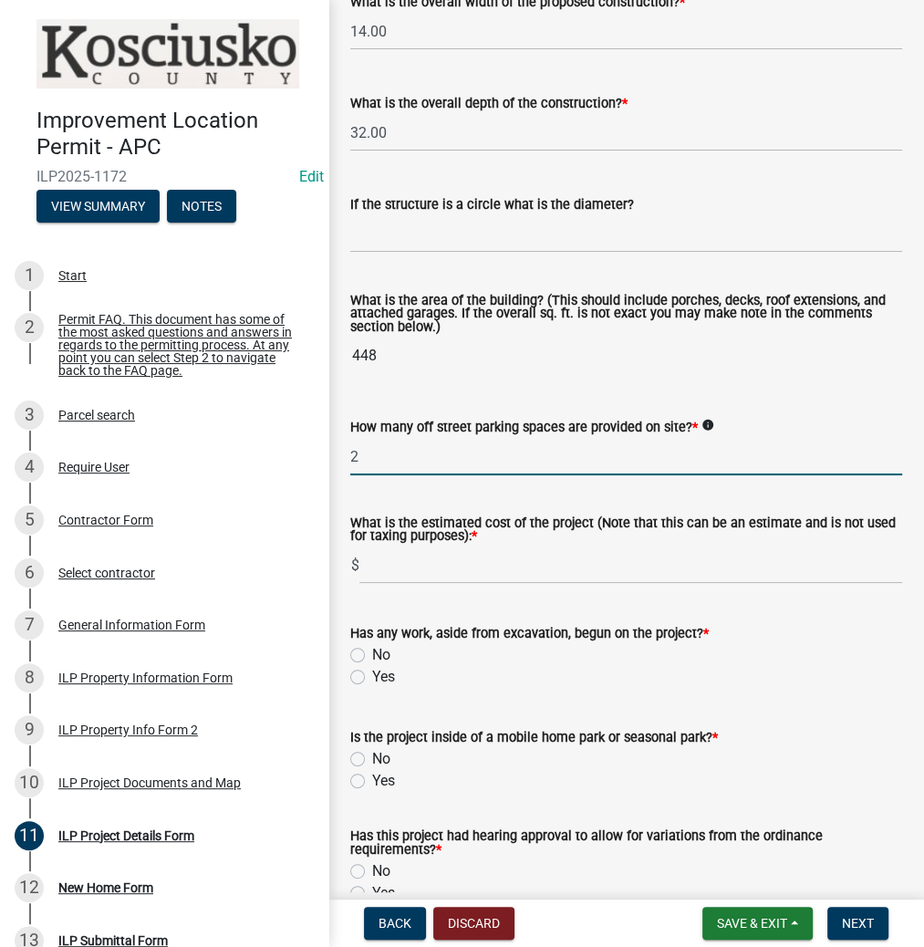
type input "2"
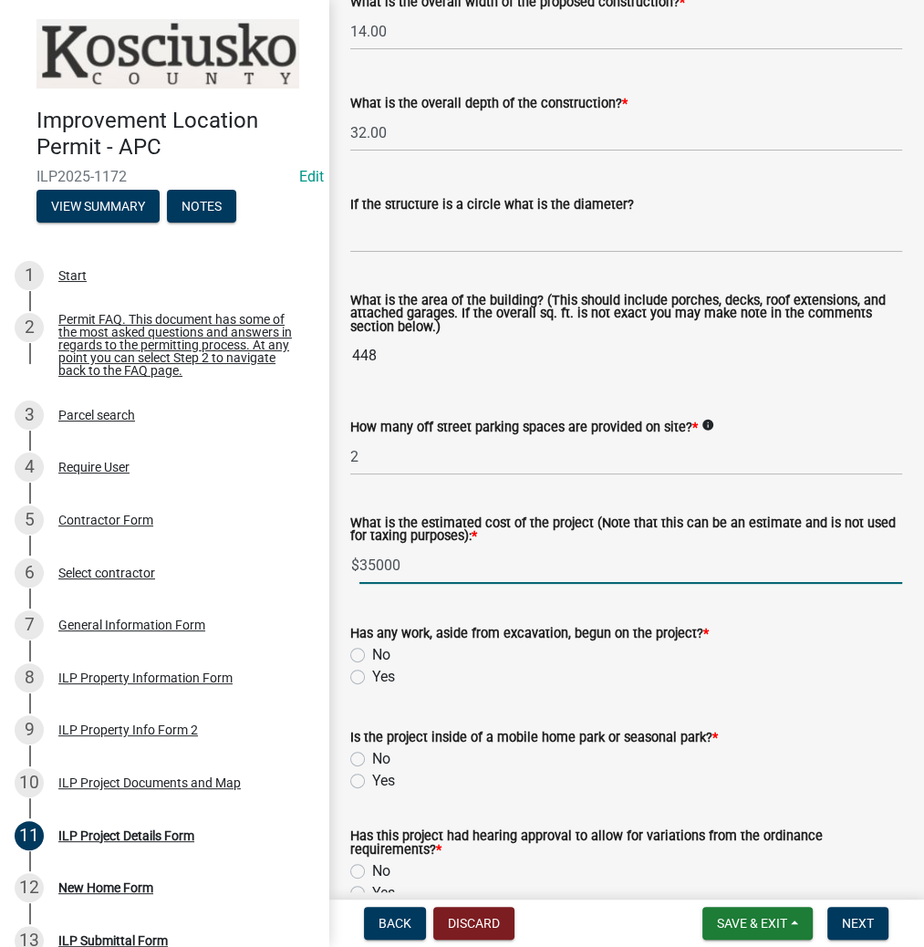
type input "35000"
click at [372, 658] on label "No" at bounding box center [381, 655] width 18 height 22
click at [372, 656] on input "No" at bounding box center [378, 650] width 12 height 12
radio input "true"
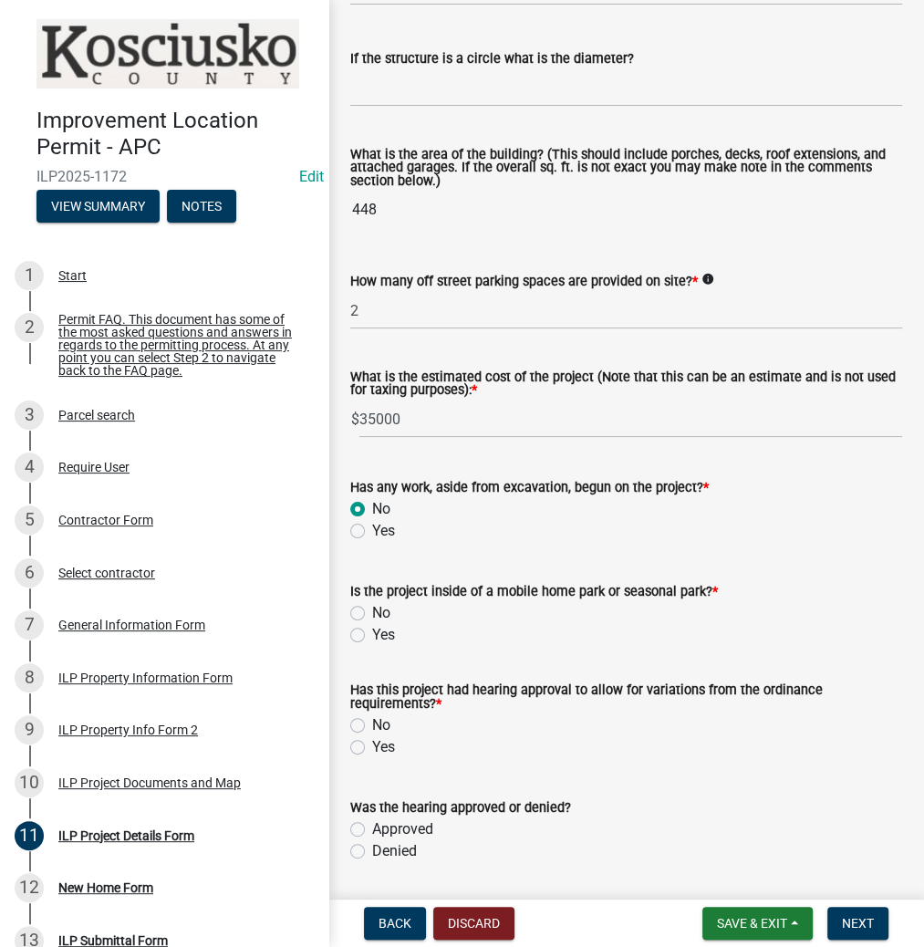
click at [372, 615] on label "No" at bounding box center [381, 613] width 18 height 22
click at [372, 614] on input "No" at bounding box center [378, 608] width 12 height 12
radio input "true"
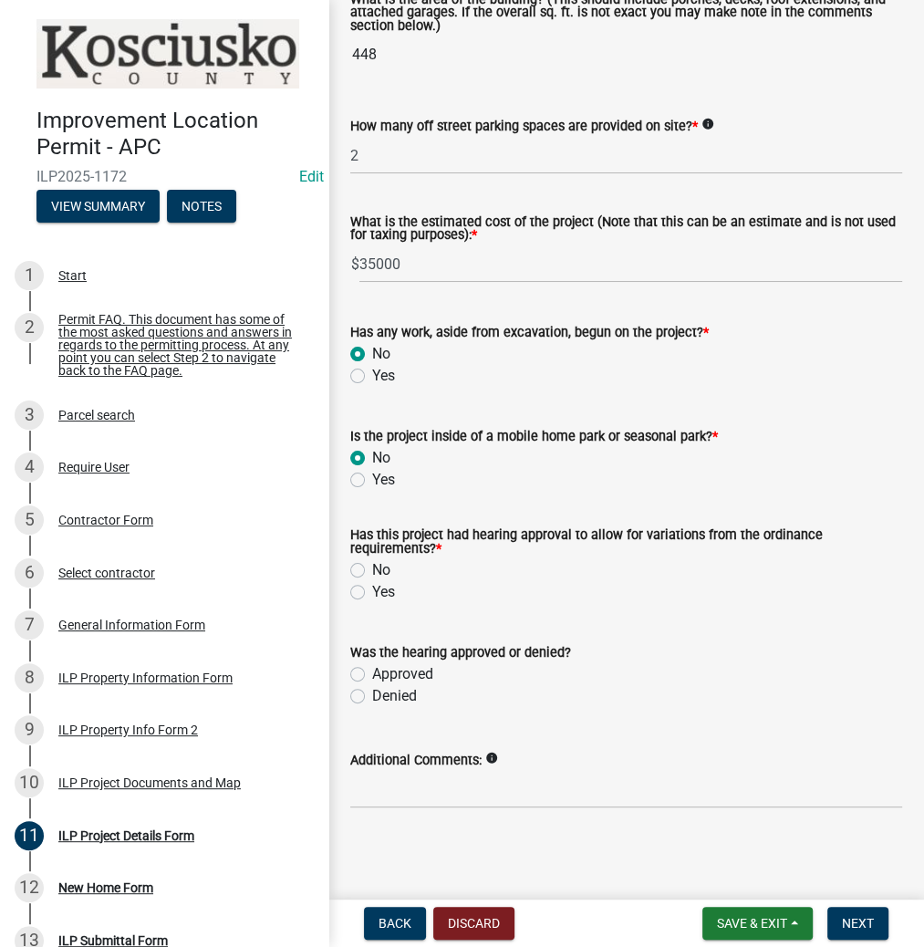
scroll to position [1324, 0]
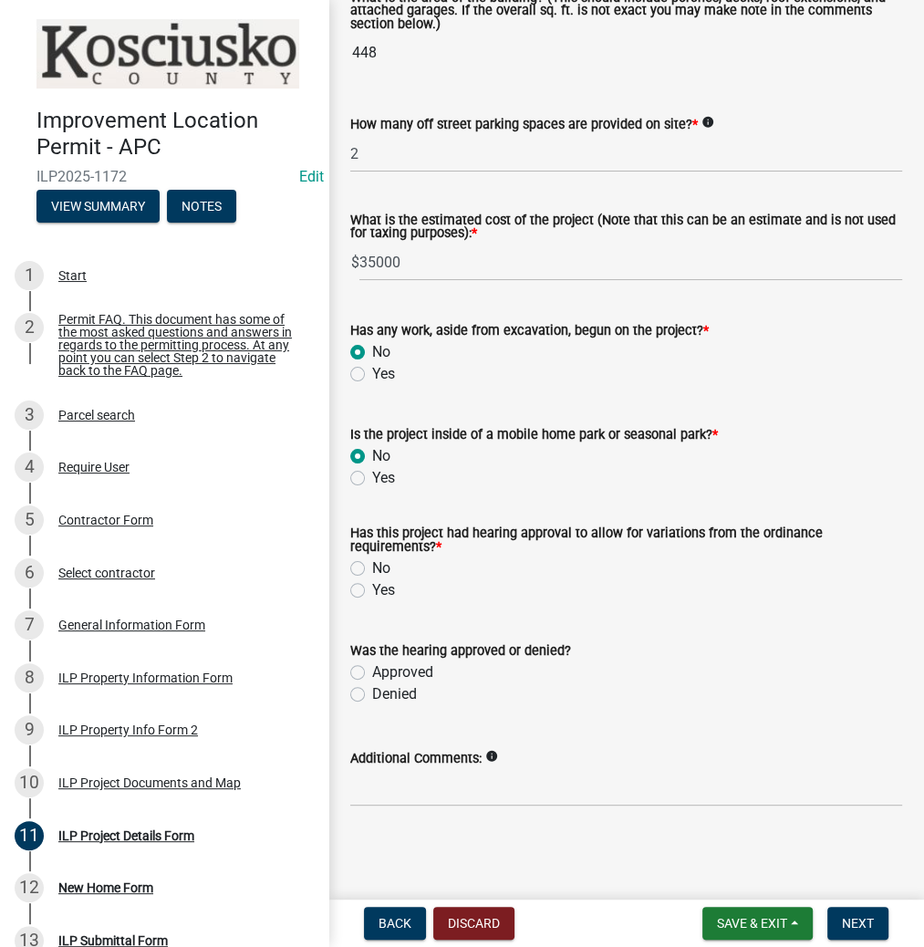
click at [372, 568] on label "No" at bounding box center [381, 568] width 18 height 22
click at [372, 568] on input "No" at bounding box center [378, 563] width 12 height 12
radio input "true"
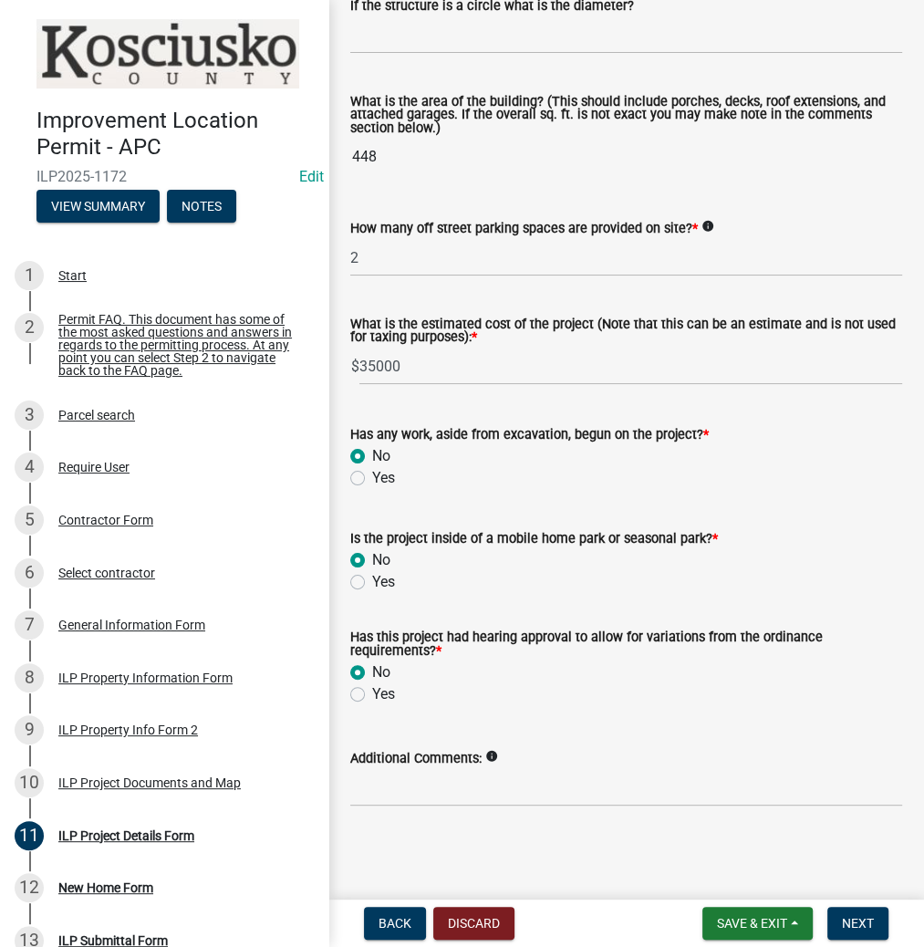
scroll to position [1221, 0]
click at [846, 919] on span "Next" at bounding box center [858, 923] width 32 height 15
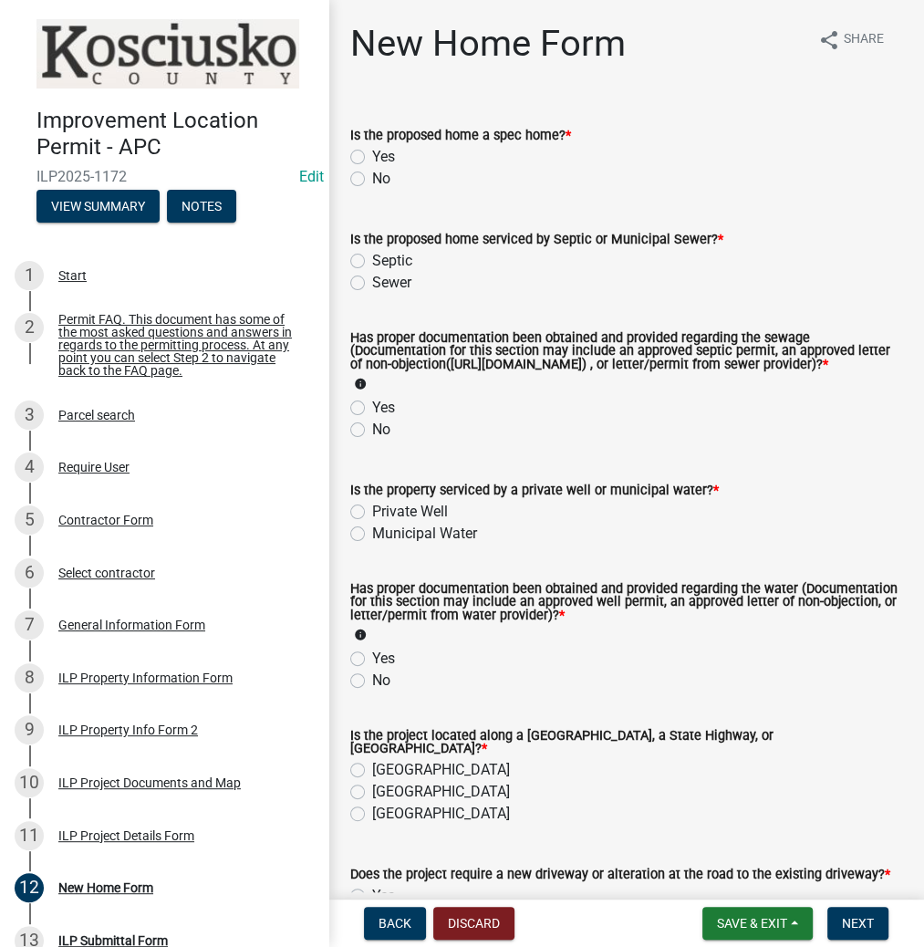
click at [372, 177] on label "No" at bounding box center [381, 179] width 18 height 22
click at [372, 177] on input "No" at bounding box center [378, 174] width 12 height 12
radio input "true"
click at [372, 257] on label "Septic" at bounding box center [392, 261] width 40 height 22
click at [372, 257] on input "Septic" at bounding box center [378, 256] width 12 height 12
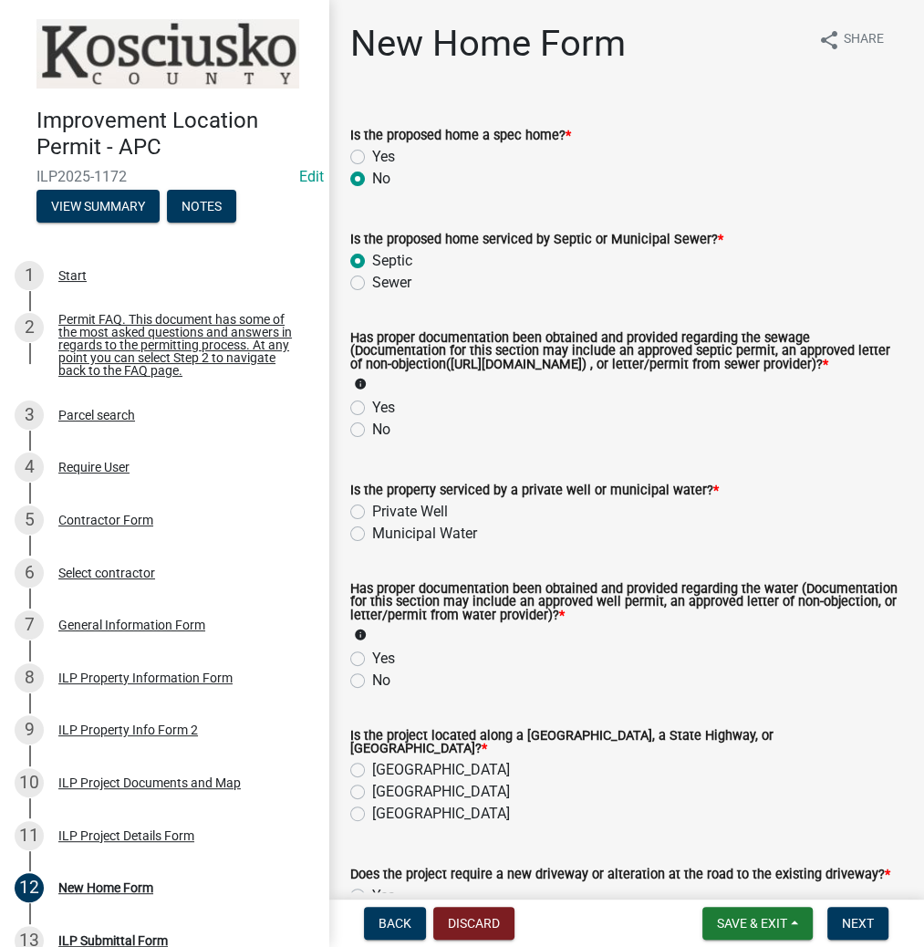
radio input "true"
click at [372, 416] on label "Yes" at bounding box center [383, 408] width 23 height 22
click at [372, 409] on input "Yes" at bounding box center [378, 403] width 12 height 12
radio input "true"
click at [372, 523] on label "Private Well" at bounding box center [410, 512] width 76 height 22
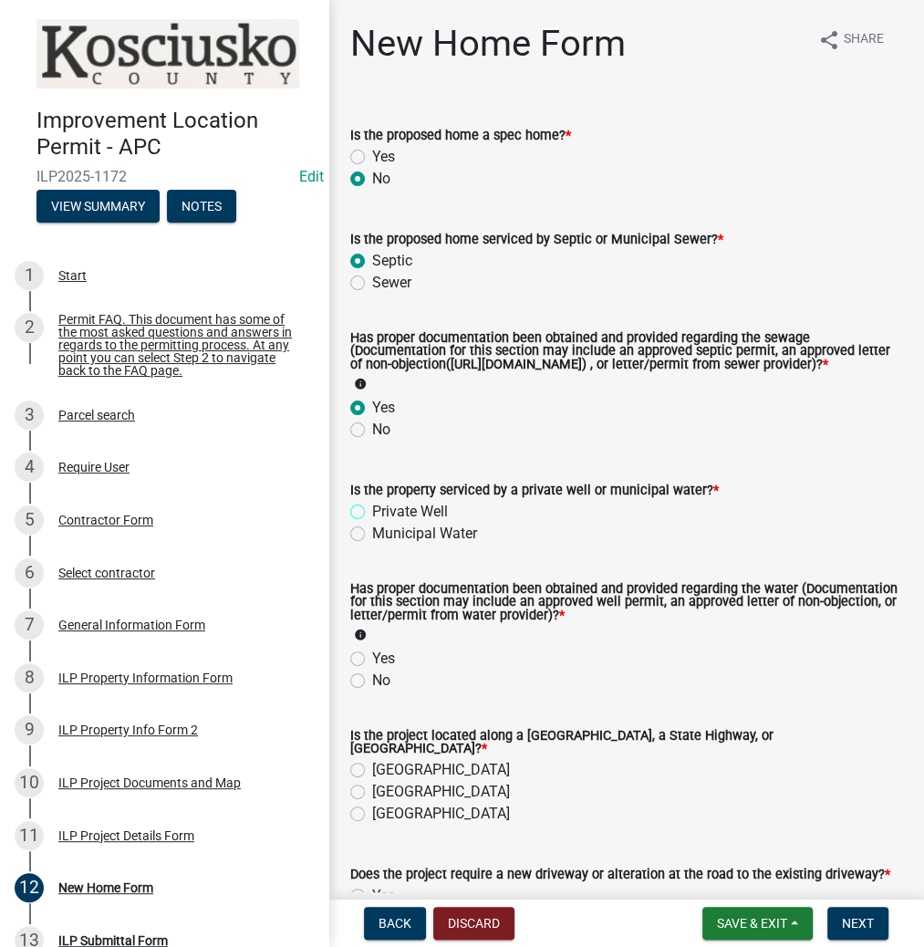
click at [372, 513] on input "Private Well" at bounding box center [378, 507] width 12 height 12
radio input "true"
click at [372, 670] on label "Yes" at bounding box center [383, 659] width 23 height 22
click at [372, 659] on input "Yes" at bounding box center [378, 654] width 12 height 12
radio input "true"
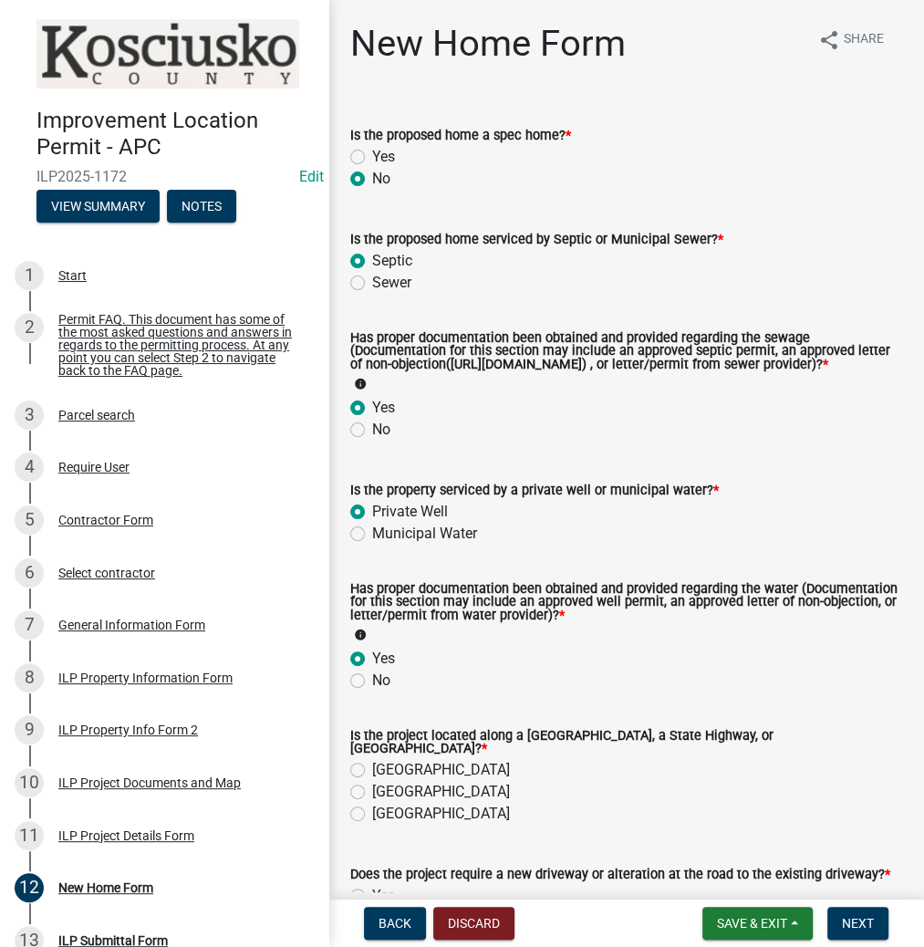
click at [372, 781] on label "County Road" at bounding box center [441, 770] width 138 height 22
click at [372, 771] on input "County Road" at bounding box center [378, 765] width 12 height 12
radio input "true"
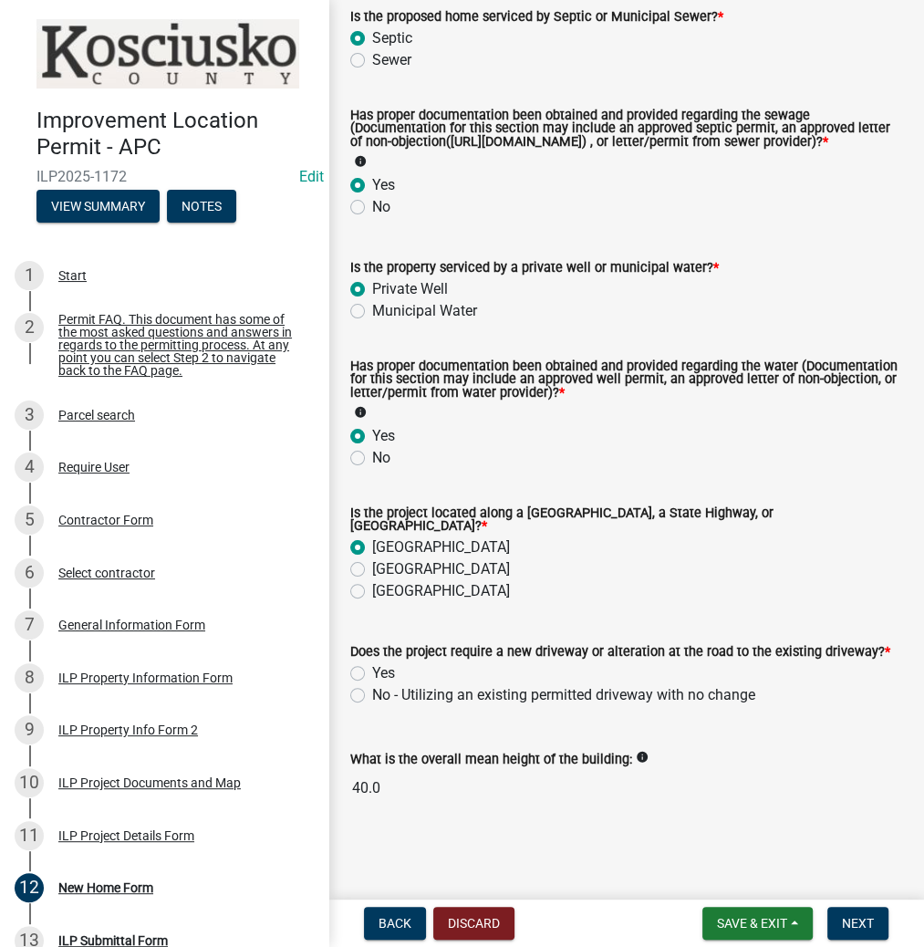
scroll to position [229, 0]
click at [372, 669] on label "Yes" at bounding box center [383, 673] width 23 height 22
click at [372, 669] on input "Yes" at bounding box center [378, 668] width 12 height 12
radio input "true"
click at [843, 919] on span "Next" at bounding box center [858, 923] width 32 height 15
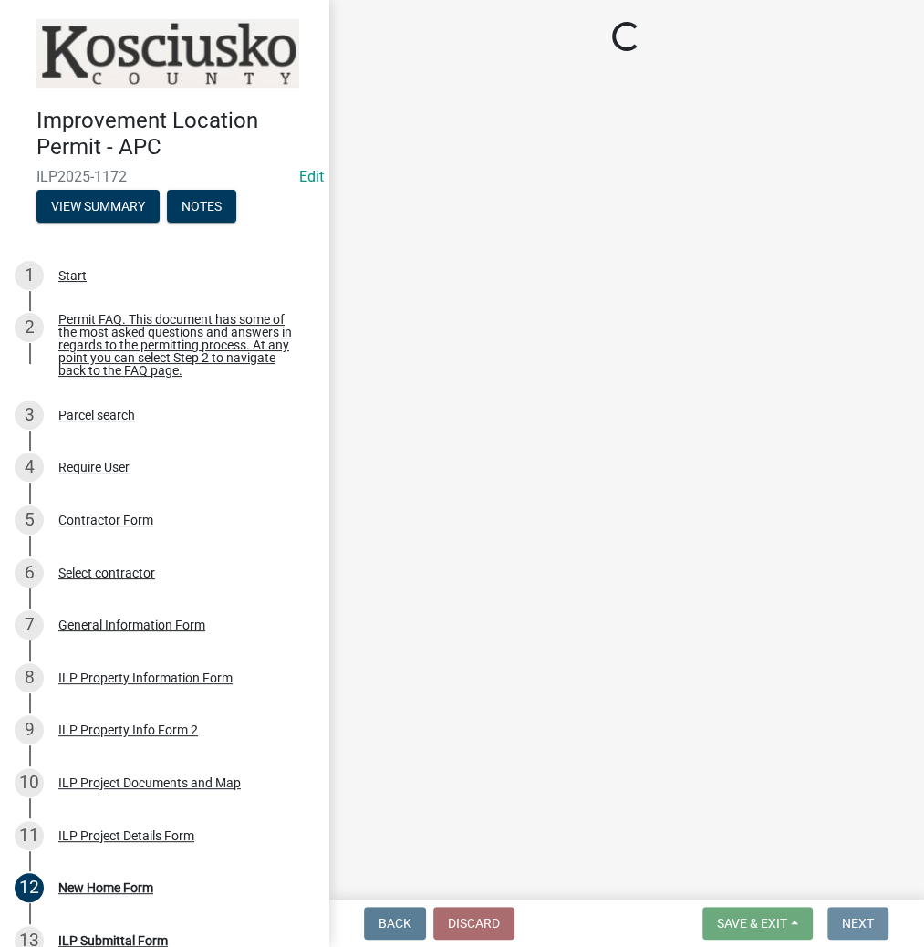
scroll to position [0, 0]
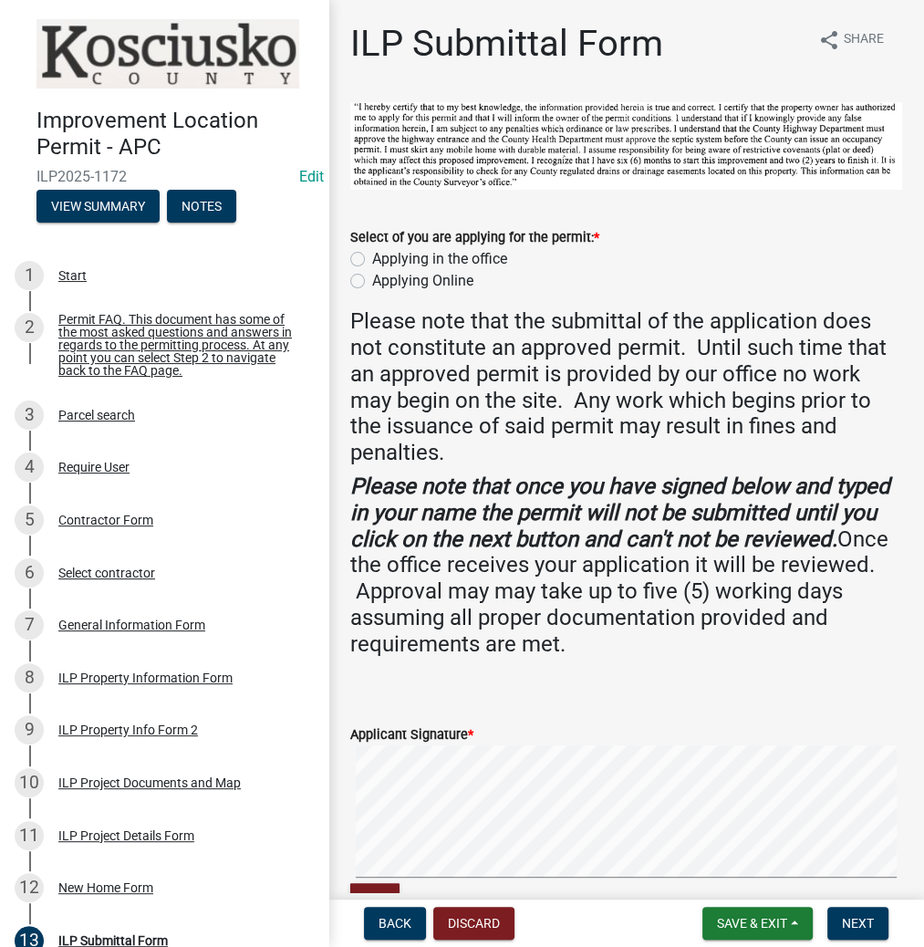
click at [372, 257] on label "Applying in the office" at bounding box center [439, 259] width 135 height 22
click at [372, 257] on input "Applying in the office" at bounding box center [378, 254] width 12 height 12
radio input "true"
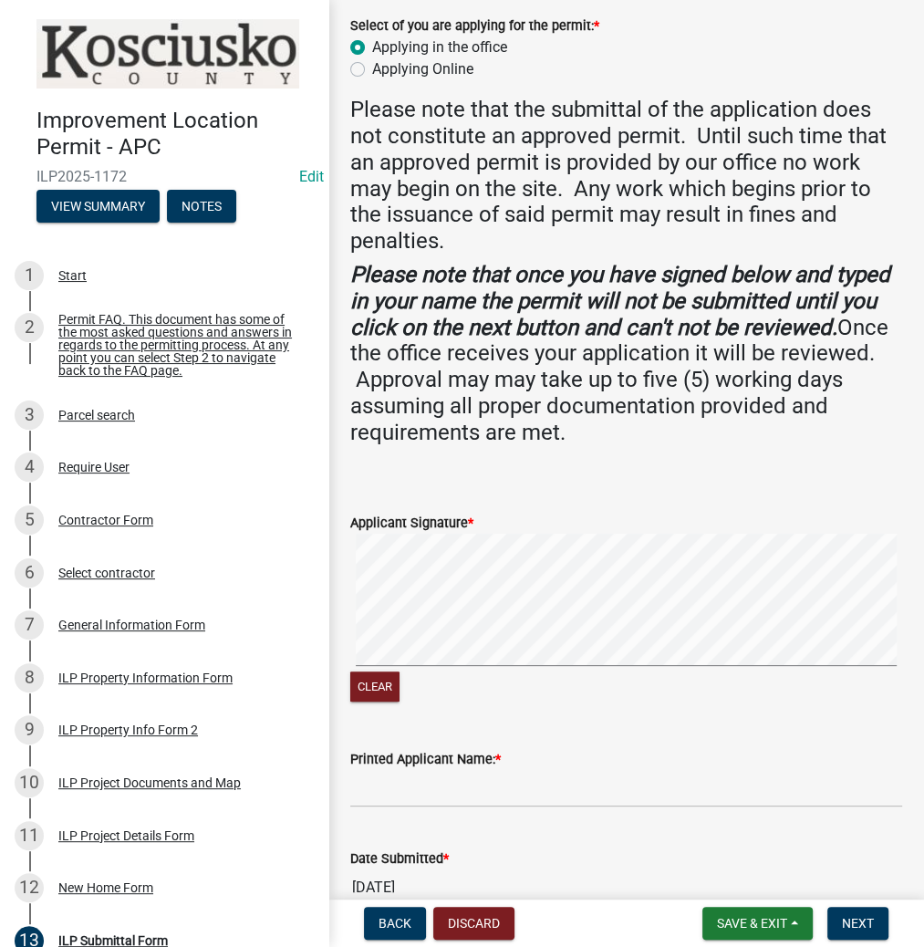
scroll to position [292, 0]
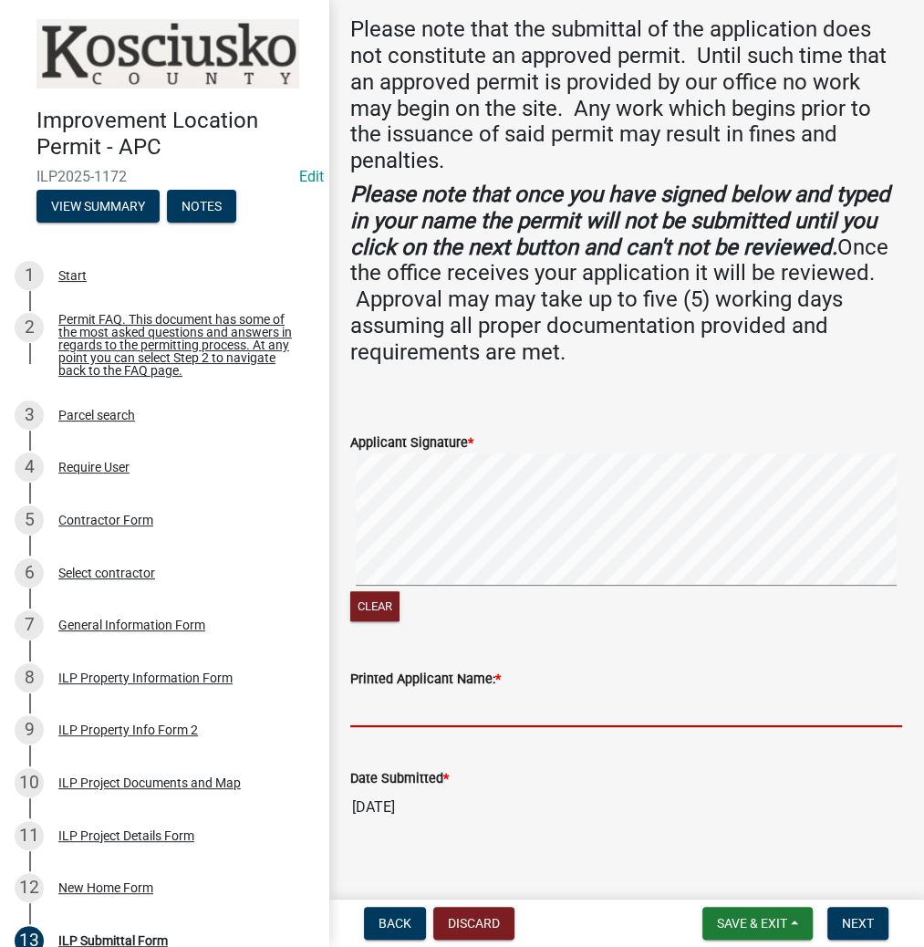
click at [409, 702] on input "Printed Applicant Name: *" at bounding box center [626, 708] width 552 height 37
type input "s"
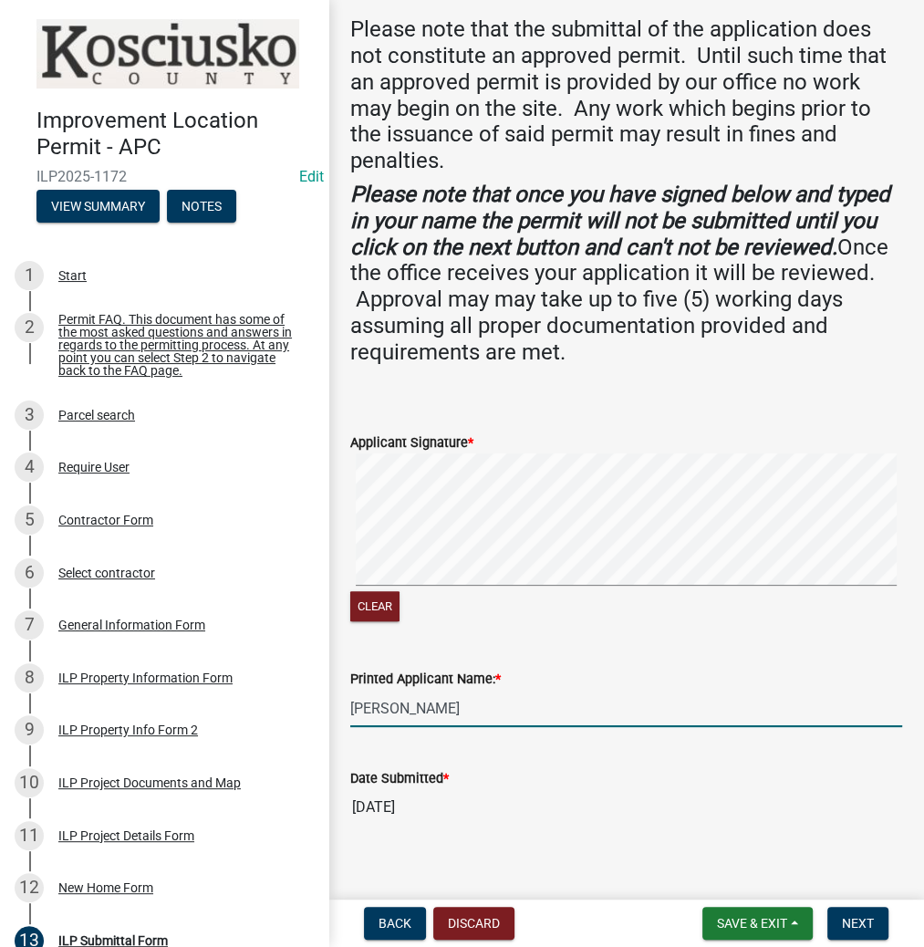
type input "[PERSON_NAME]"
click at [749, 605] on div "Clear" at bounding box center [626, 539] width 552 height 172
click at [859, 919] on span "Next" at bounding box center [858, 923] width 32 height 15
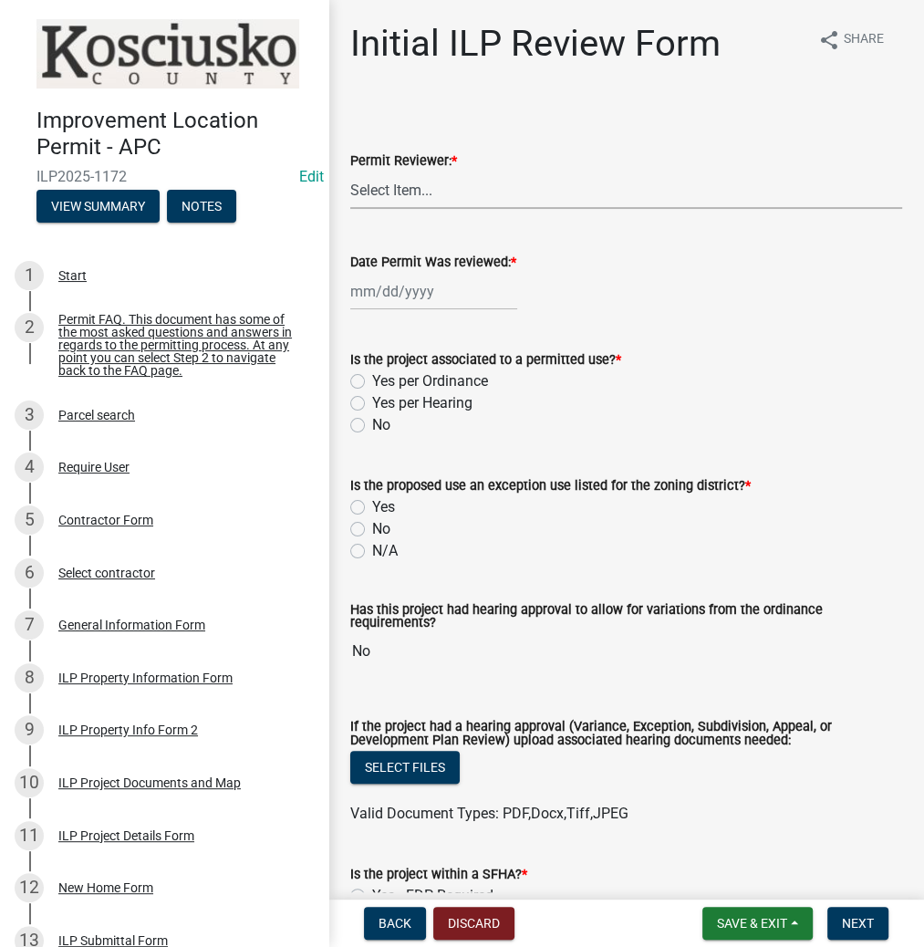
drag, startPoint x: 409, startPoint y: 195, endPoint x: 408, endPoint y: 205, distance: 10.1
click at [409, 195] on select "Select Item... MMS LT AT CS Vacant Vacant" at bounding box center [626, 189] width 552 height 37
click at [350, 171] on select "Select Item... MMS LT AT CS Vacant Vacant" at bounding box center [626, 189] width 552 height 37
select select "c872cdc8-ca01-49f1-a213-e4b05fa58cd2"
click at [400, 288] on div at bounding box center [433, 291] width 167 height 37
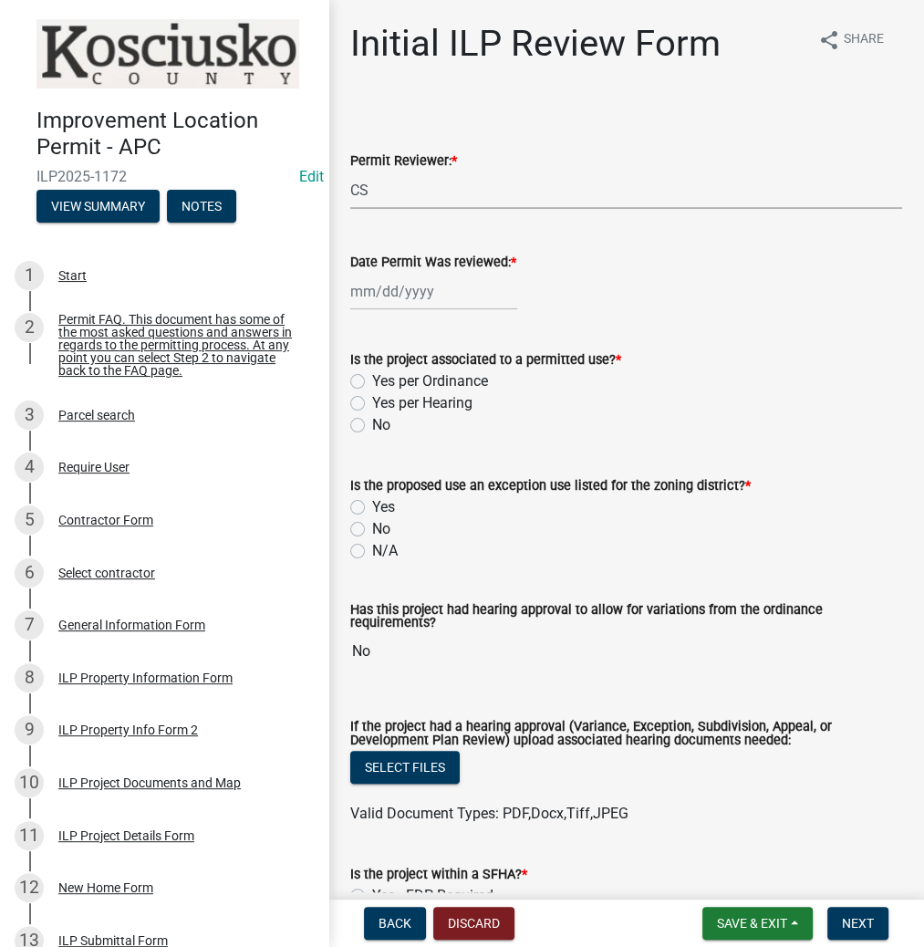
select select "9"
select select "2025"
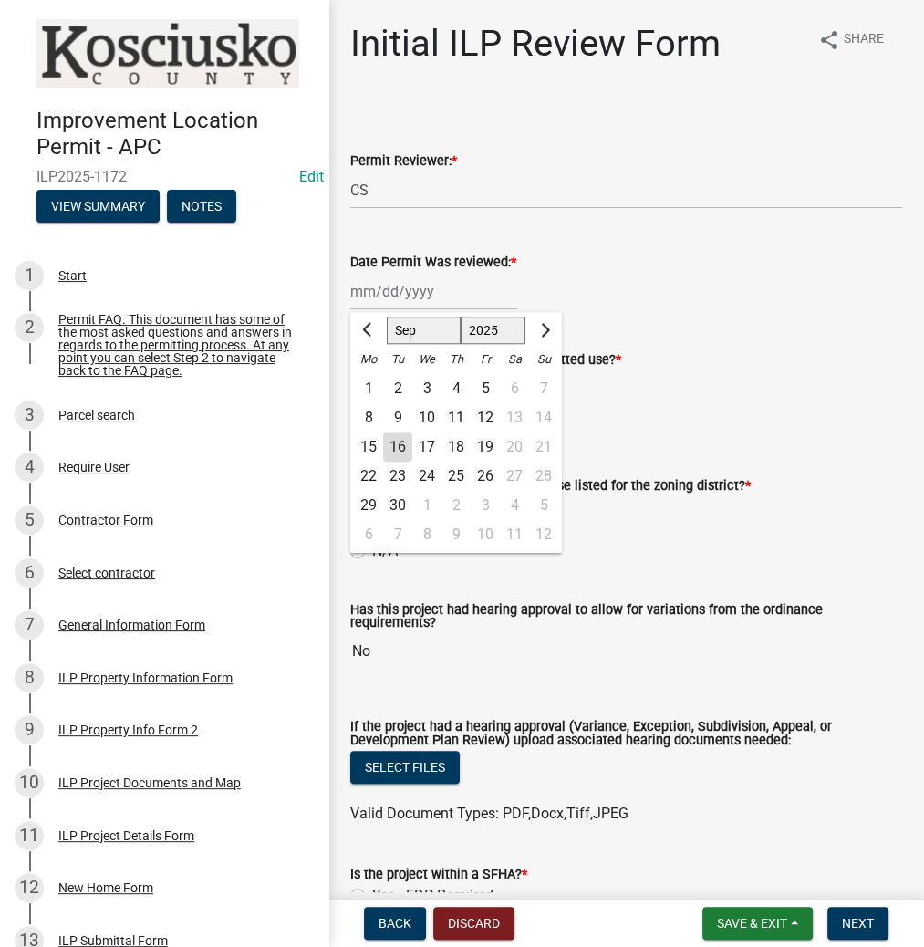
click at [398, 441] on div "16" at bounding box center [397, 446] width 29 height 29
type input "[DATE]"
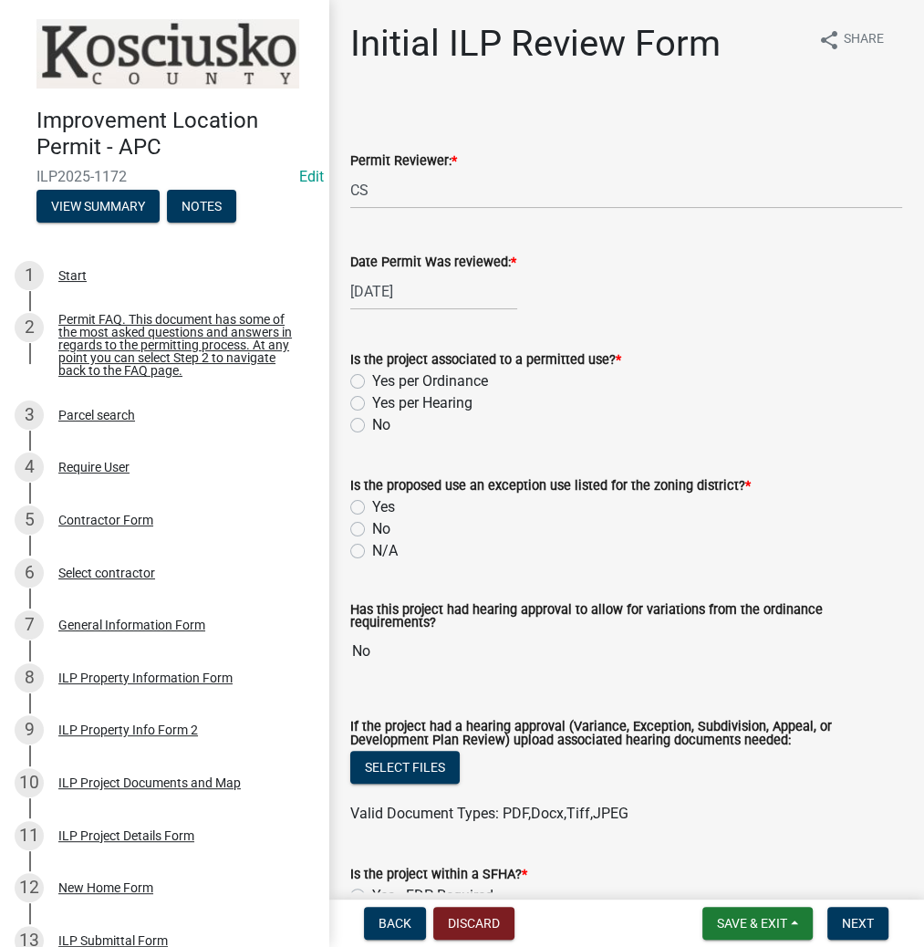
click at [372, 380] on label "Yes per Ordinance" at bounding box center [430, 381] width 116 height 22
click at [372, 380] on input "Yes per Ordinance" at bounding box center [378, 376] width 12 height 12
radio input "true"
click at [372, 528] on label "No" at bounding box center [381, 529] width 18 height 22
click at [372, 528] on input "No" at bounding box center [378, 524] width 12 height 12
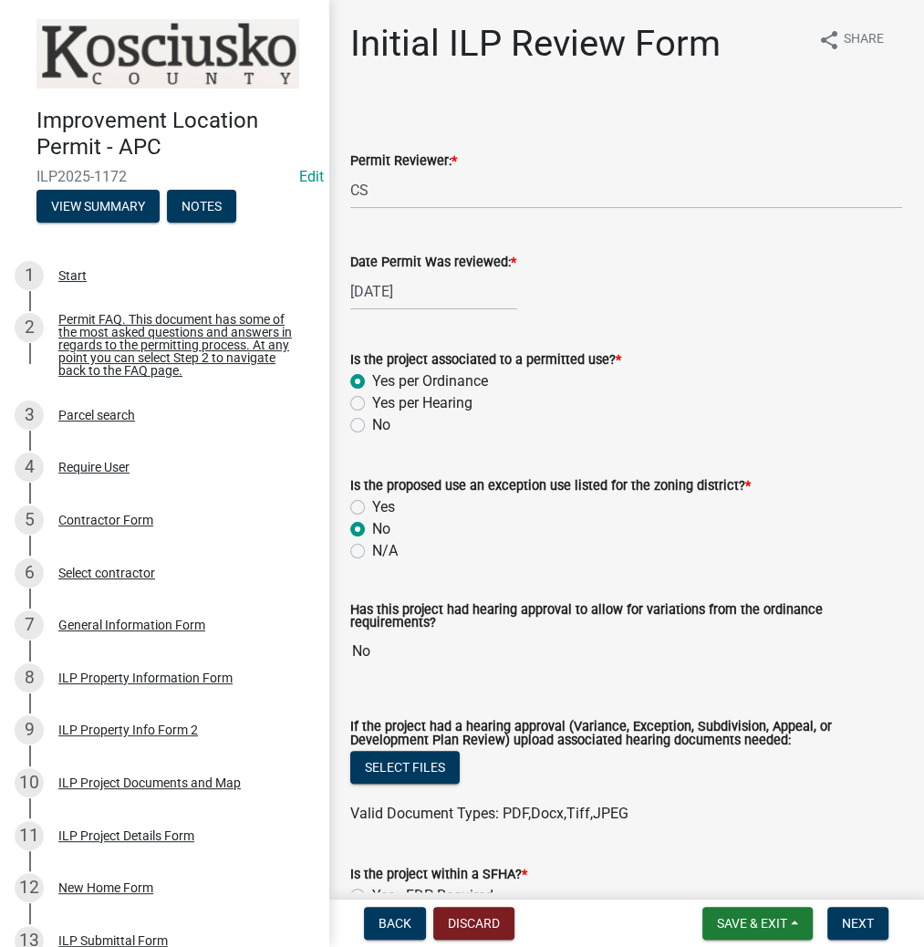
radio input "true"
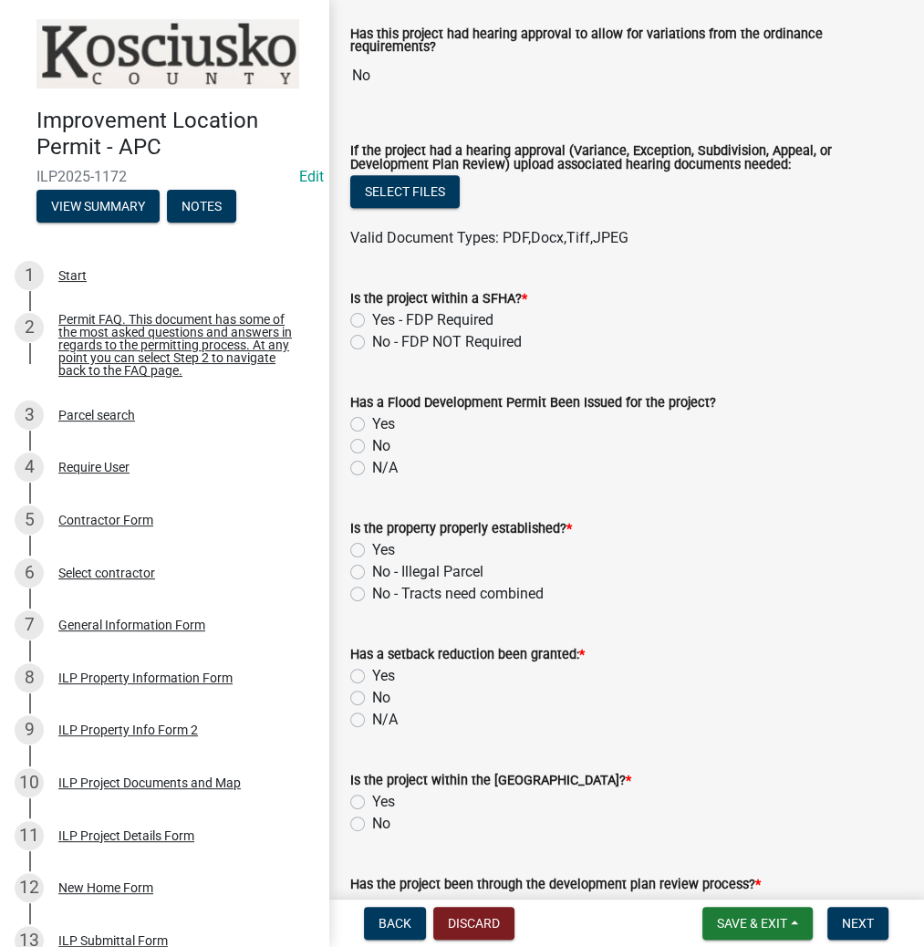
scroll to position [584, 0]
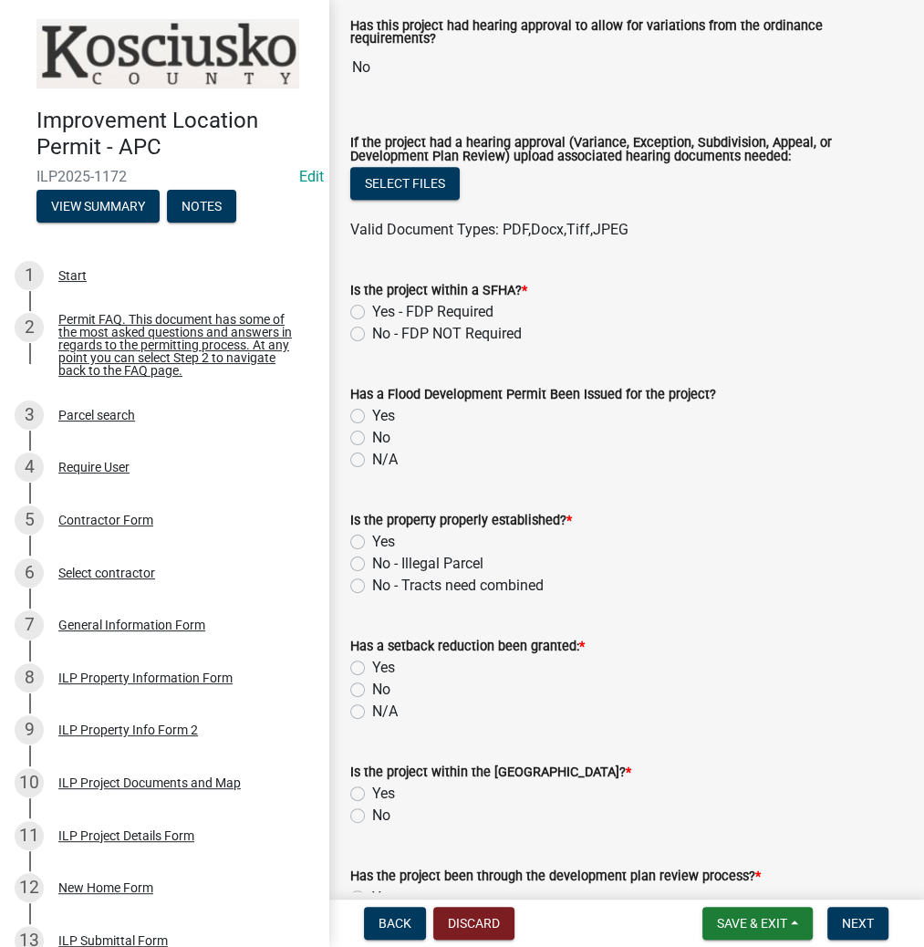
click at [372, 332] on label "No - FDP NOT Required" at bounding box center [447, 334] width 150 height 22
click at [372, 332] on input "No - FDP NOT Required" at bounding box center [378, 329] width 12 height 12
radio input "true"
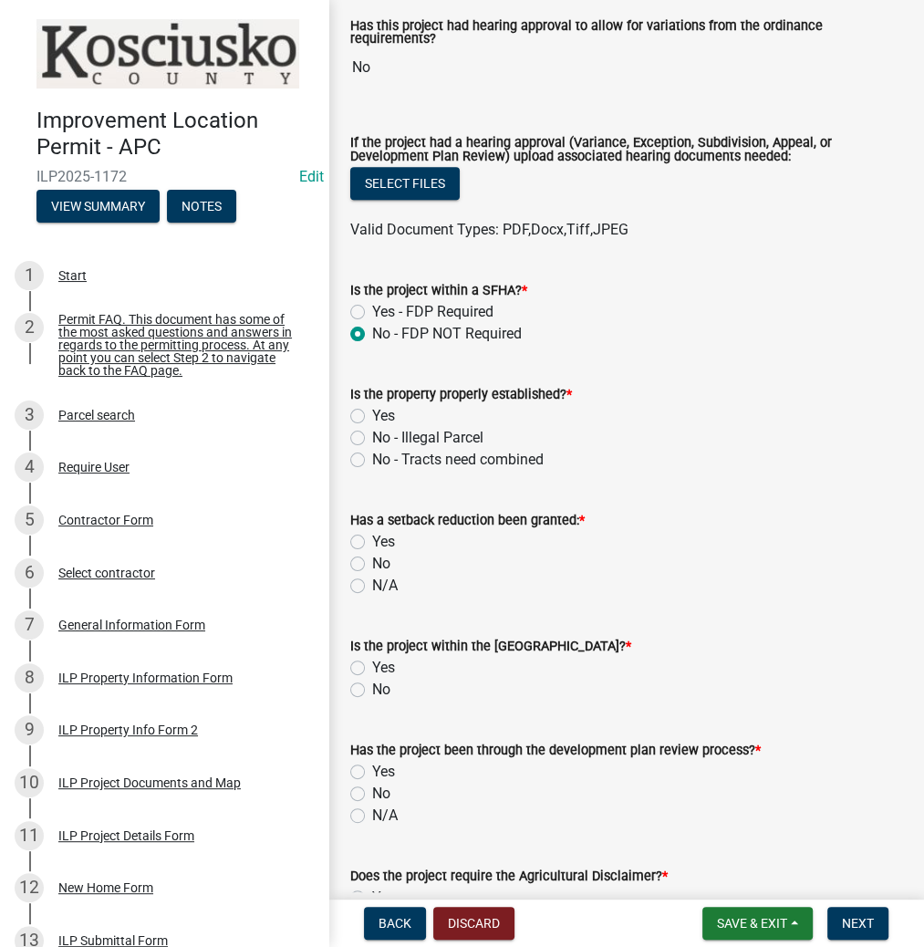
drag, startPoint x: 356, startPoint y: 415, endPoint x: 354, endPoint y: 452, distance: 36.5
click at [372, 415] on label "Yes" at bounding box center [383, 416] width 23 height 22
click at [372, 415] on input "Yes" at bounding box center [378, 411] width 12 height 12
radio input "true"
click at [372, 567] on label "No" at bounding box center [381, 564] width 18 height 22
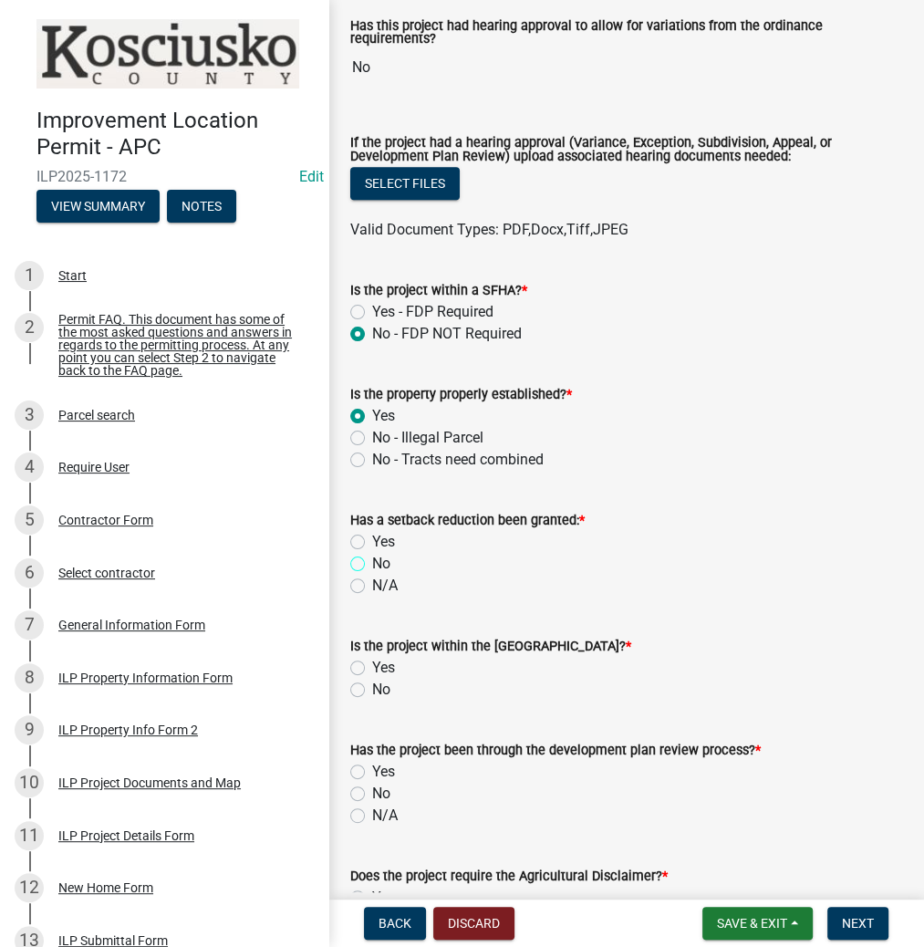
click at [372, 565] on input "No" at bounding box center [378, 559] width 12 height 12
radio input "true"
click at [372, 684] on label "No" at bounding box center [381, 690] width 18 height 22
click at [372, 684] on input "No" at bounding box center [378, 685] width 12 height 12
radio input "true"
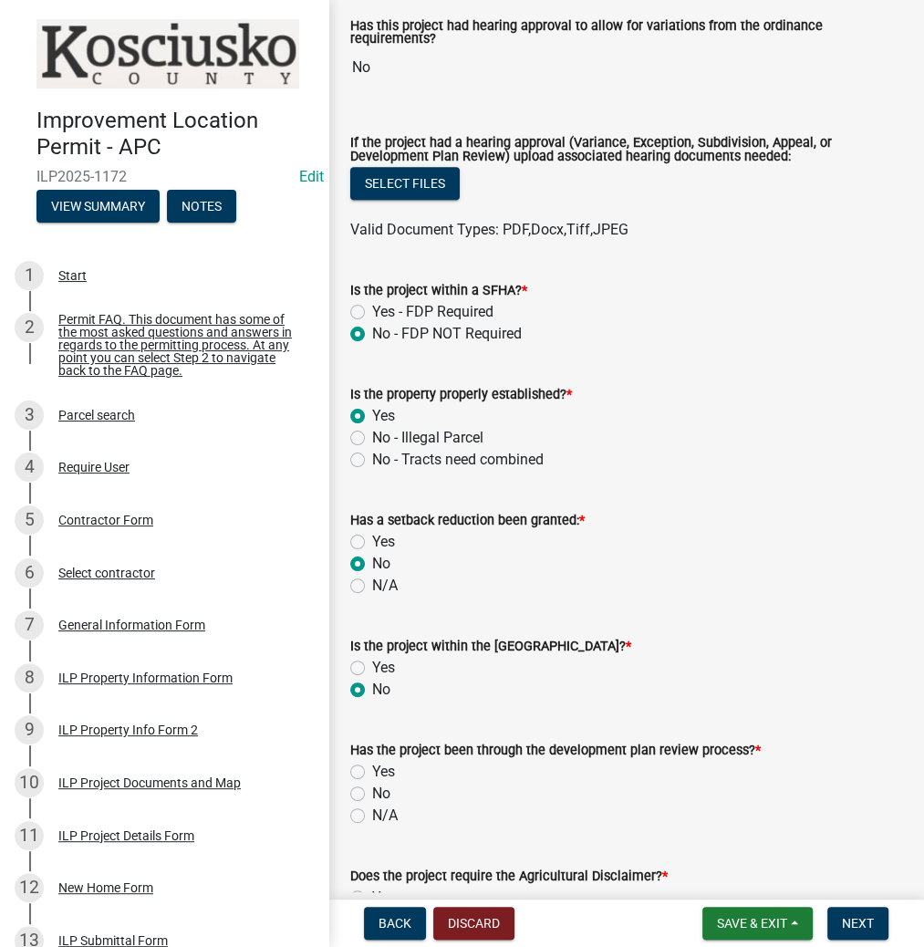
click at [372, 788] on label "No" at bounding box center [381, 794] width 18 height 22
click at [372, 788] on input "No" at bounding box center [378, 789] width 12 height 12
radio input "true"
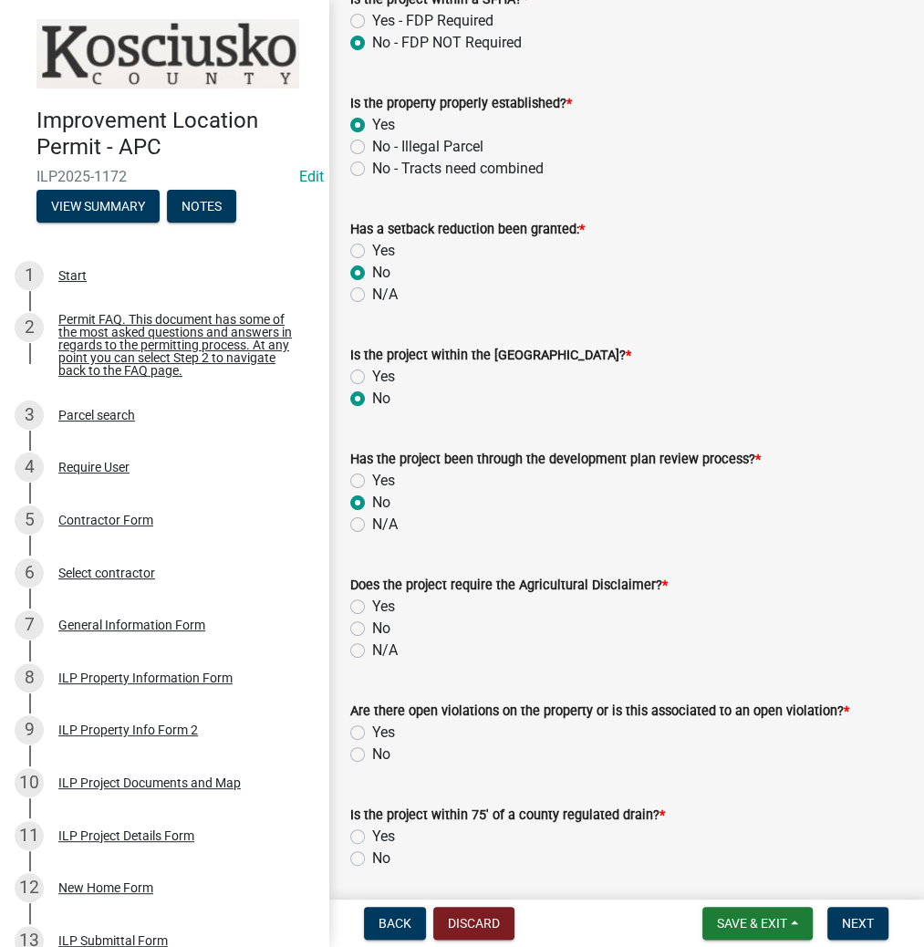
scroll to position [876, 0]
click at [372, 621] on label "No" at bounding box center [381, 628] width 18 height 22
click at [372, 621] on input "No" at bounding box center [378, 623] width 12 height 12
radio input "true"
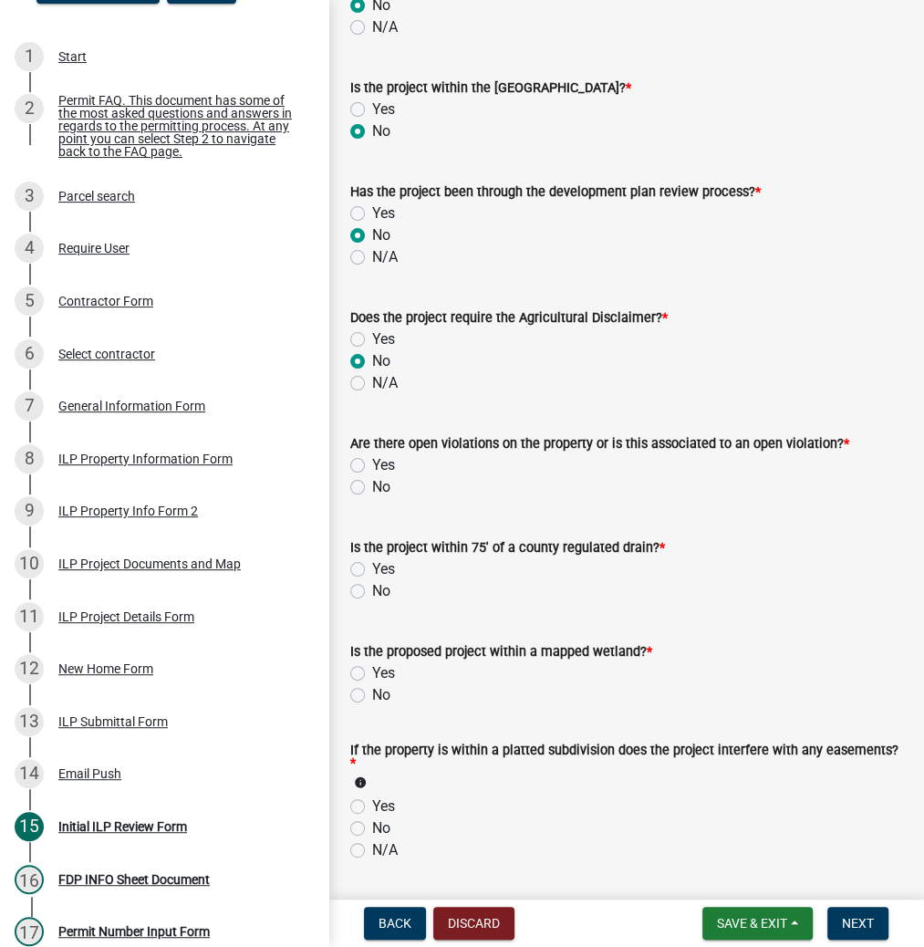
scroll to position [1168, 0]
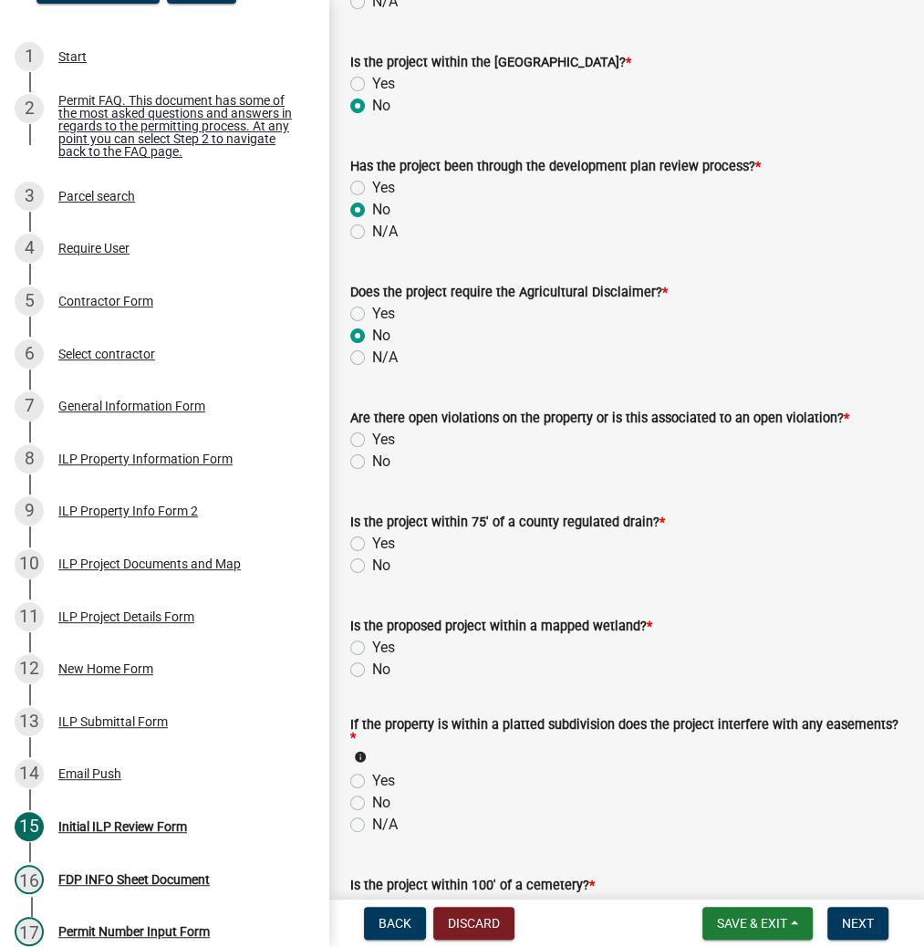
click at [372, 461] on label "No" at bounding box center [381, 462] width 18 height 22
click at [372, 461] on input "No" at bounding box center [378, 457] width 12 height 12
radio input "true"
click at [372, 565] on label "No" at bounding box center [381, 566] width 18 height 22
click at [372, 565] on input "No" at bounding box center [378, 561] width 12 height 12
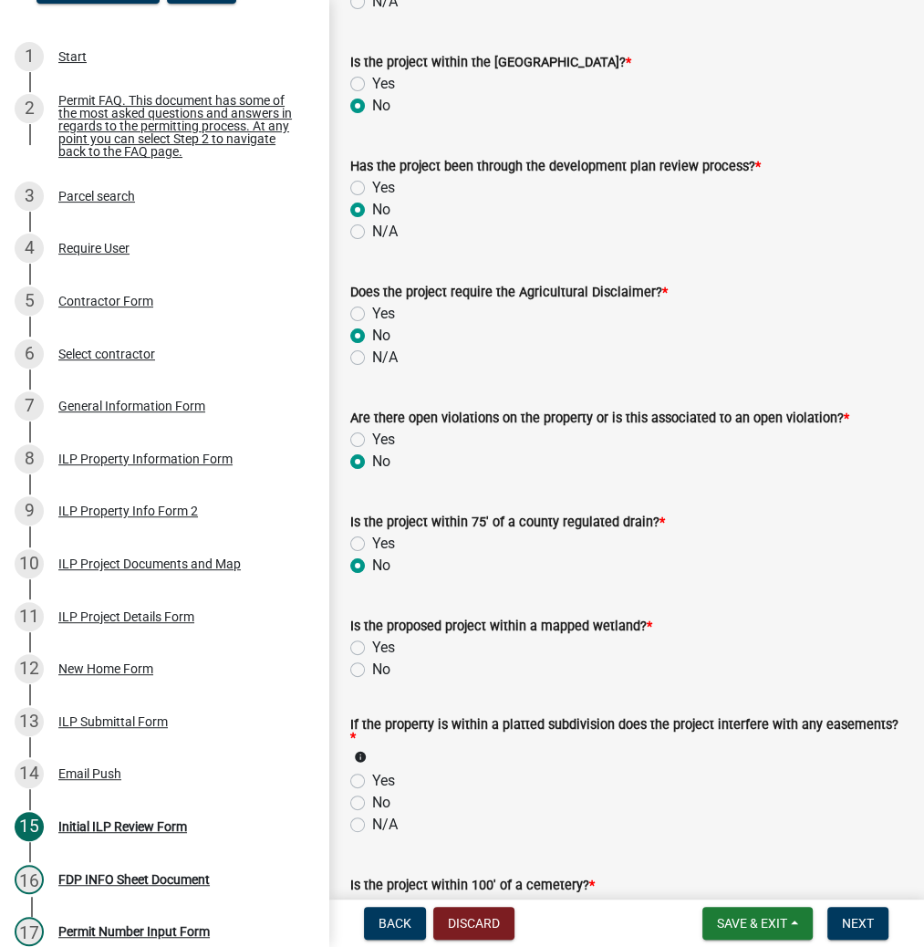
radio input "true"
click at [365, 670] on div "No" at bounding box center [626, 670] width 552 height 22
click at [372, 669] on label "No" at bounding box center [381, 670] width 18 height 22
click at [372, 669] on input "No" at bounding box center [378, 665] width 12 height 12
radio input "true"
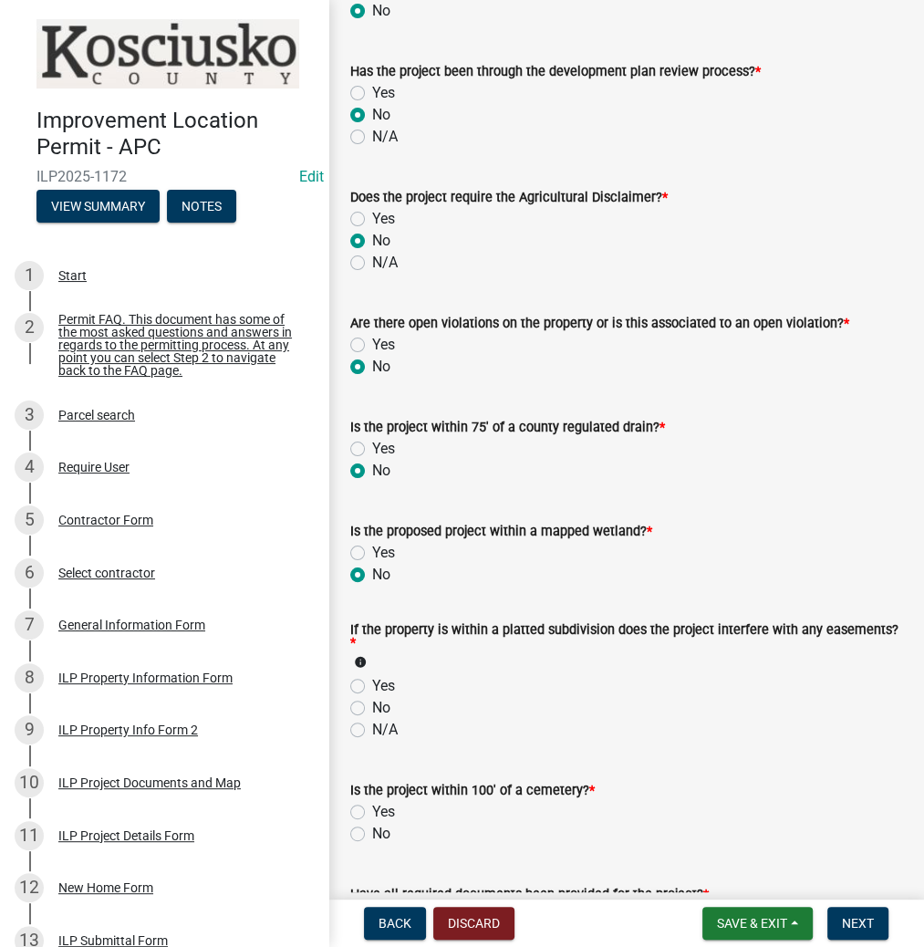
scroll to position [1459, 0]
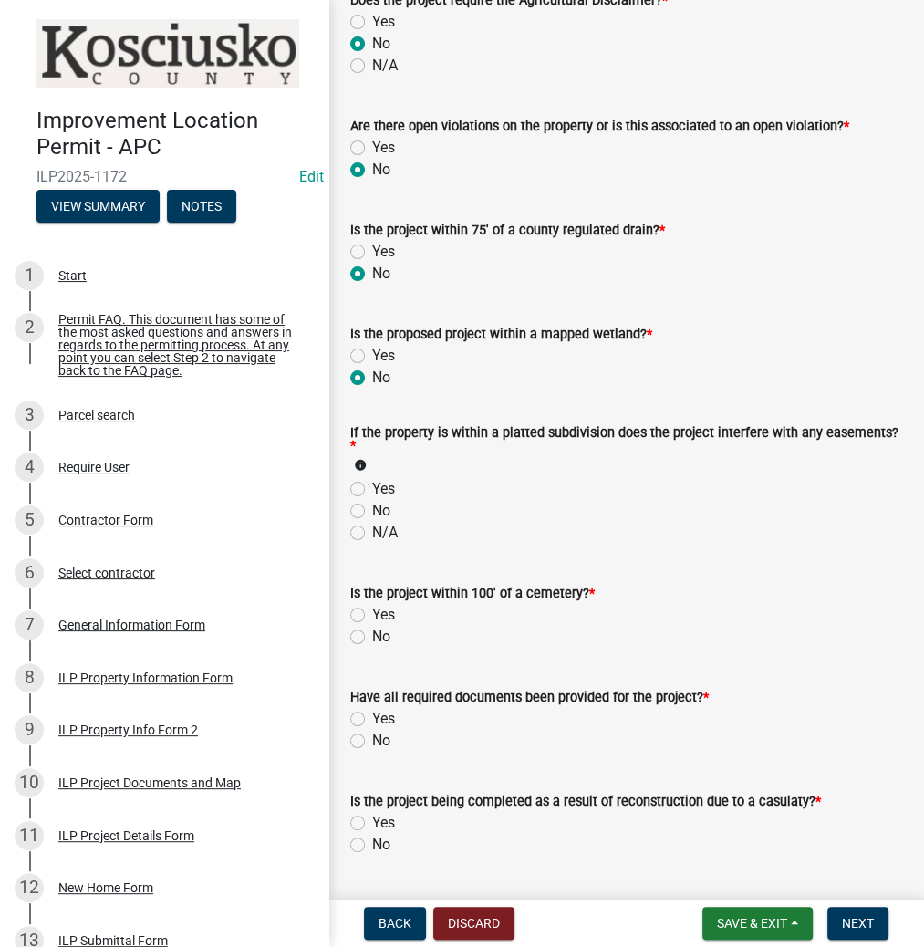
click at [372, 507] on label "No" at bounding box center [381, 511] width 18 height 22
click at [372, 507] on input "No" at bounding box center [378, 506] width 12 height 12
radio input "true"
click at [372, 639] on label "No" at bounding box center [381, 637] width 18 height 22
click at [372, 638] on input "No" at bounding box center [378, 632] width 12 height 12
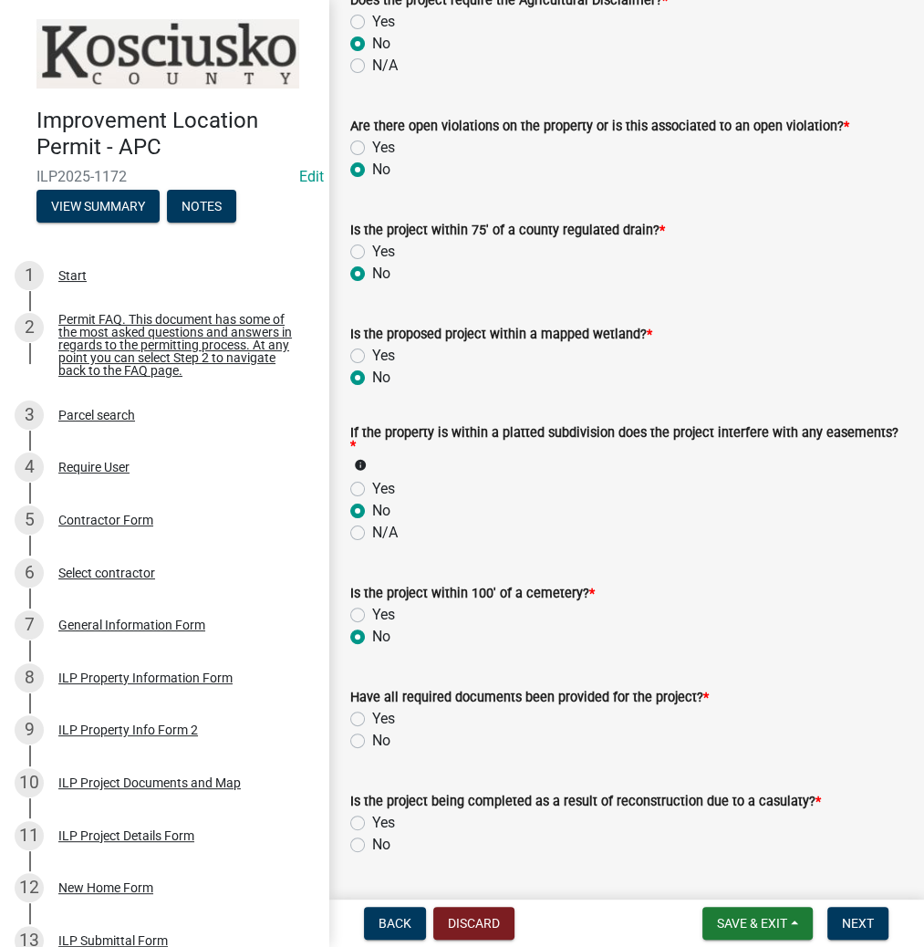
radio input "true"
click at [372, 719] on label "Yes" at bounding box center [383, 719] width 23 height 22
click at [372, 719] on input "Yes" at bounding box center [378, 714] width 12 height 12
radio input "true"
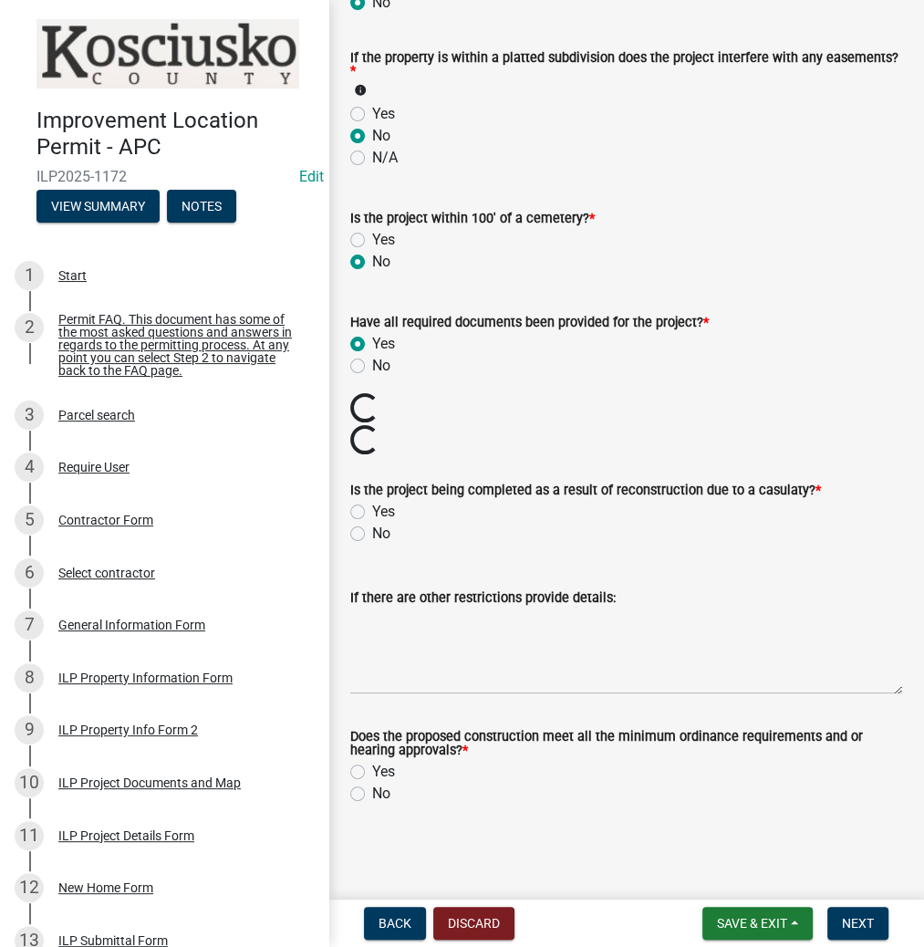
scroll to position [1802, 0]
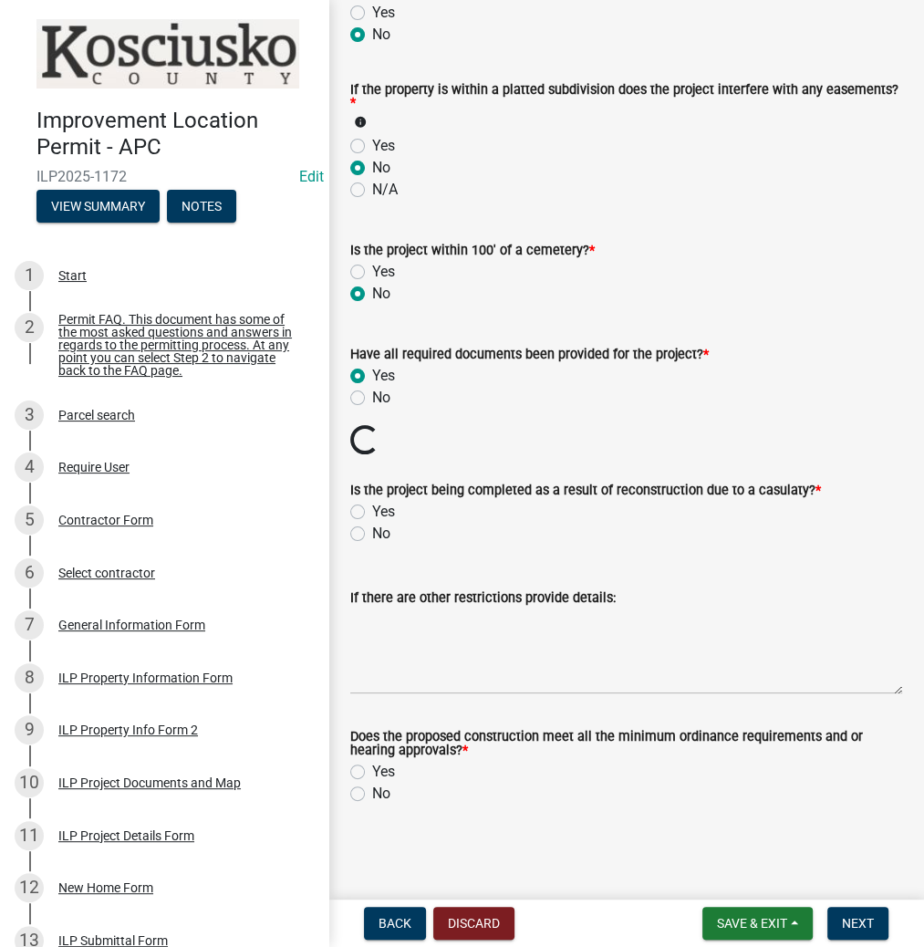
click at [372, 533] on label "No" at bounding box center [381, 534] width 18 height 22
click at [372, 533] on input "No" at bounding box center [378, 529] width 12 height 12
radio input "true"
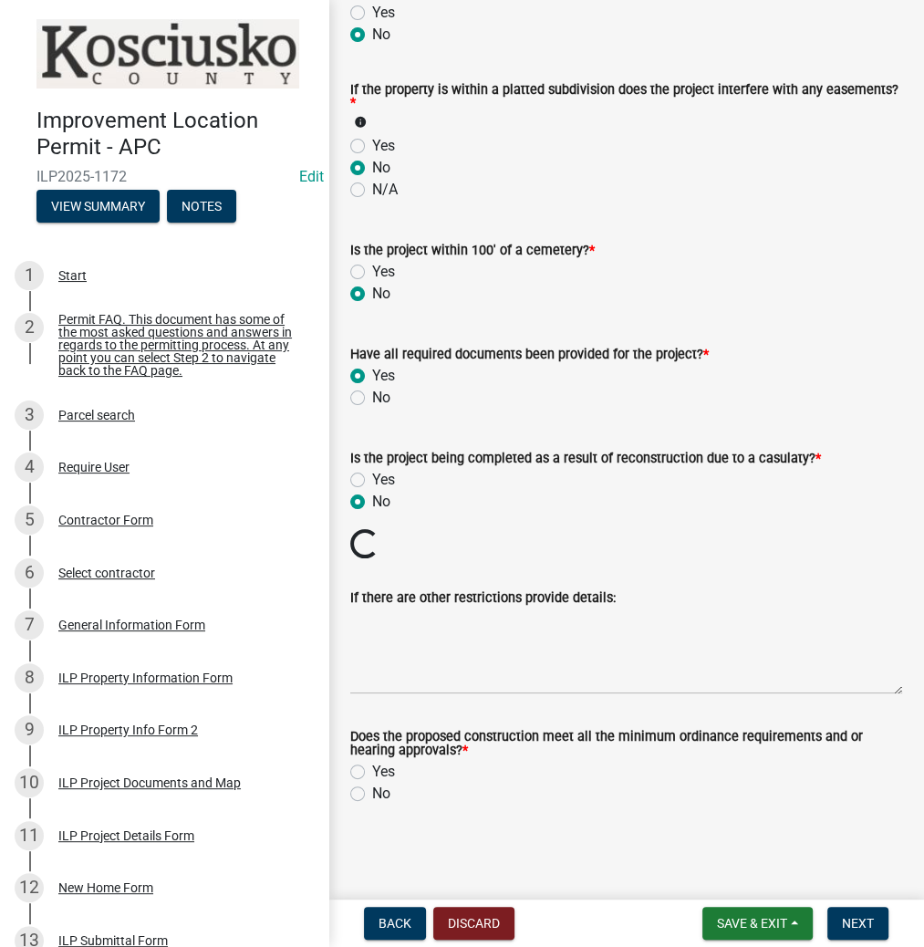
click at [372, 770] on label "Yes" at bounding box center [383, 772] width 23 height 22
click at [372, 770] on input "Yes" at bounding box center [378, 767] width 12 height 12
radio input "true"
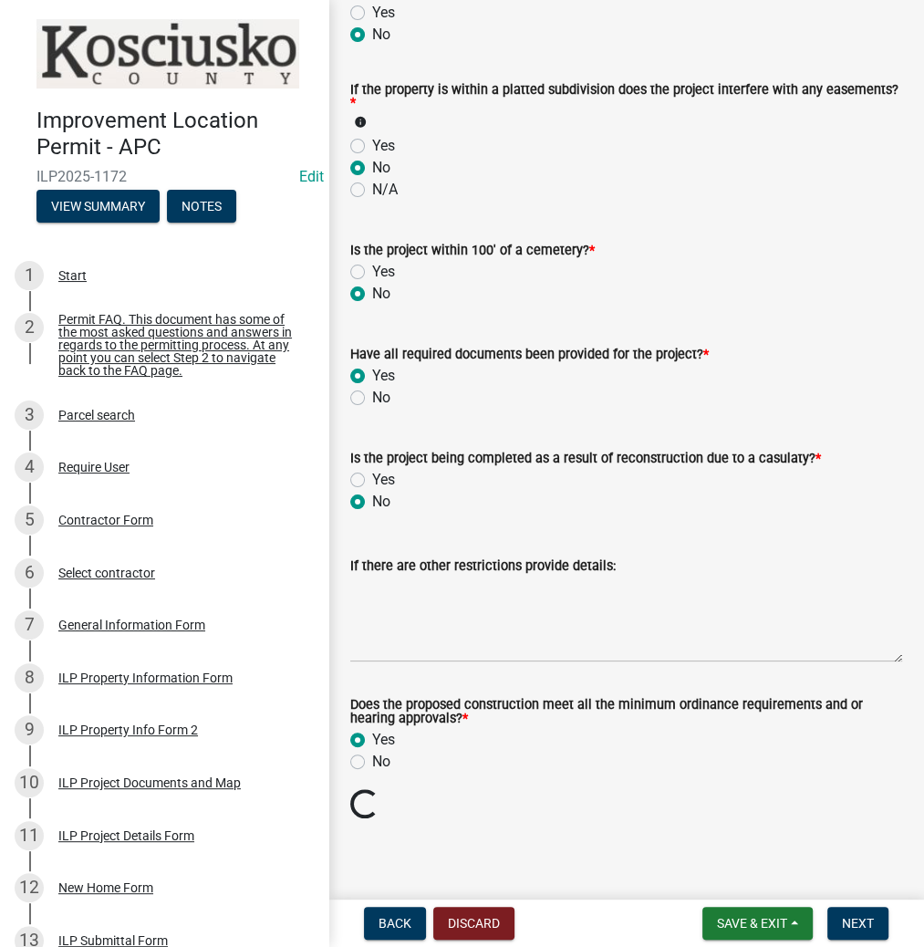
scroll to position [1771, 0]
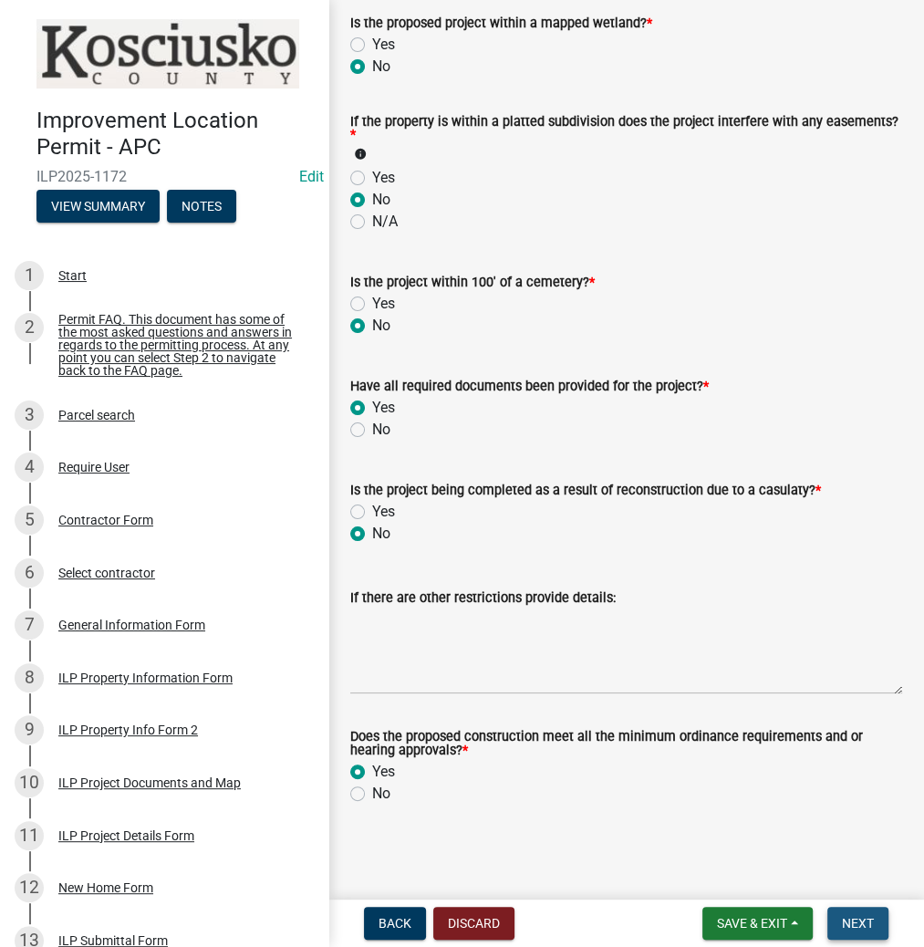
click at [855, 918] on span "Next" at bounding box center [858, 923] width 32 height 15
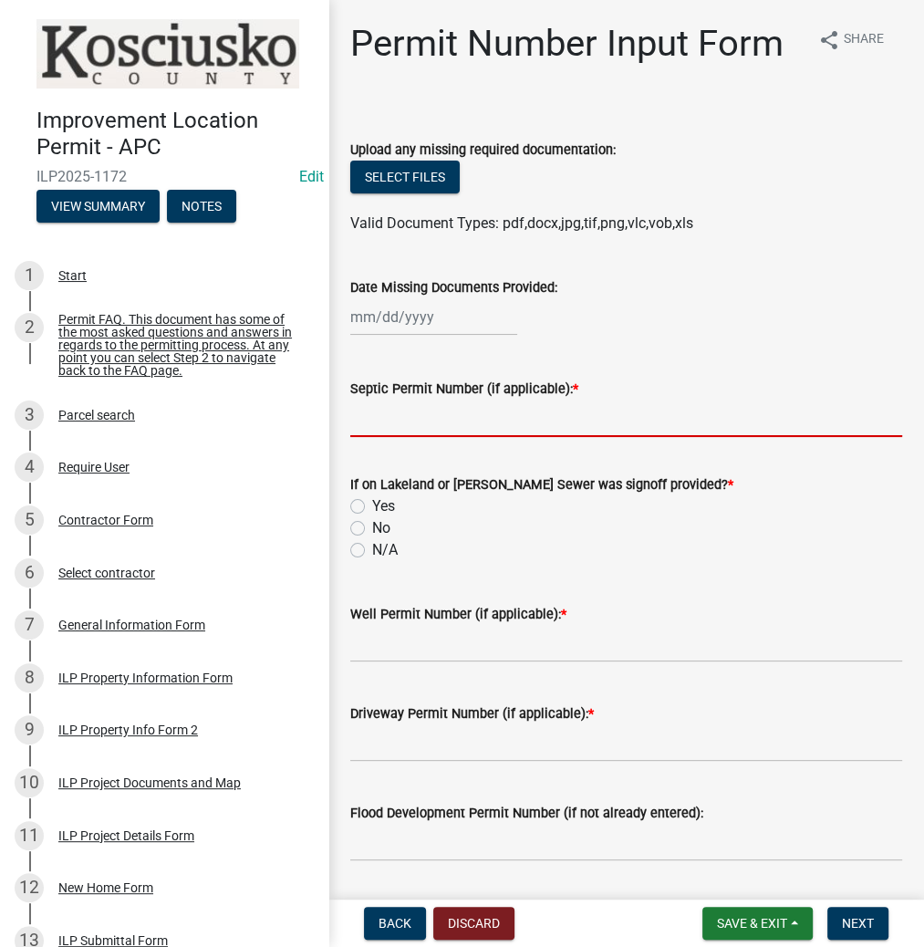
click at [417, 407] on input "Septic Permit Number (if applicable): *" at bounding box center [626, 418] width 552 height 37
type input "21281"
click at [372, 530] on label "No" at bounding box center [381, 528] width 18 height 22
click at [372, 529] on input "No" at bounding box center [378, 523] width 12 height 12
radio input "true"
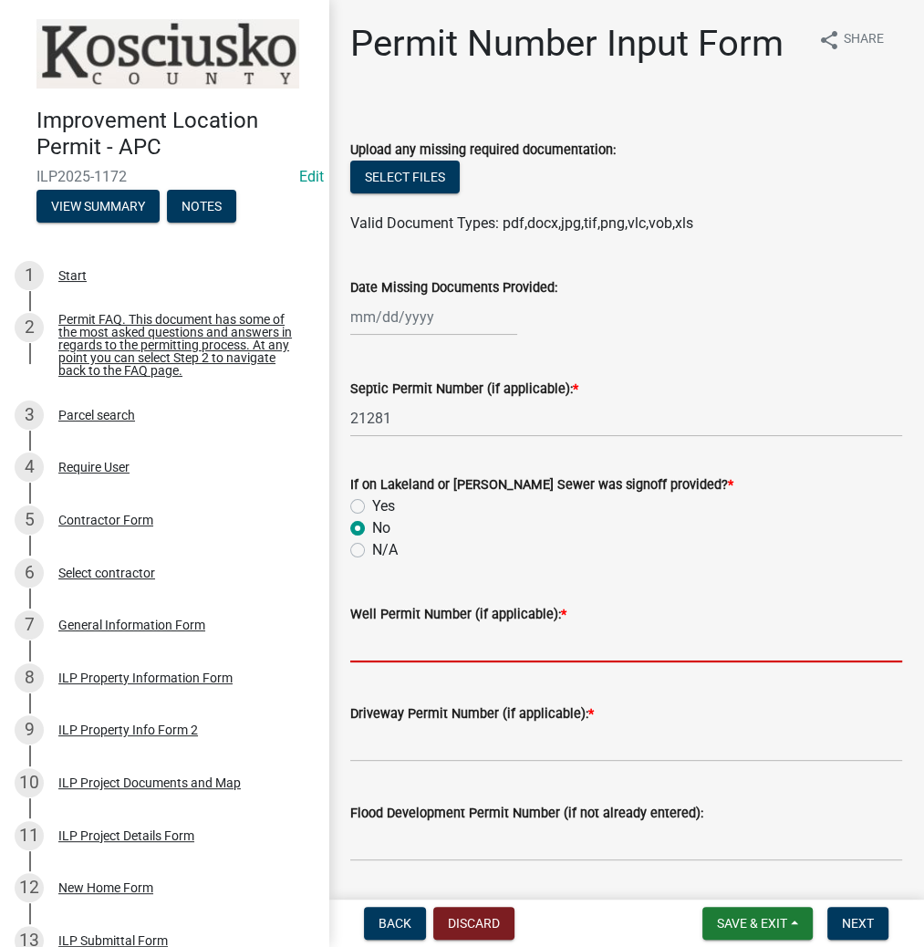
click at [390, 648] on input "Well Permit Number (if applicable): *" at bounding box center [626, 643] width 552 height 37
type input "16718"
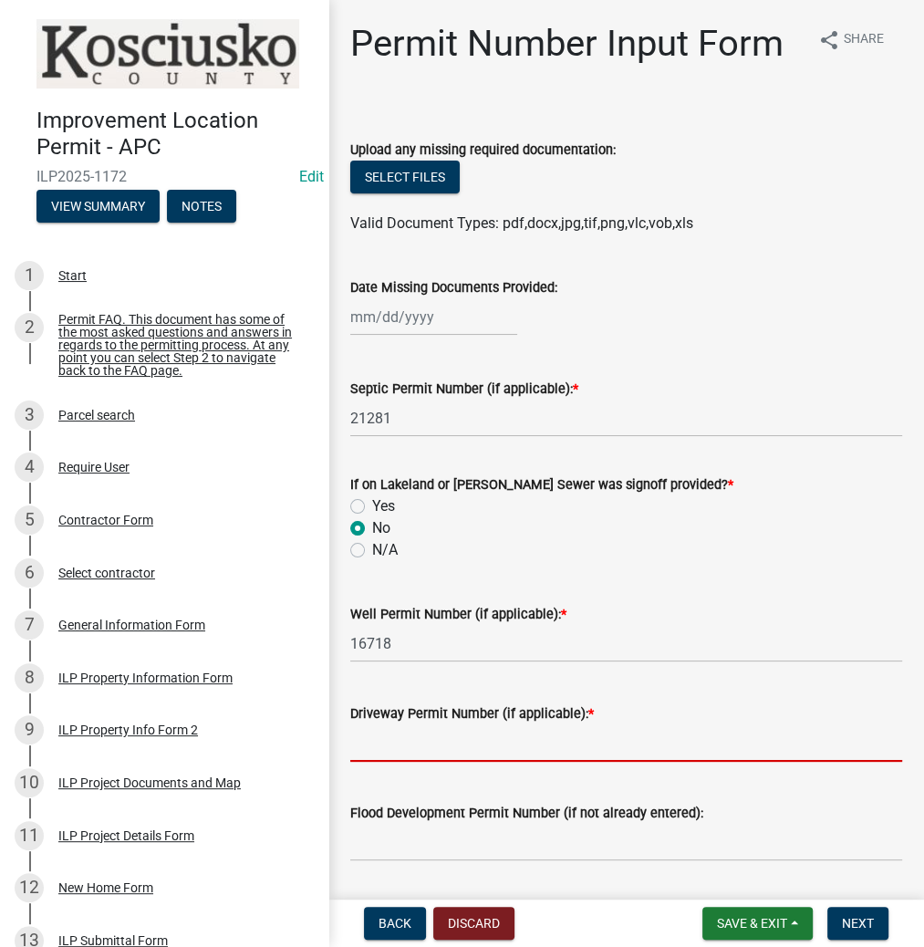
click at [389, 740] on input "Driveway Permit Number (if applicable): *" at bounding box center [626, 742] width 552 height 37
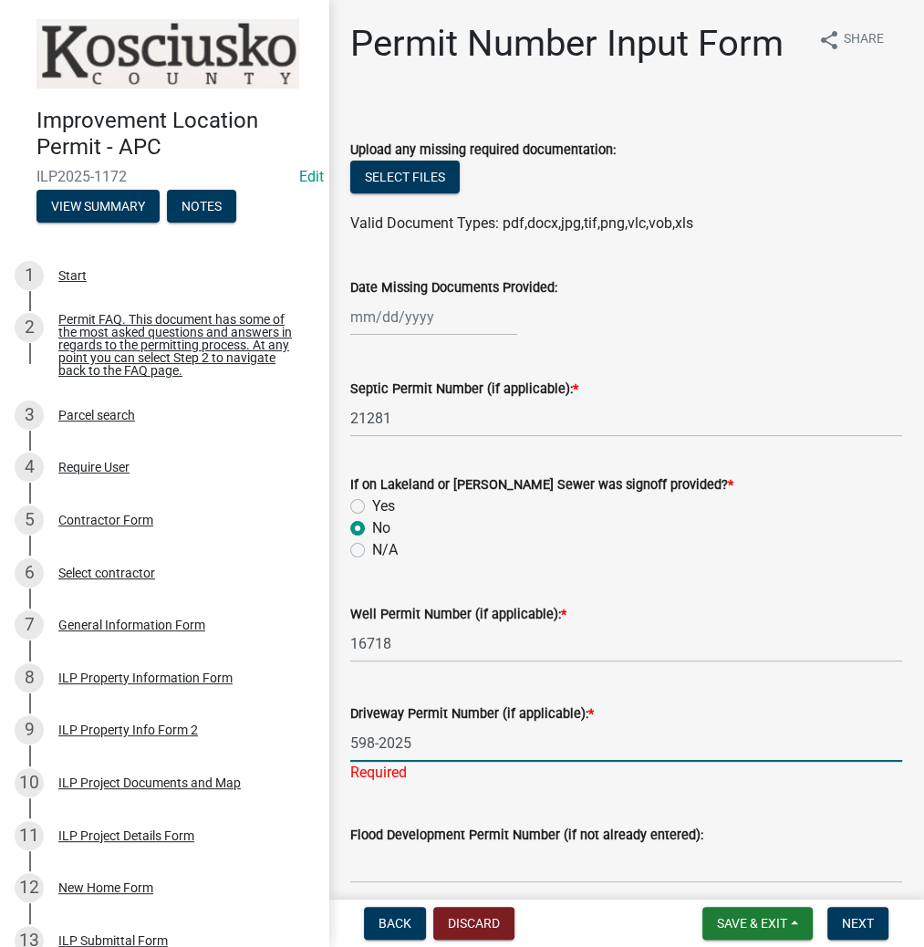
type input "598-2025"
click at [905, 857] on div "Permit Number Input Form share Share Upload any missing required documentation:…" at bounding box center [626, 775] width 596 height 1507
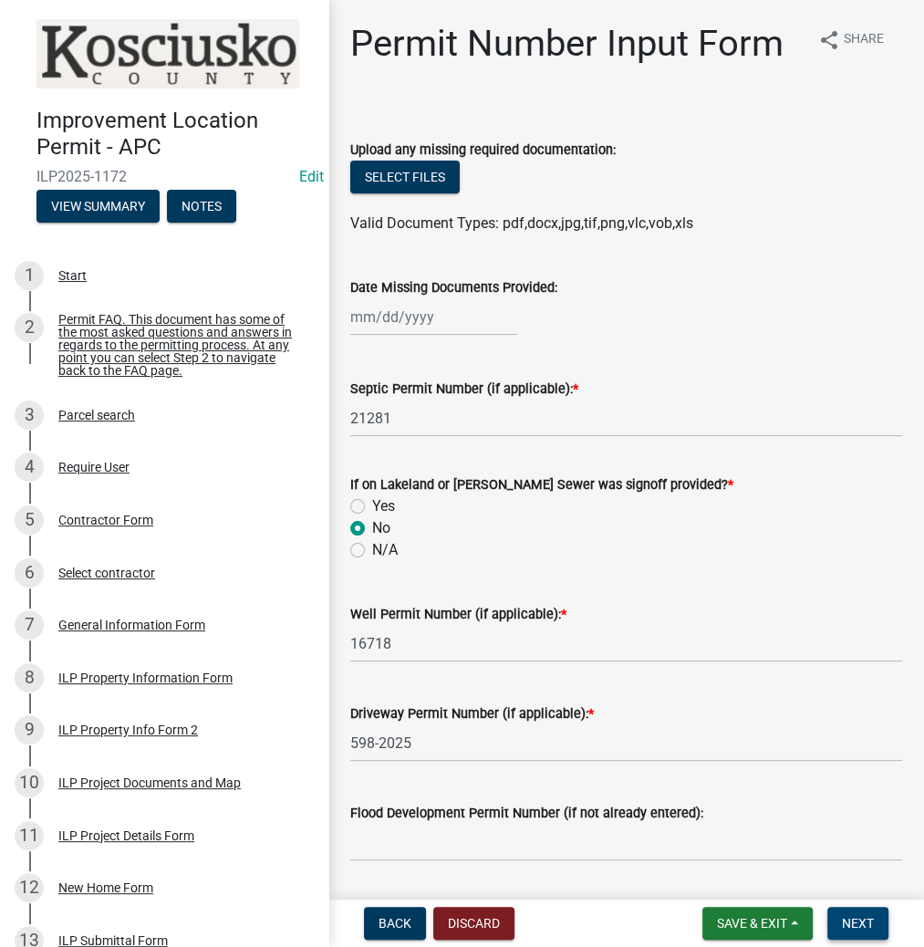
click at [858, 919] on span "Next" at bounding box center [858, 923] width 32 height 15
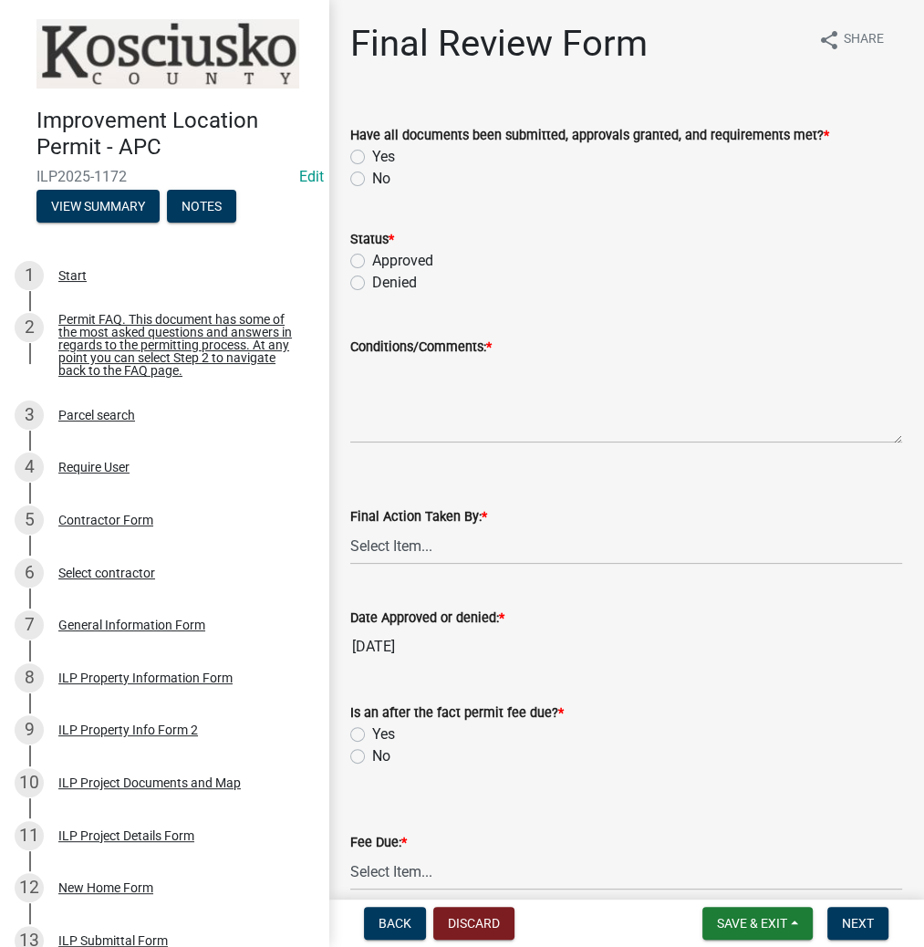
click at [372, 153] on label "Yes" at bounding box center [383, 157] width 23 height 22
click at [372, 153] on input "Yes" at bounding box center [378, 152] width 12 height 12
radio input "true"
click at [372, 262] on label "Approved" at bounding box center [402, 261] width 61 height 22
click at [372, 262] on input "Approved" at bounding box center [378, 256] width 12 height 12
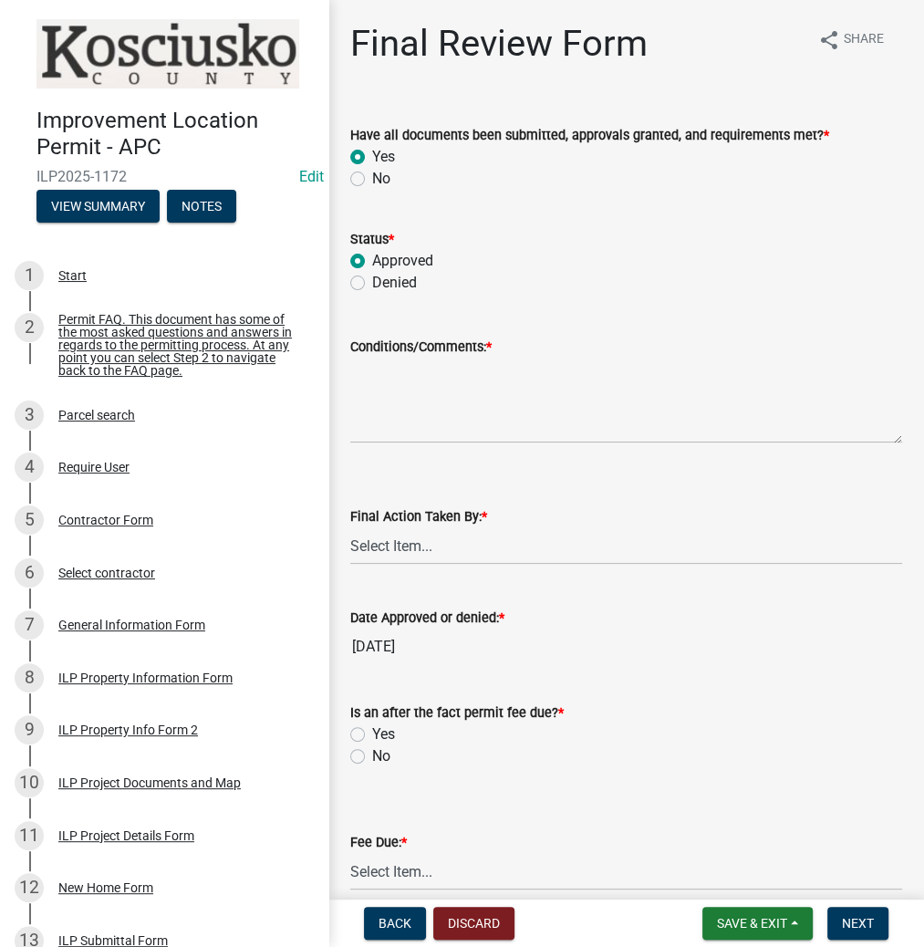
radio input "true"
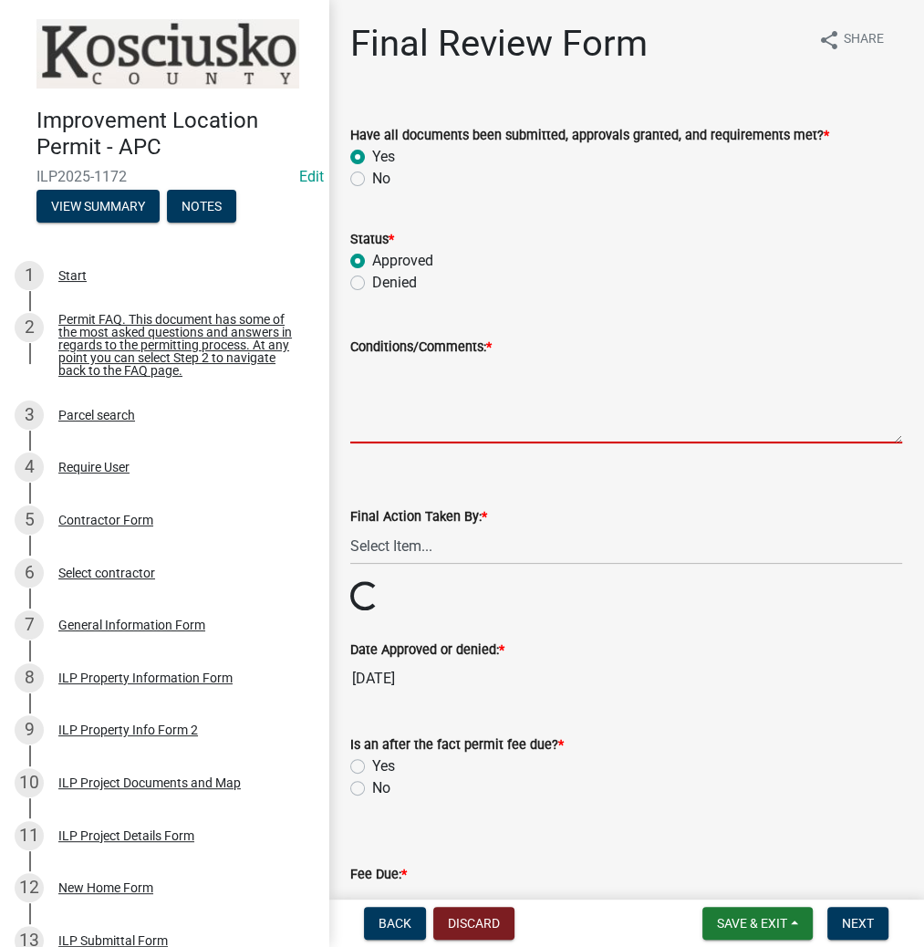
click at [369, 388] on textarea "Conditions/Comments: *" at bounding box center [626, 401] width 552 height 86
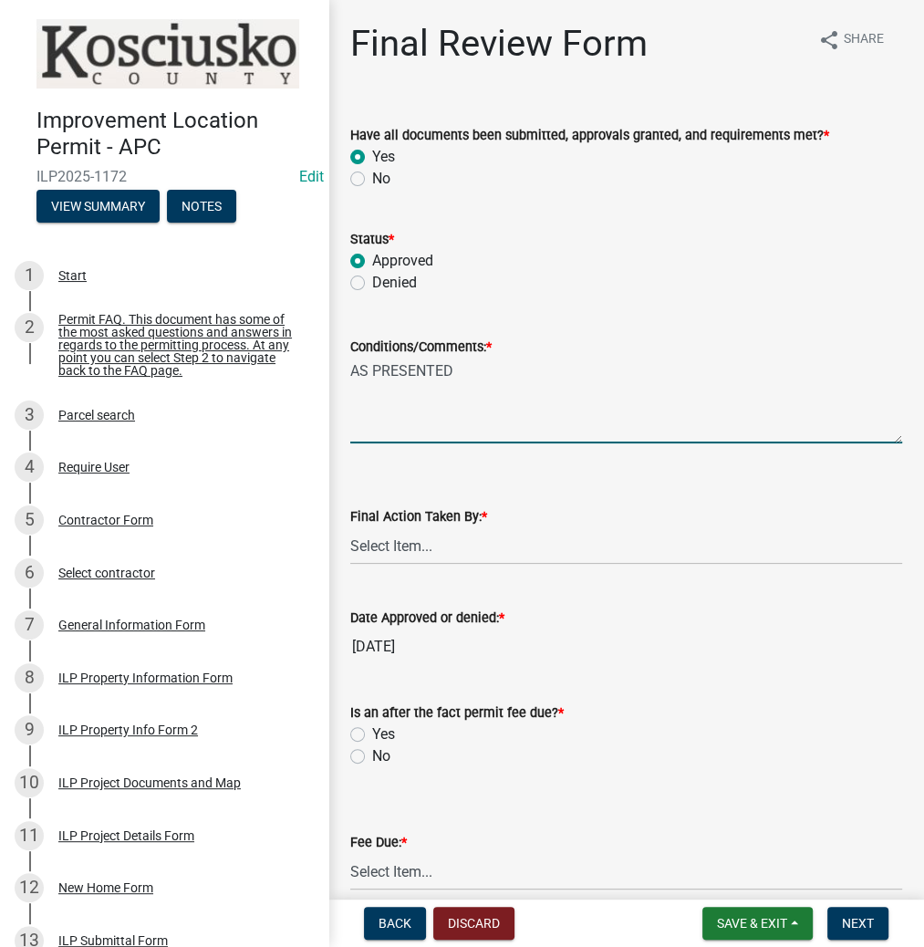
type textarea "AS PRESENTED"
click at [398, 547] on select "Select Item... MMS LT AT CS Vacant Vacant" at bounding box center [626, 545] width 552 height 37
click at [350, 527] on select "Select Item... MMS LT AT CS Vacant Vacant" at bounding box center [626, 545] width 552 height 37
select select "c872cdc8-ca01-49f1-a213-e4b05fa58cd2"
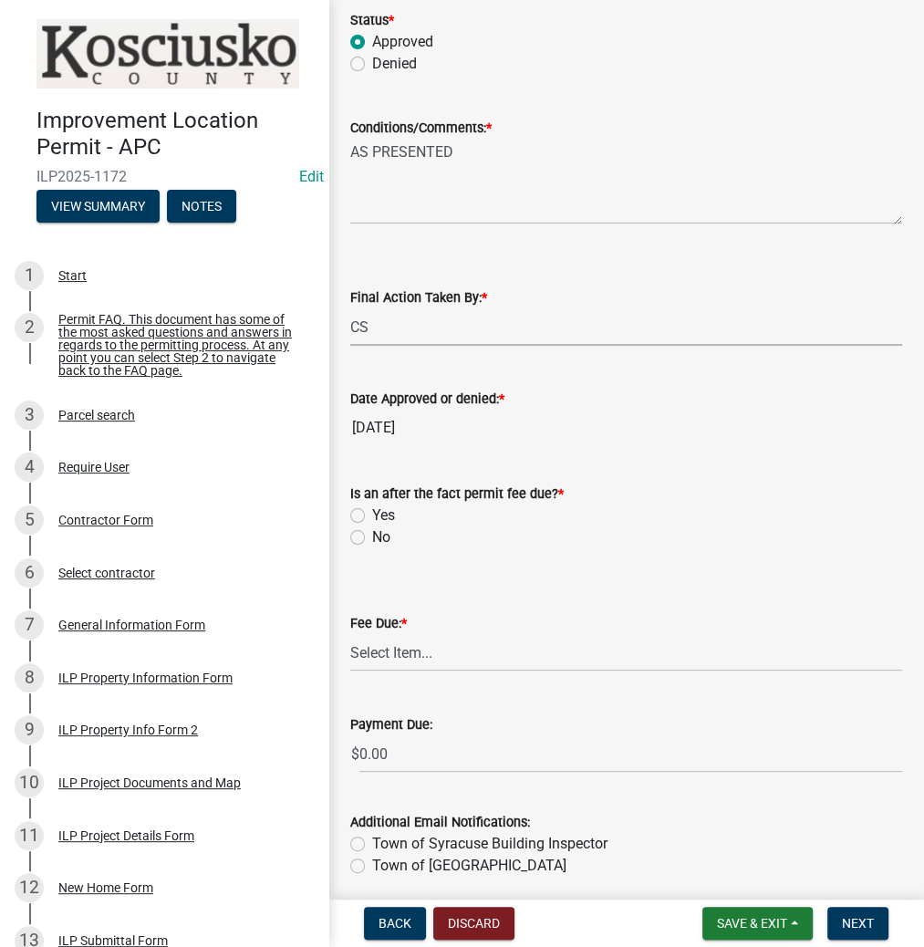
click at [372, 534] on label "No" at bounding box center [381, 537] width 18 height 22
click at [372, 534] on input "No" at bounding box center [378, 532] width 12 height 12
radio input "true"
click at [408, 656] on select "Select Item... N/A $10.00 $25.00 $125.00 $250 $500 $500 + $10.00 for every 10 s…" at bounding box center [626, 652] width 552 height 37
click at [350, 634] on select "Select Item... N/A $10.00 $25.00 $125.00 $250 $500 $500 + $10.00 for every 10 s…" at bounding box center [626, 652] width 552 height 37
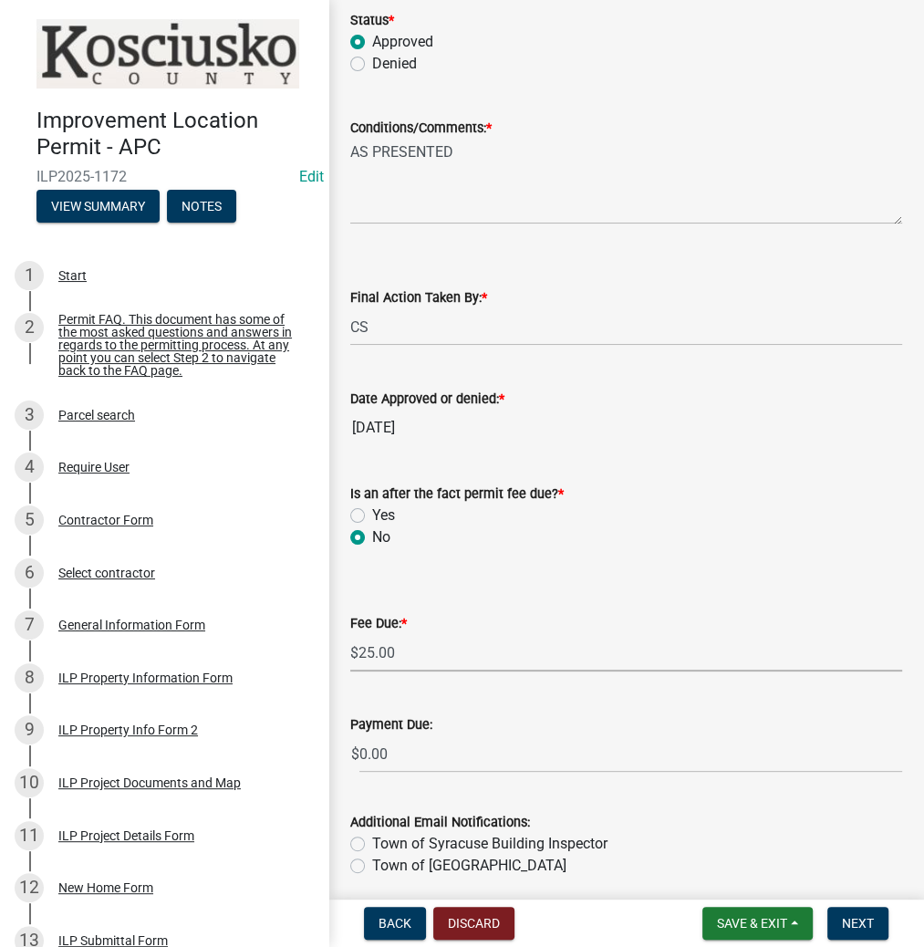
select select "71256567-8c52-414d-b434-ae6b266e1a0e"
click at [877, 923] on button "Next" at bounding box center [857, 923] width 61 height 33
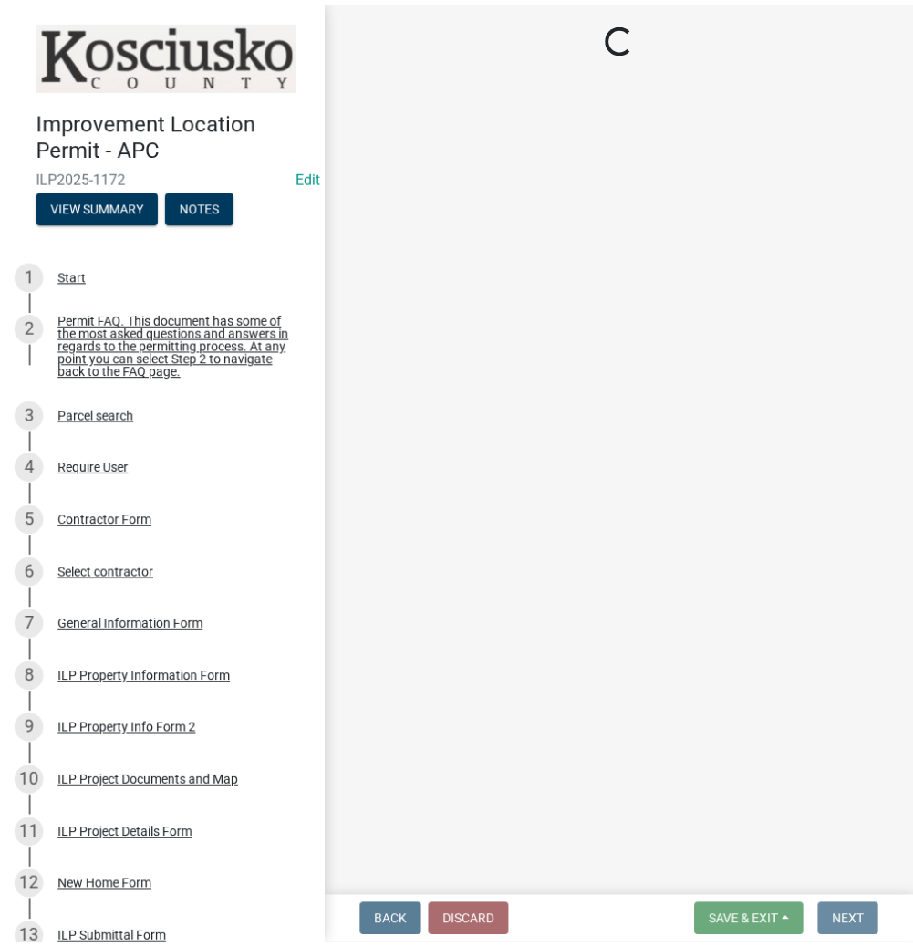
scroll to position [0, 0]
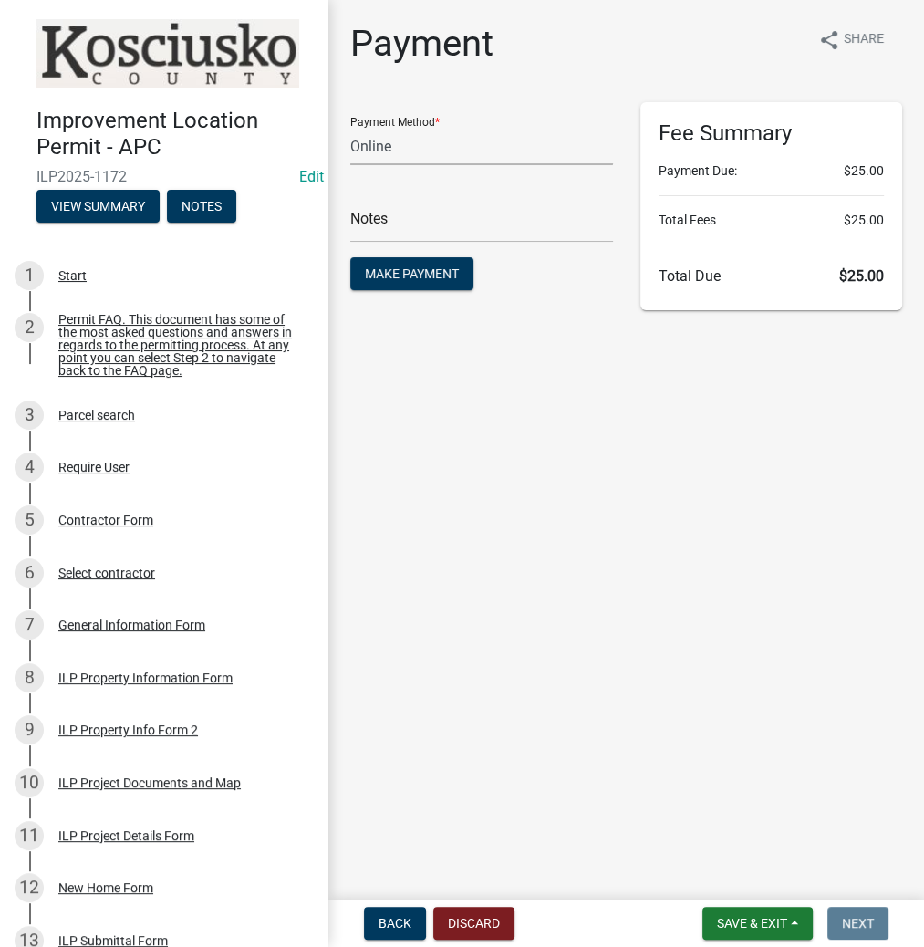
click at [408, 151] on select "Credit Card POS Check Cash Online" at bounding box center [481, 146] width 263 height 37
click at [411, 153] on select "Credit Card POS Check Cash Online" at bounding box center [481, 146] width 263 height 37
select select "0: 2"
click at [350, 128] on select "Credit Card POS Check Cash Online" at bounding box center [481, 146] width 263 height 37
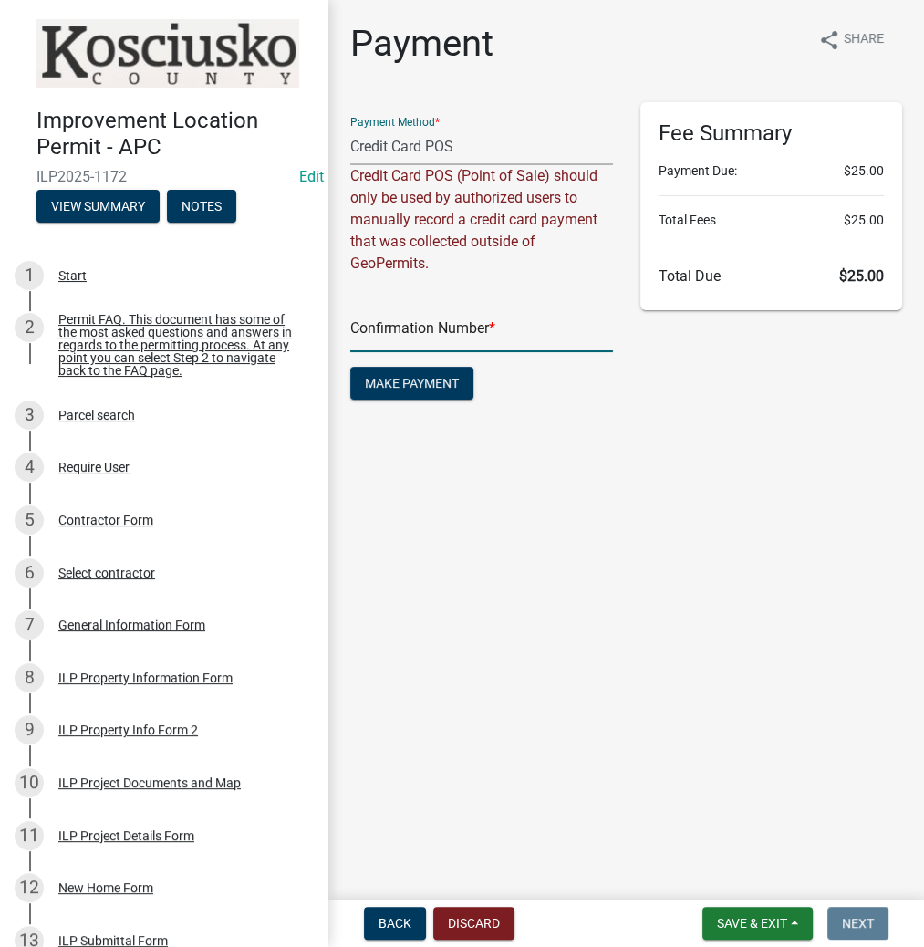
click at [383, 315] on input "text" at bounding box center [481, 333] width 263 height 37
paste input "14985497"
type input "14985497"
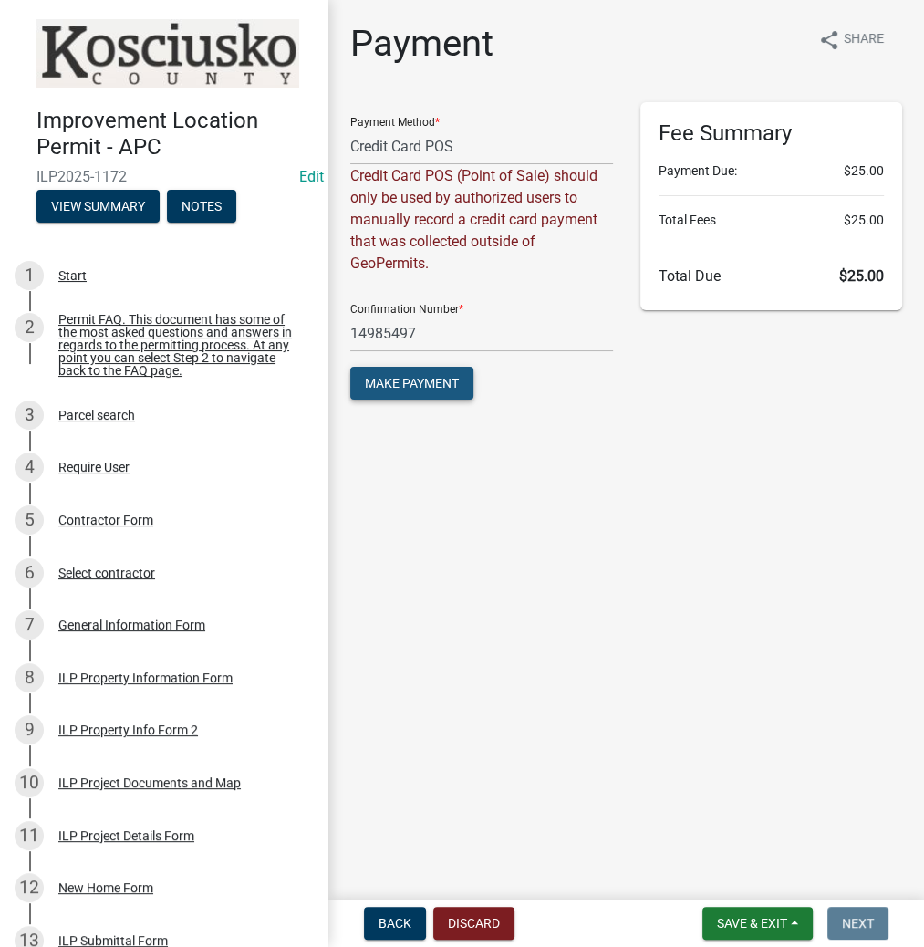
drag, startPoint x: 423, startPoint y: 398, endPoint x: 432, endPoint y: 397, distance: 9.2
click at [424, 398] on button "Make Payment" at bounding box center [411, 383] width 123 height 33
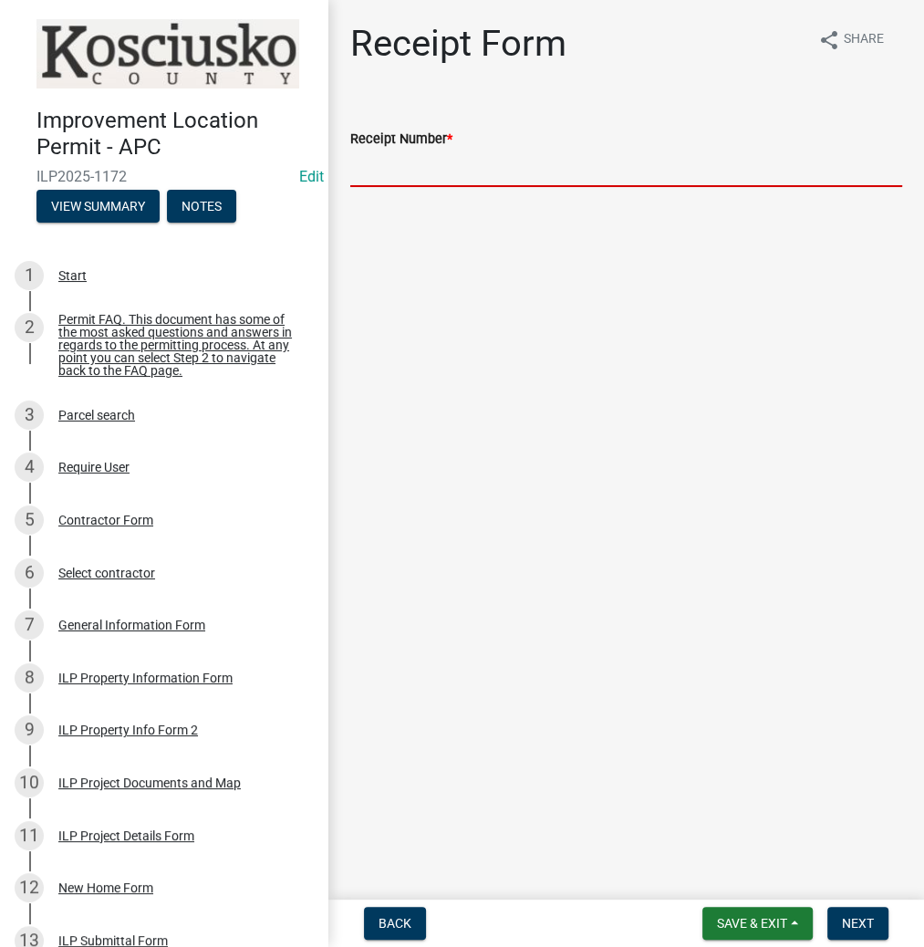
click at [401, 160] on input "Receipt Number *" at bounding box center [626, 168] width 552 height 37
paste input "14985497"
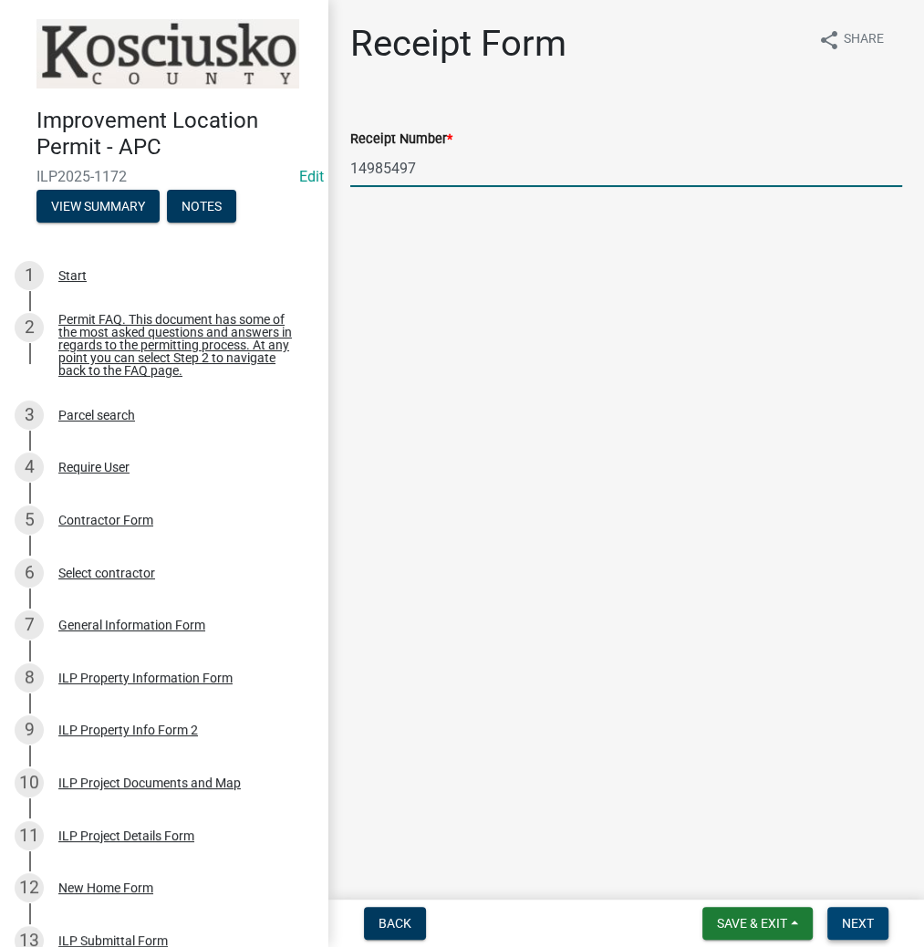
type input "14985497"
click at [868, 930] on button "Next" at bounding box center [857, 923] width 61 height 33
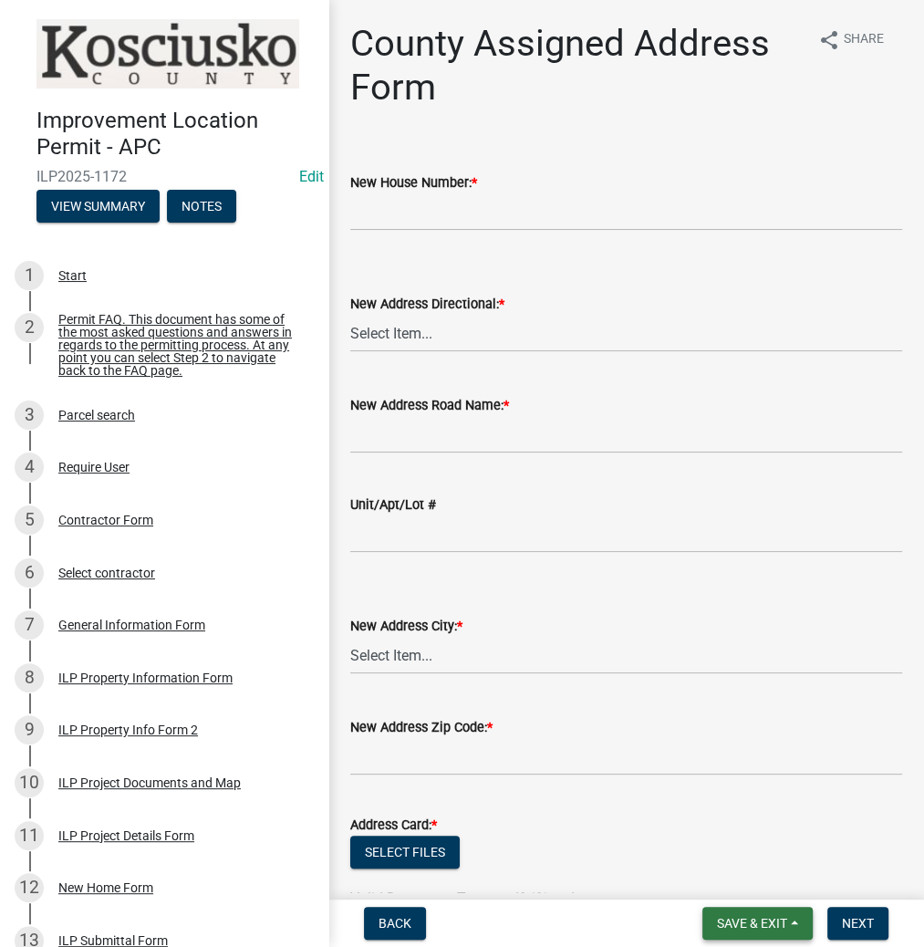
click at [737, 920] on span "Save & Exit" at bounding box center [752, 923] width 70 height 15
click at [721, 876] on button "Save & Exit" at bounding box center [740, 876] width 146 height 44
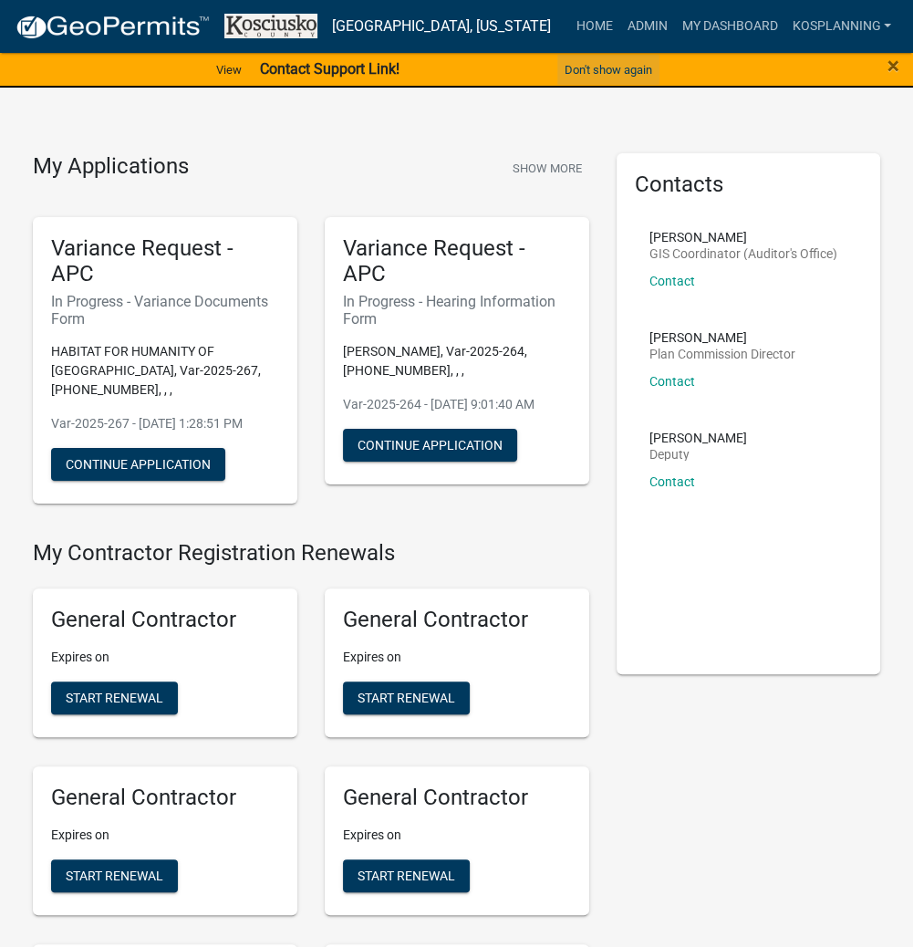
click at [594, 60] on button "Don't show again" at bounding box center [608, 70] width 102 height 30
